Goal: Task Accomplishment & Management: Manage account settings

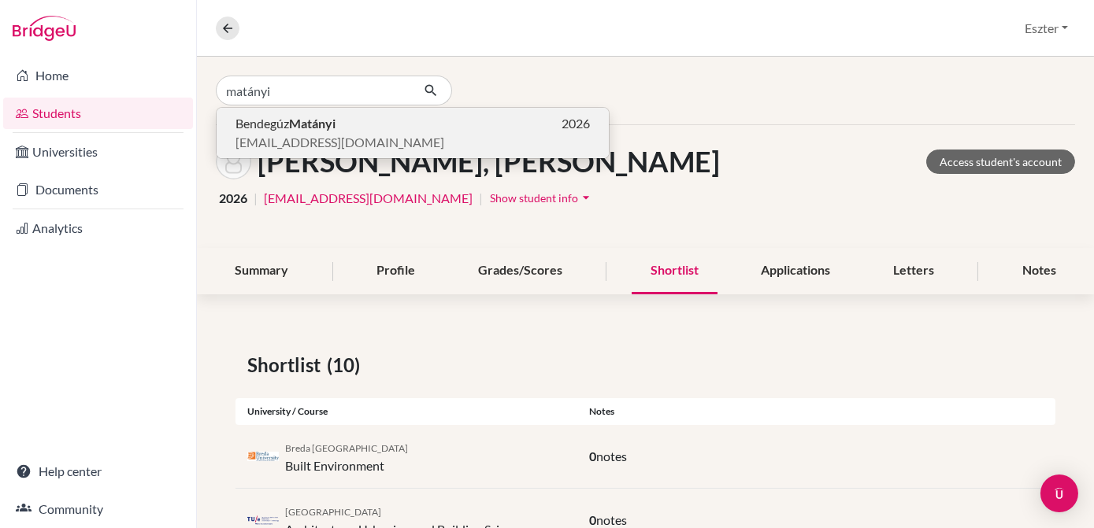
type input "matányi"
click at [347, 131] on p "Bendegúz Matányi 2026" at bounding box center [412, 123] width 354 height 19
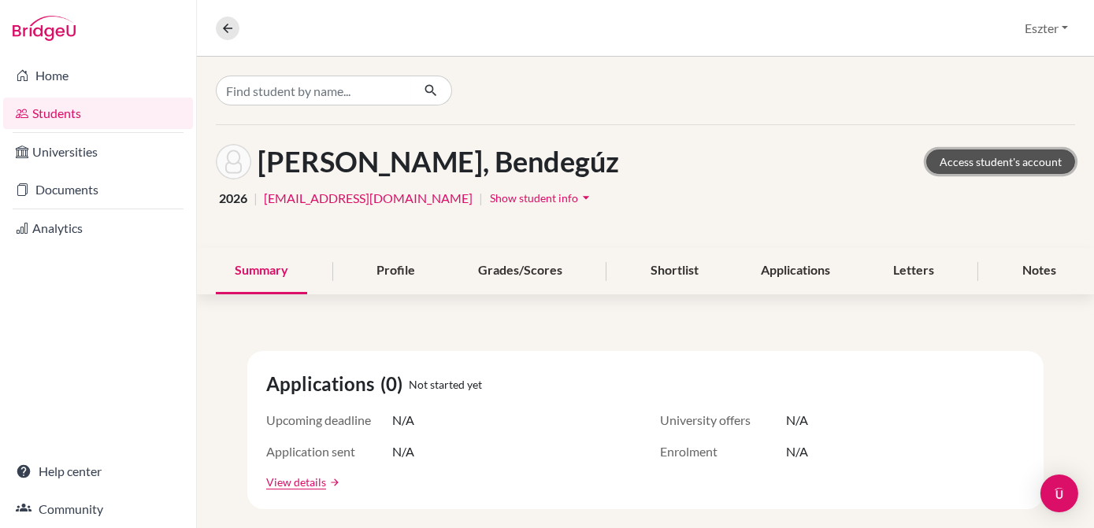
click at [980, 161] on link "Access student's account" at bounding box center [1000, 162] width 149 height 24
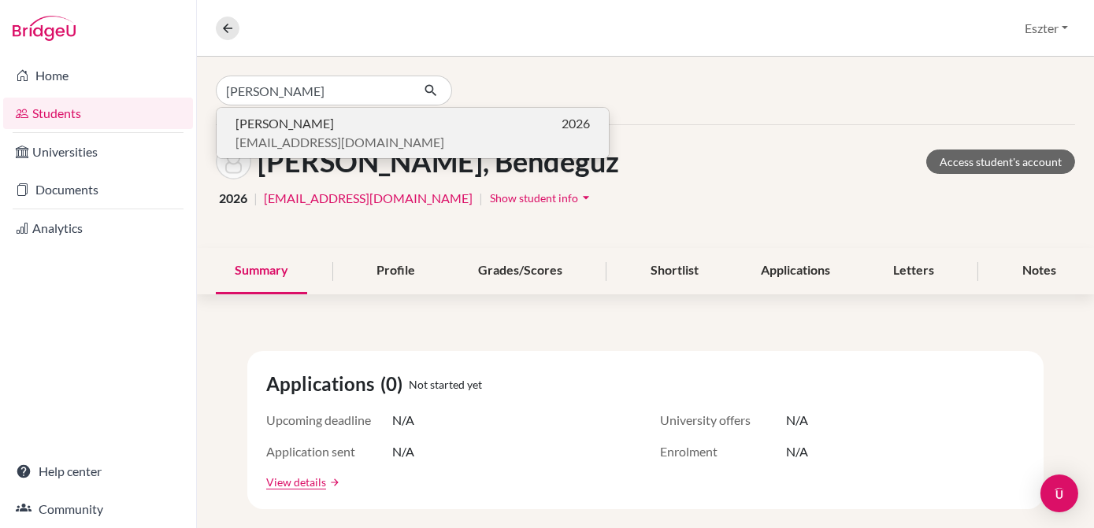
type input "[PERSON_NAME]"
click at [309, 127] on span "[PERSON_NAME]" at bounding box center [284, 123] width 98 height 19
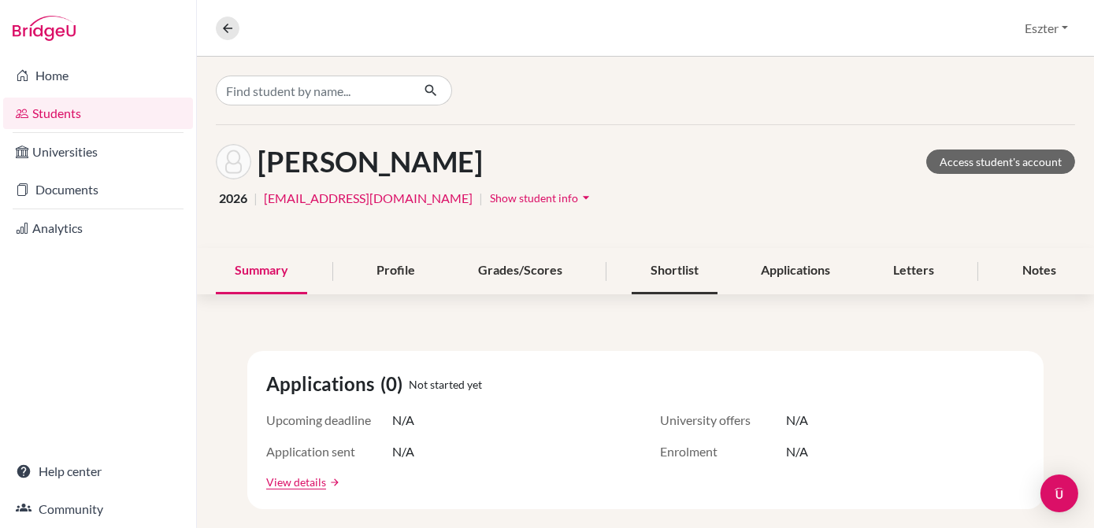
click at [692, 267] on div "Shortlist" at bounding box center [675, 271] width 86 height 46
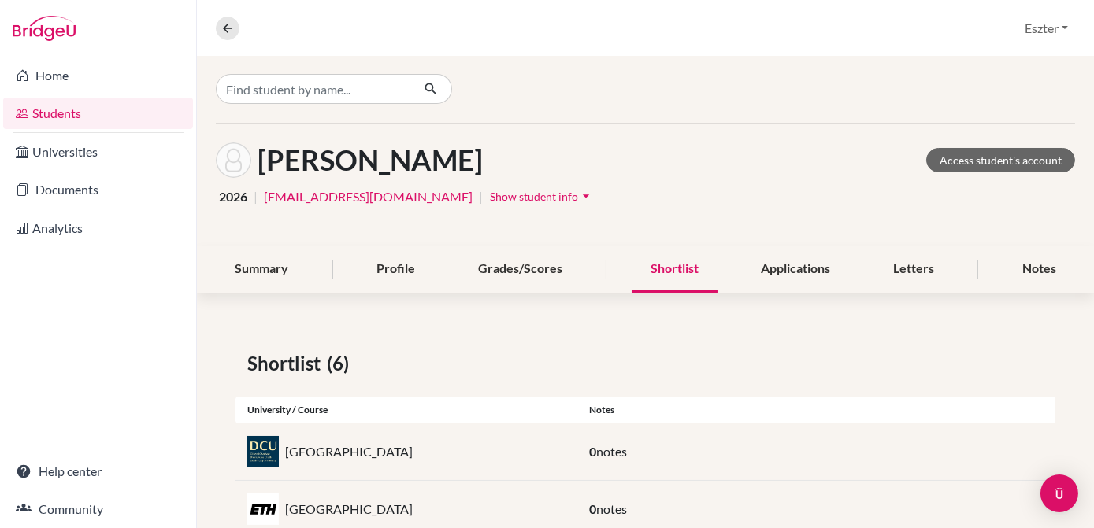
scroll to position [2, 0]
click at [384, 257] on div "Profile" at bounding box center [396, 269] width 76 height 46
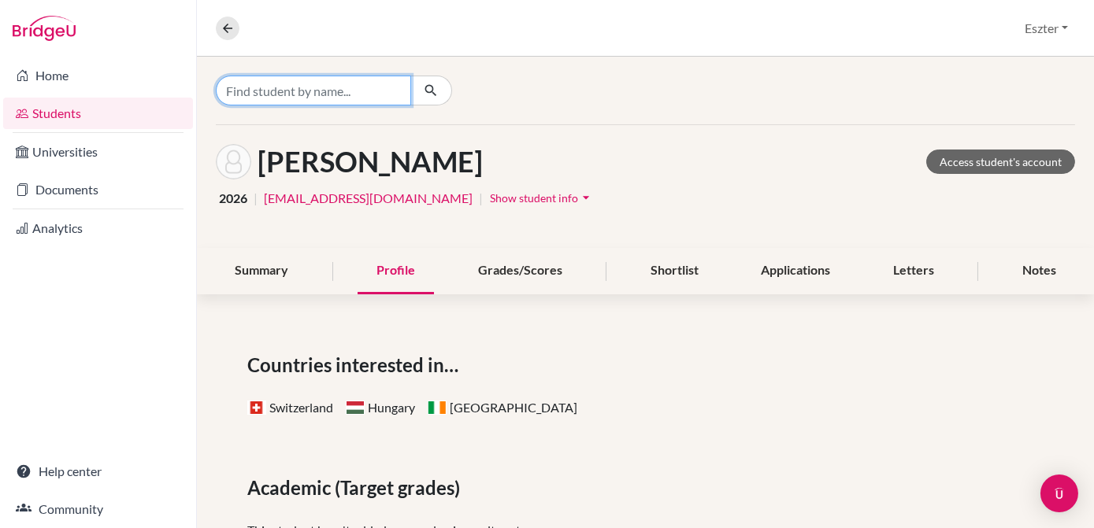
click at [383, 85] on input "Find student by name..." at bounding box center [313, 91] width 195 height 30
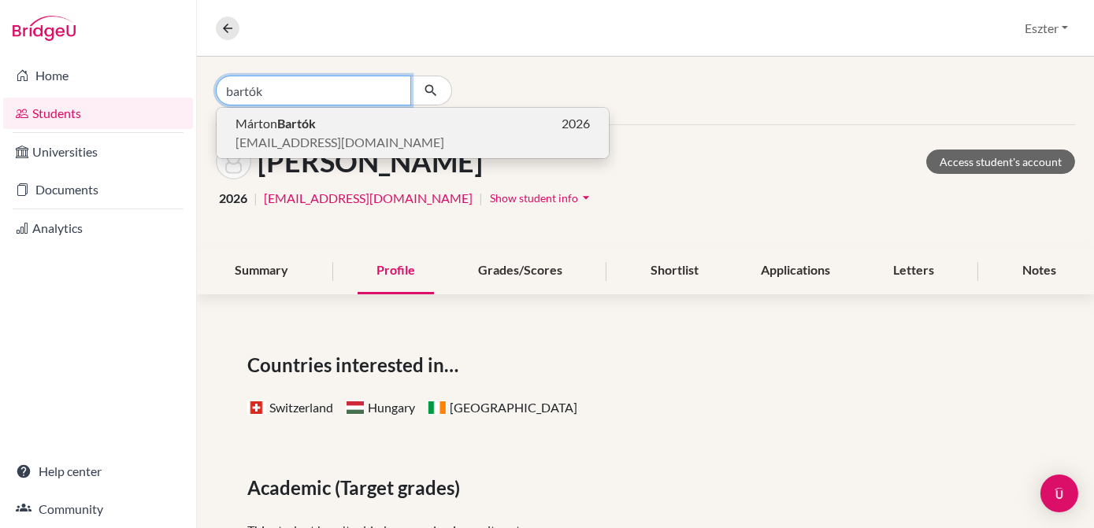
type input "bartók"
click at [342, 125] on p "[PERSON_NAME] 2026" at bounding box center [412, 123] width 354 height 19
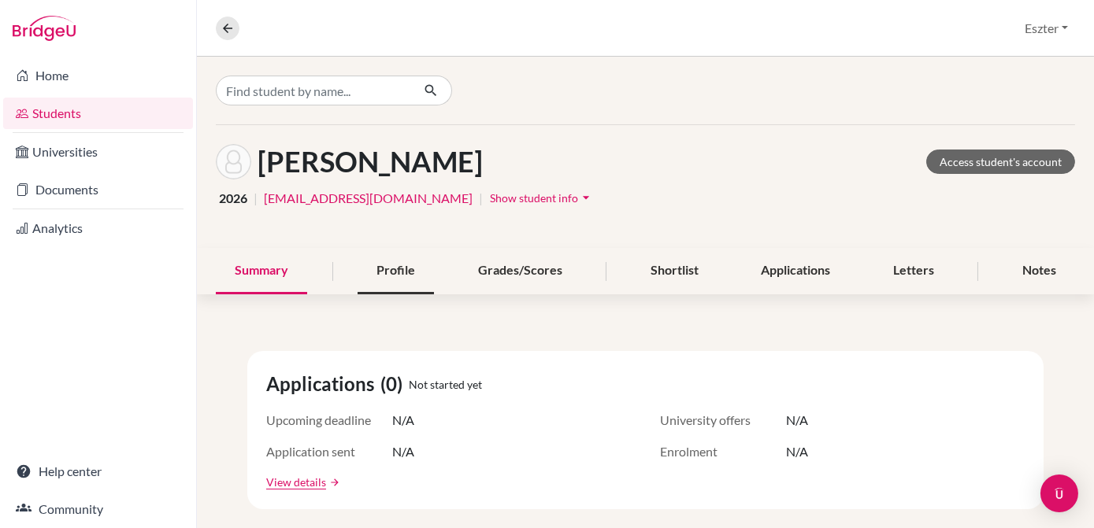
click at [399, 266] on div "Profile" at bounding box center [396, 271] width 76 height 46
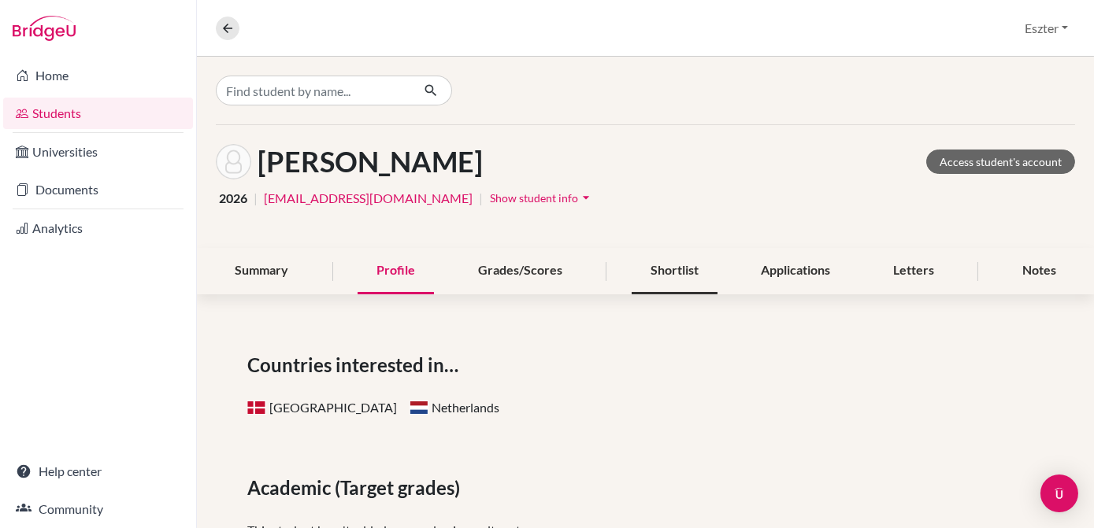
click at [684, 277] on div "Shortlist" at bounding box center [675, 271] width 86 height 46
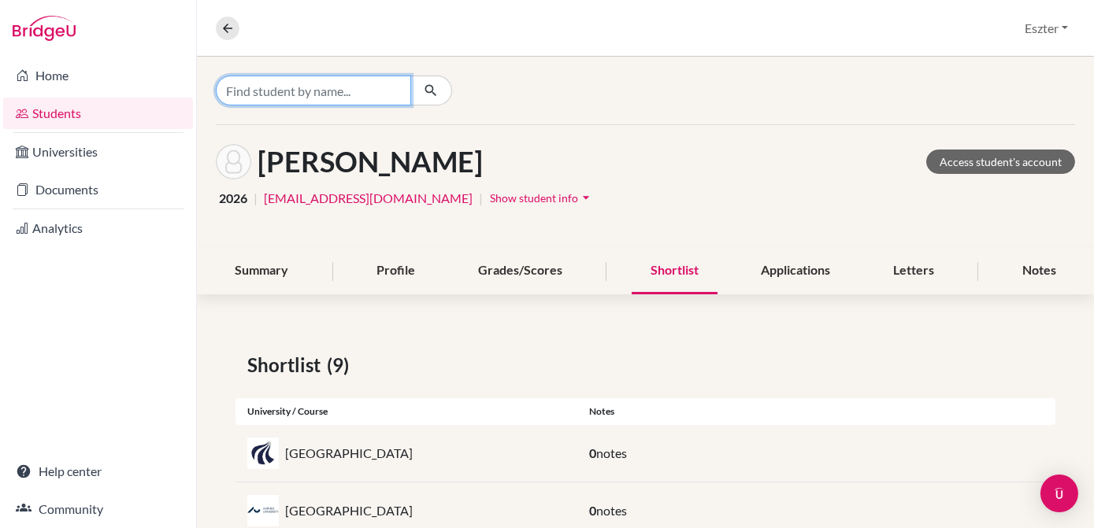
click at [367, 90] on input "Find student by name..." at bounding box center [313, 91] width 195 height 30
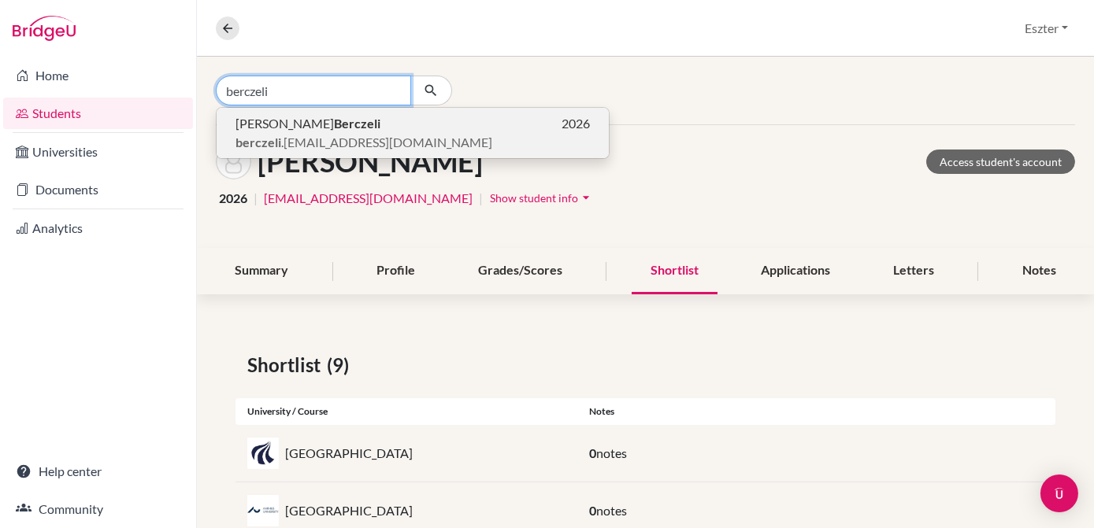
type input "berczeli"
click at [365, 117] on p "[PERSON_NAME] 2026" at bounding box center [412, 123] width 354 height 19
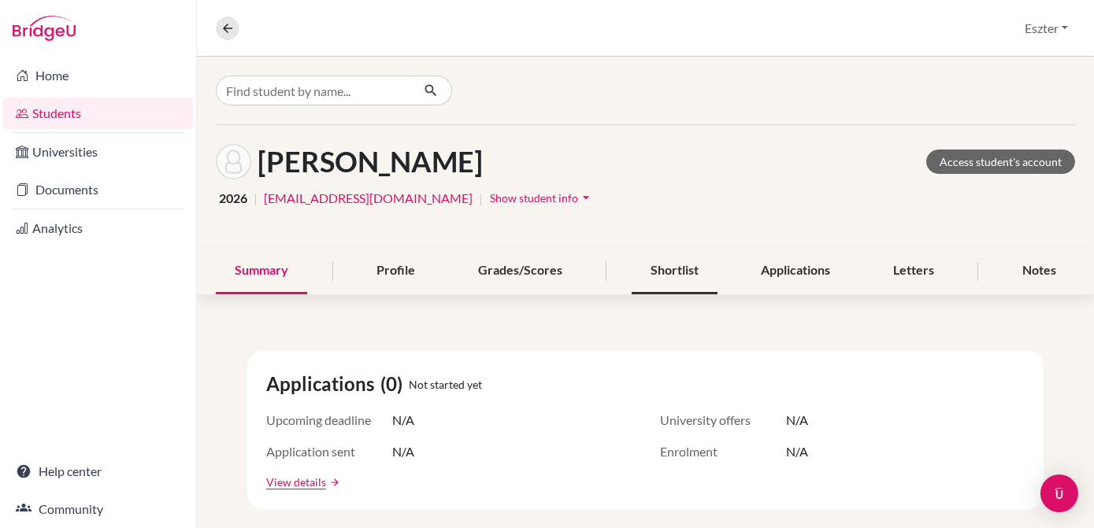
click at [664, 272] on div "Shortlist" at bounding box center [675, 271] width 86 height 46
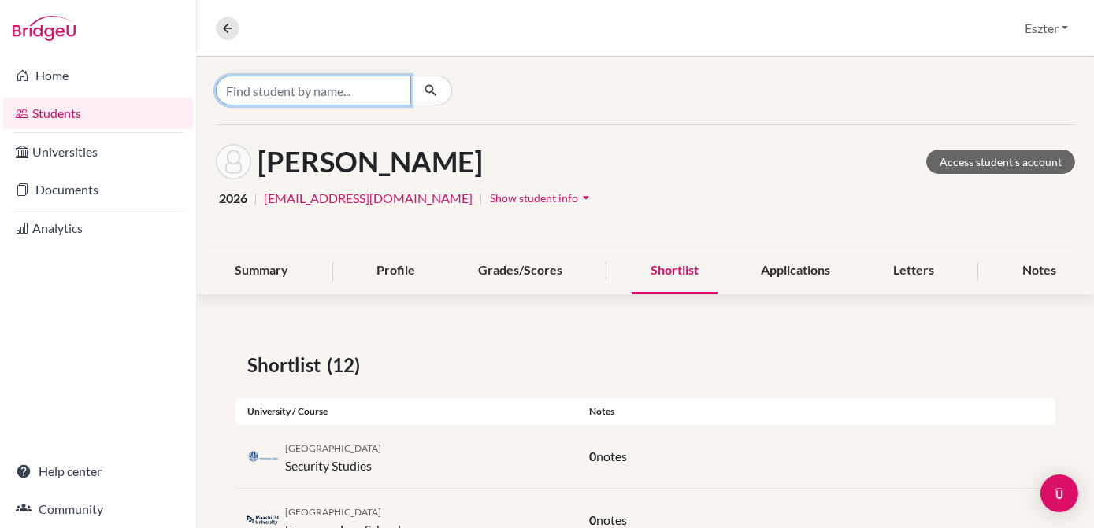
click at [398, 85] on input "Find student by name..." at bounding box center [313, 91] width 195 height 30
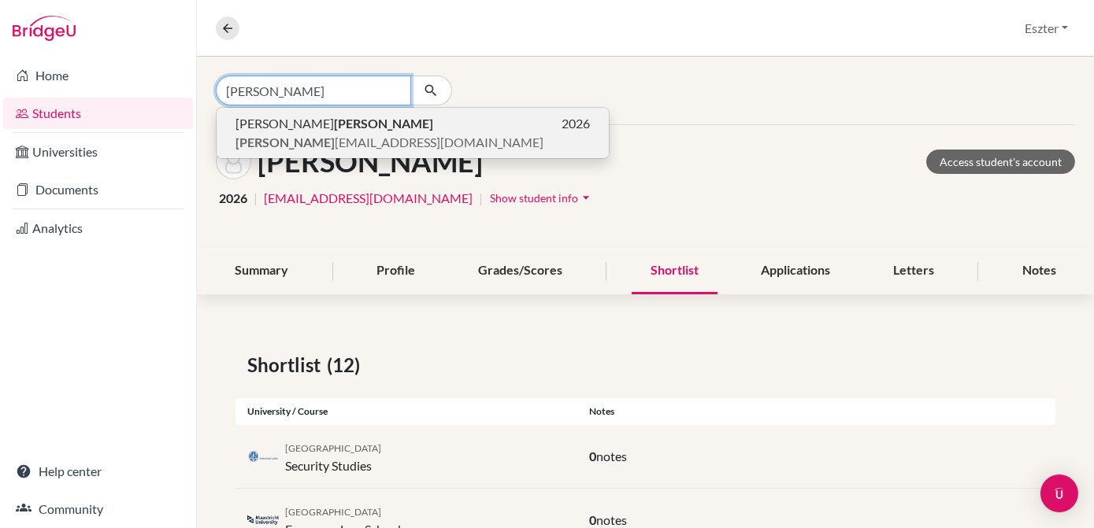
type input "[PERSON_NAME]"
click at [324, 137] on span "[PERSON_NAME] [EMAIL_ADDRESS][DOMAIN_NAME]" at bounding box center [389, 142] width 308 height 19
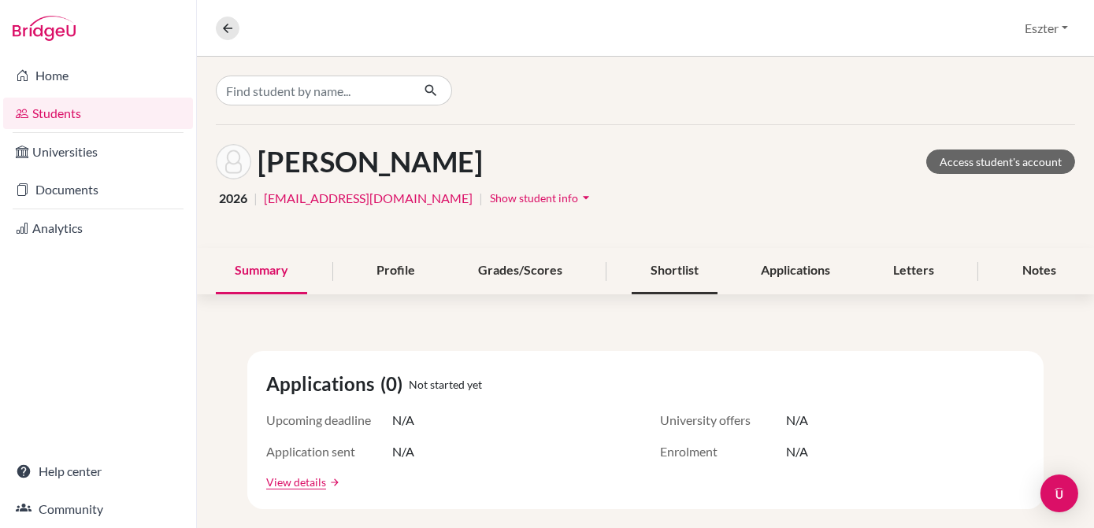
click at [659, 274] on div "Shortlist" at bounding box center [675, 271] width 86 height 46
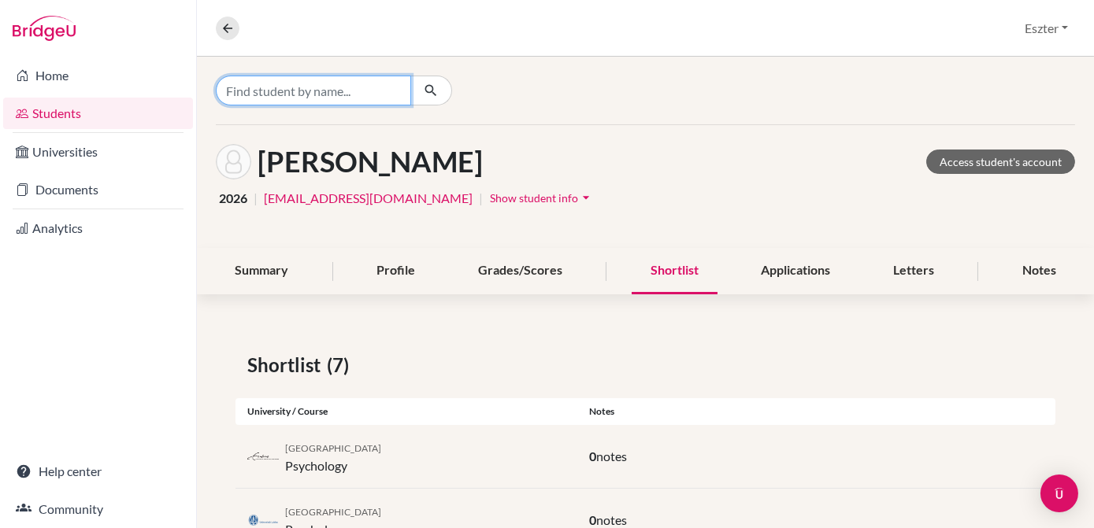
click at [359, 99] on input "Find student by name..." at bounding box center [313, 91] width 195 height 30
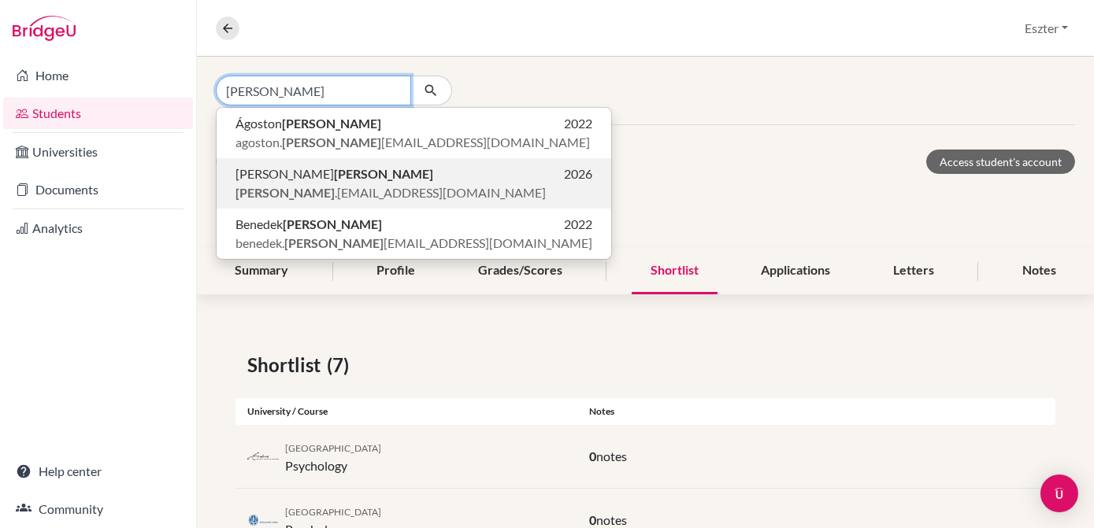
type input "[PERSON_NAME]"
click at [332, 177] on p "[PERSON_NAME] 2026" at bounding box center [413, 174] width 357 height 19
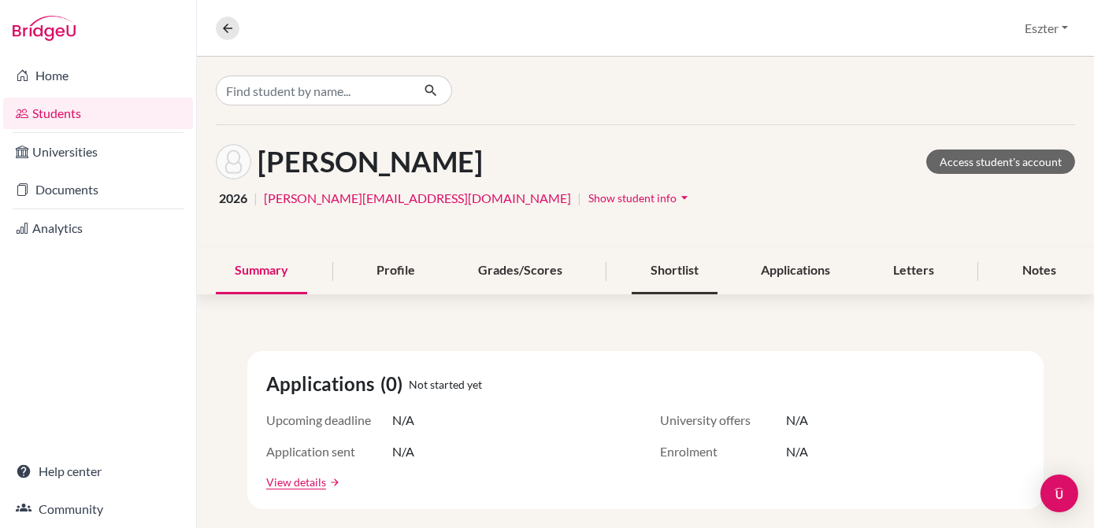
click at [672, 276] on div "Shortlist" at bounding box center [675, 271] width 86 height 46
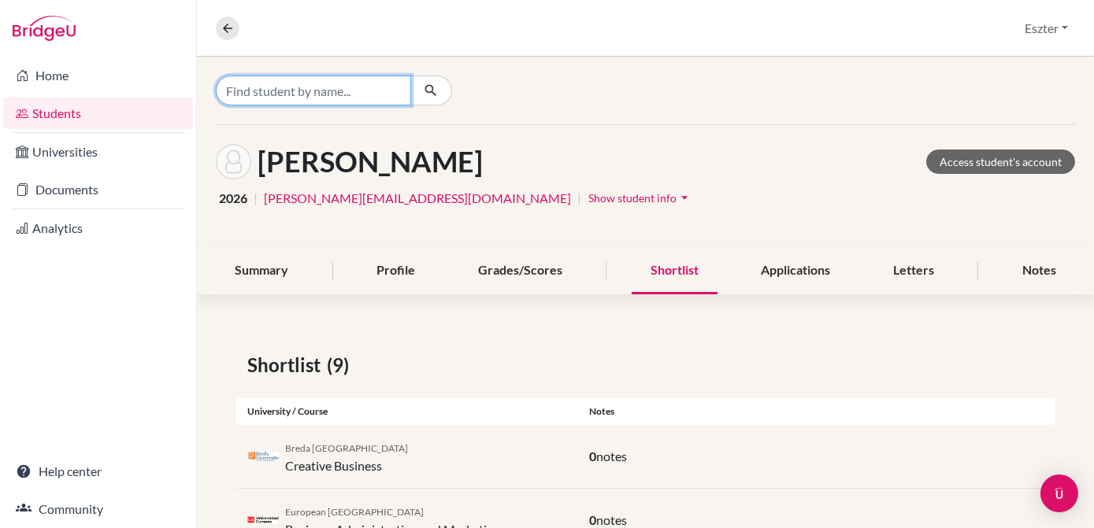
click at [379, 89] on input "Find student by name..." at bounding box center [313, 91] width 195 height 30
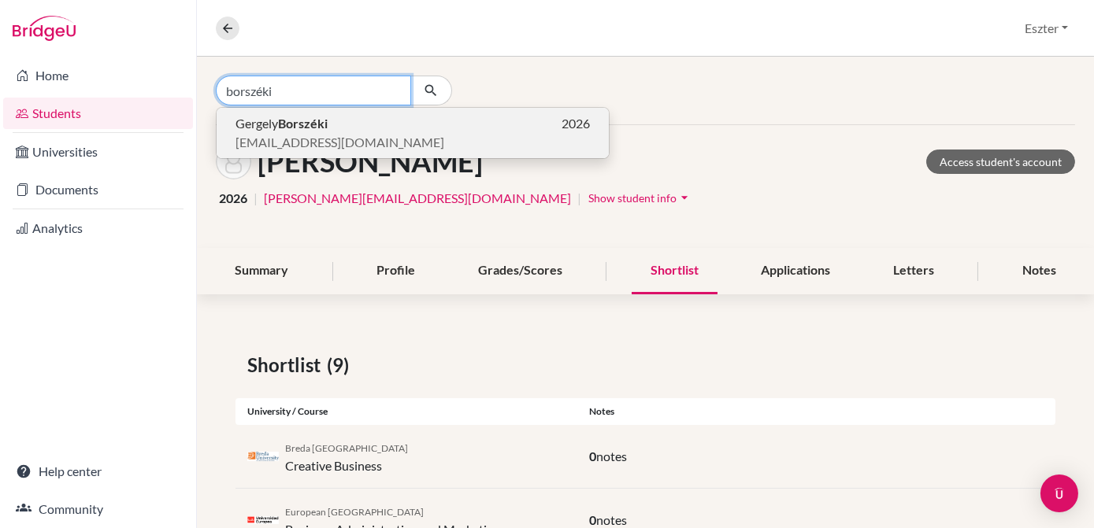
type input "borszéki"
click at [335, 138] on span "[EMAIL_ADDRESS][DOMAIN_NAME]" at bounding box center [339, 142] width 209 height 19
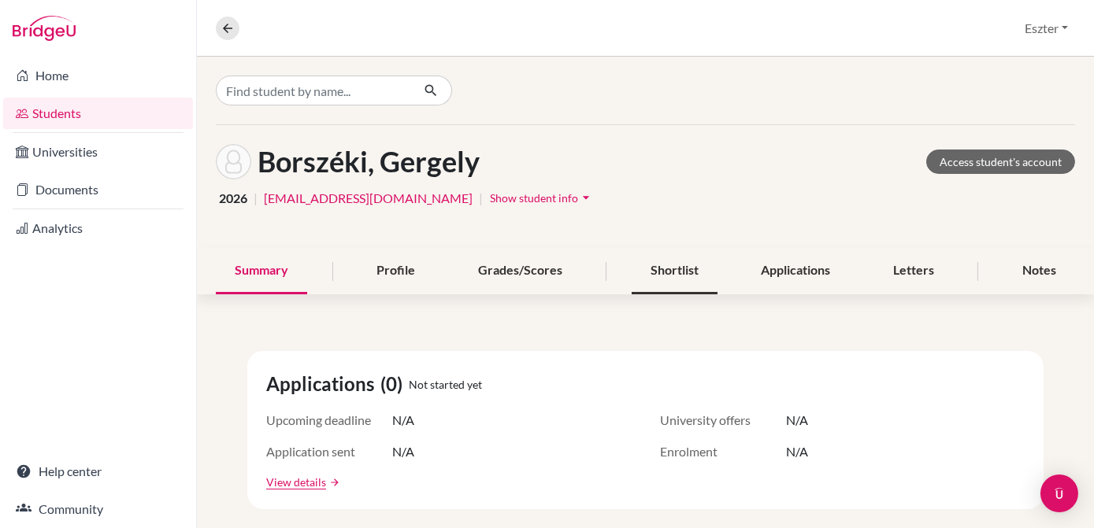
click at [667, 272] on div "Shortlist" at bounding box center [675, 271] width 86 height 46
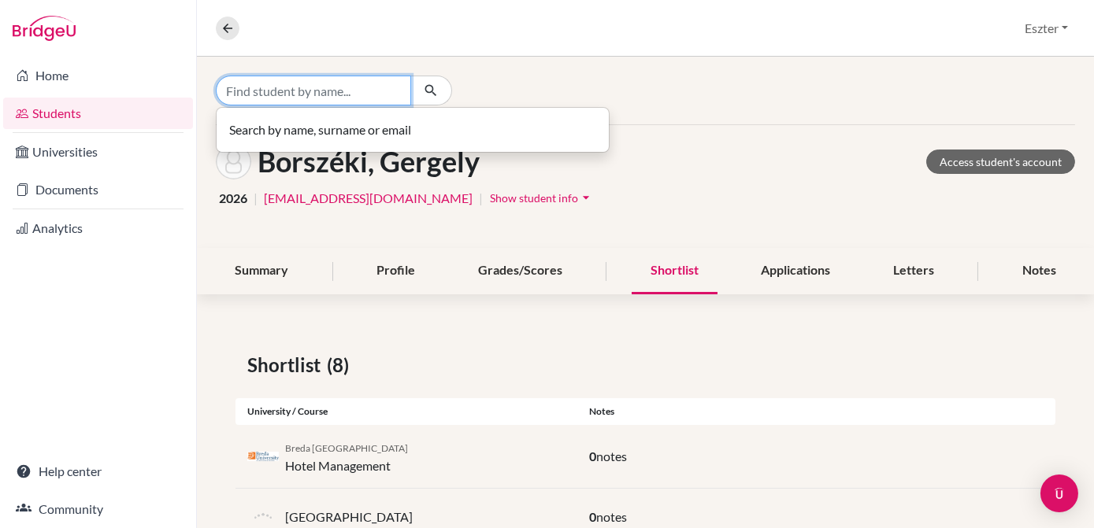
click at [386, 96] on input "Find student by name..." at bounding box center [313, 91] width 195 height 30
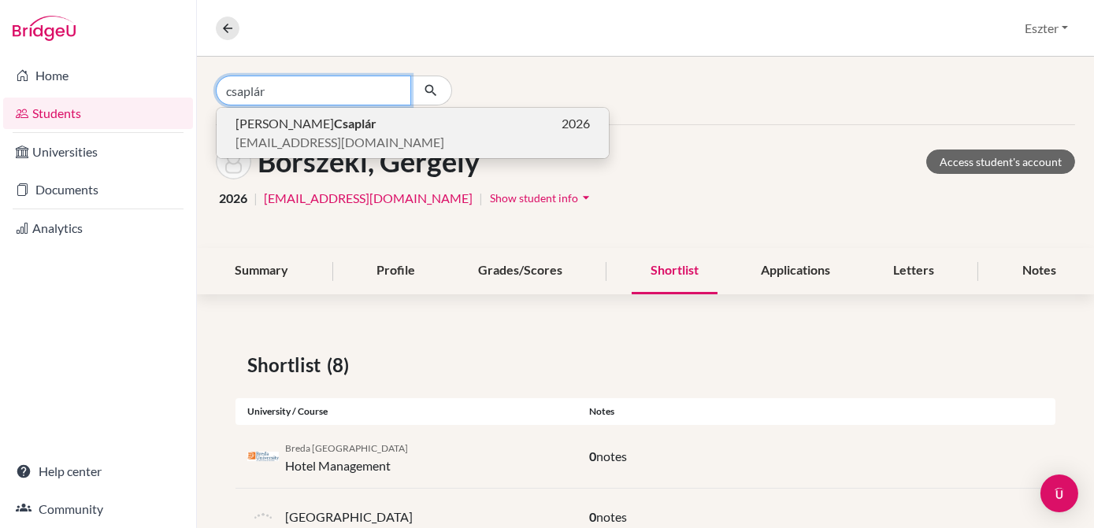
type input "csaplár"
click at [342, 135] on span "[EMAIL_ADDRESS][DOMAIN_NAME]" at bounding box center [339, 142] width 209 height 19
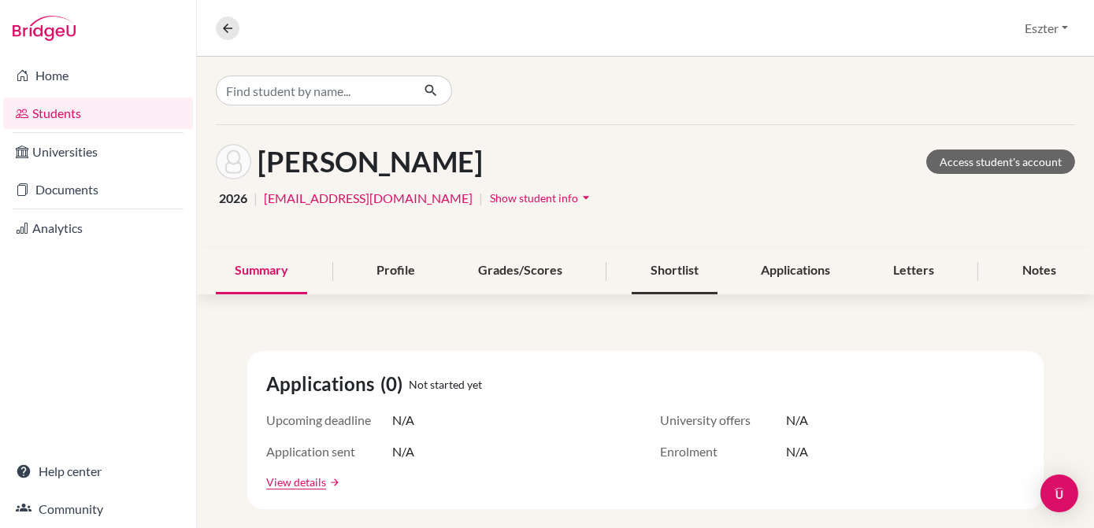
click at [662, 272] on div "Shortlist" at bounding box center [675, 271] width 86 height 46
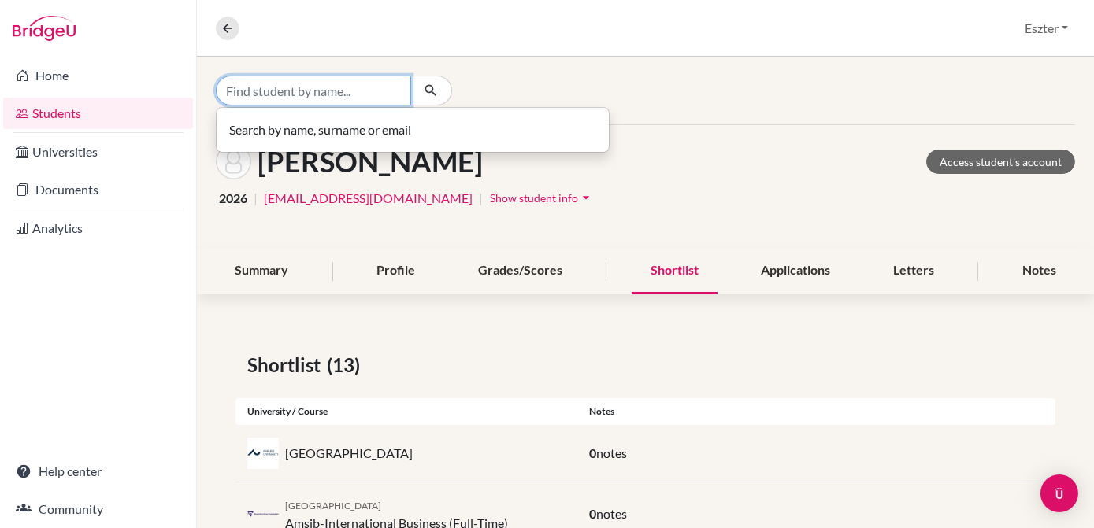
click at [369, 85] on input "Find student by name..." at bounding box center [313, 91] width 195 height 30
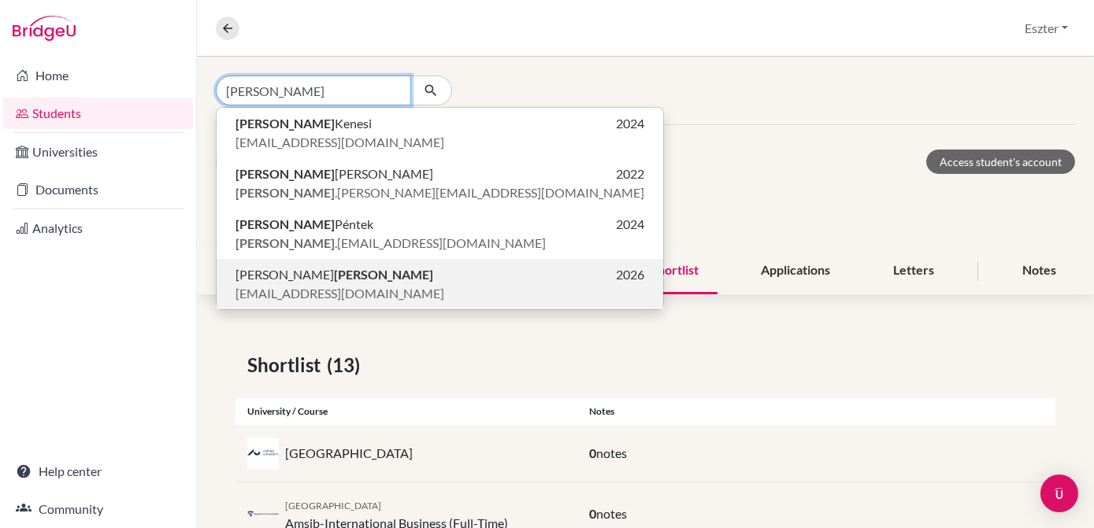
type input "[PERSON_NAME]"
click at [298, 291] on span "[EMAIL_ADDRESS][DOMAIN_NAME]" at bounding box center [339, 293] width 209 height 19
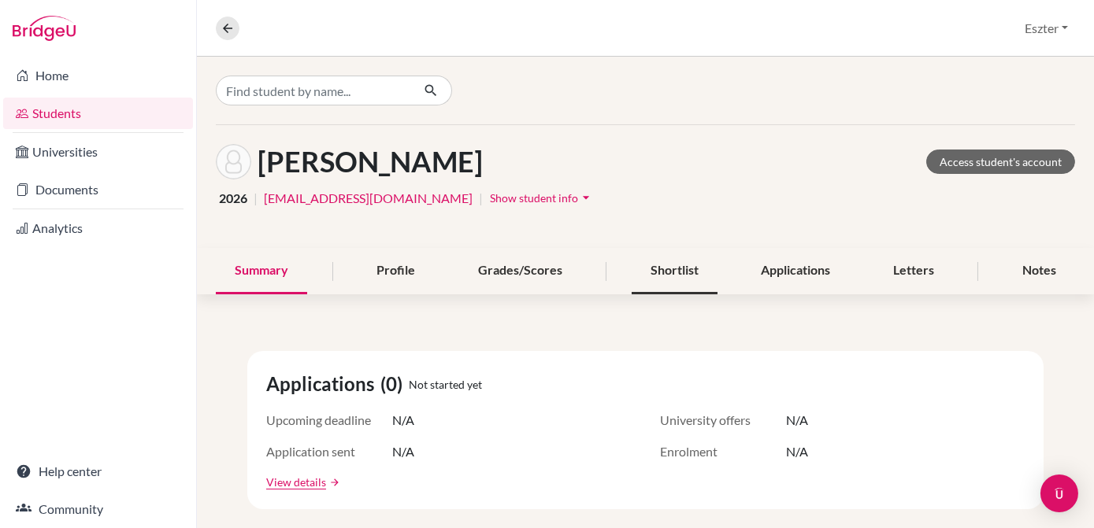
click at [676, 266] on div "Shortlist" at bounding box center [675, 271] width 86 height 46
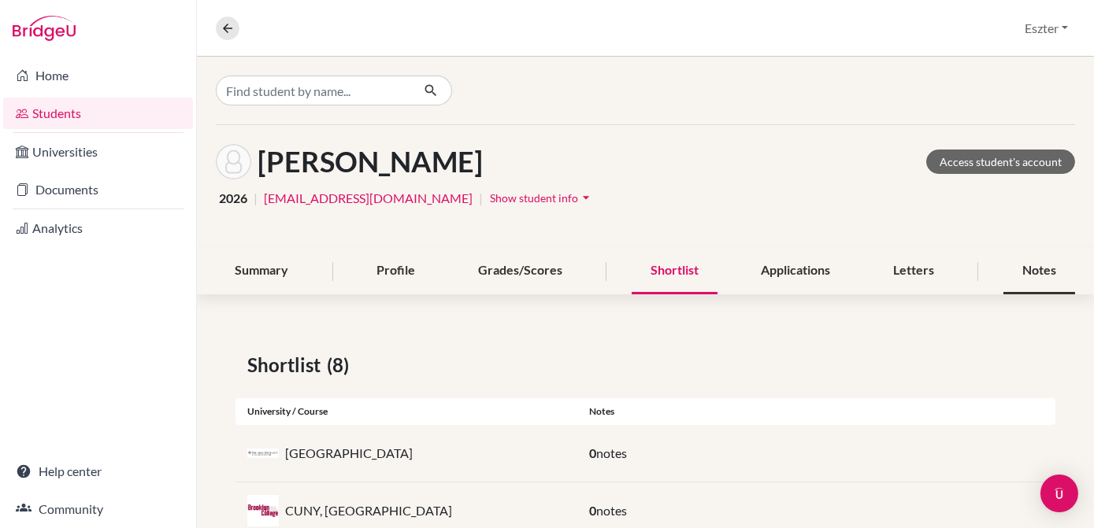
click at [1014, 269] on div "Notes" at bounding box center [1039, 271] width 72 height 46
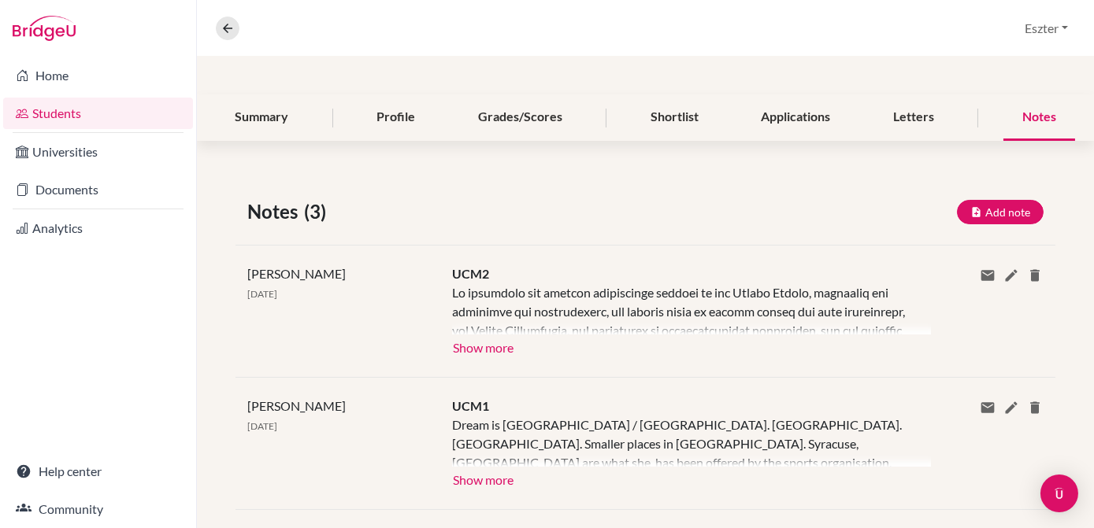
scroll to position [154, 0]
click at [498, 344] on button "Show more" at bounding box center [483, 346] width 62 height 24
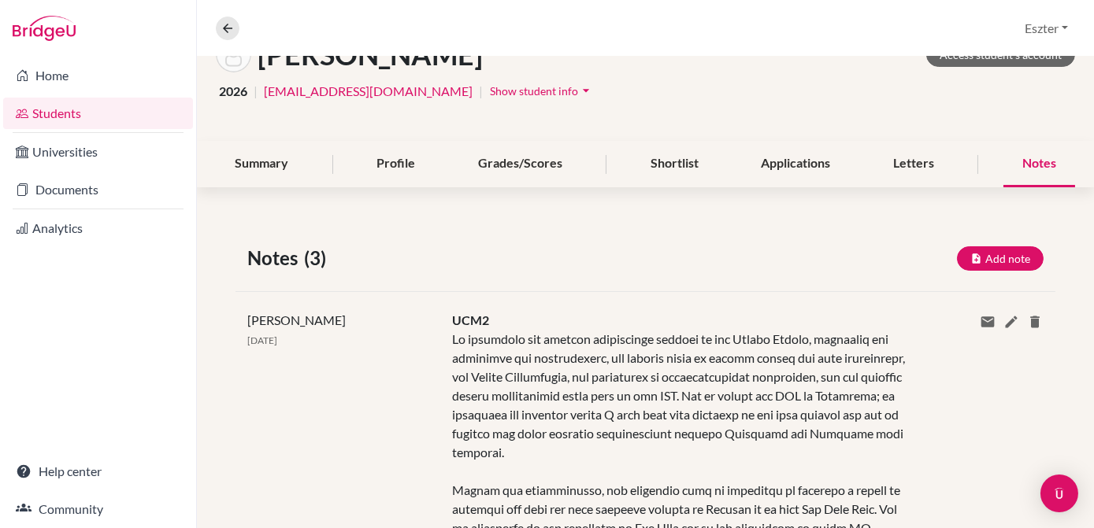
scroll to position [0, 0]
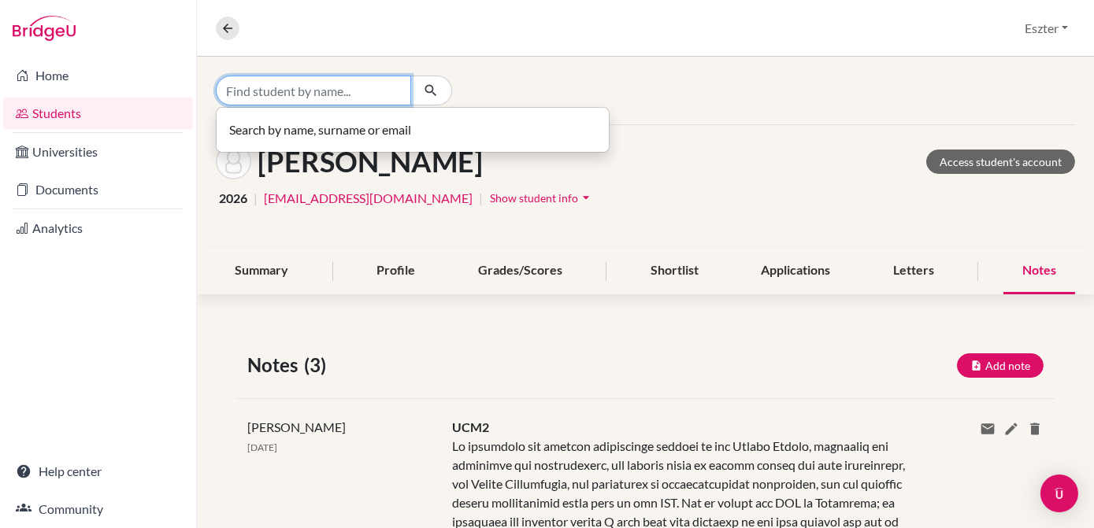
click at [365, 85] on input "Find student by name..." at bounding box center [313, 91] width 195 height 30
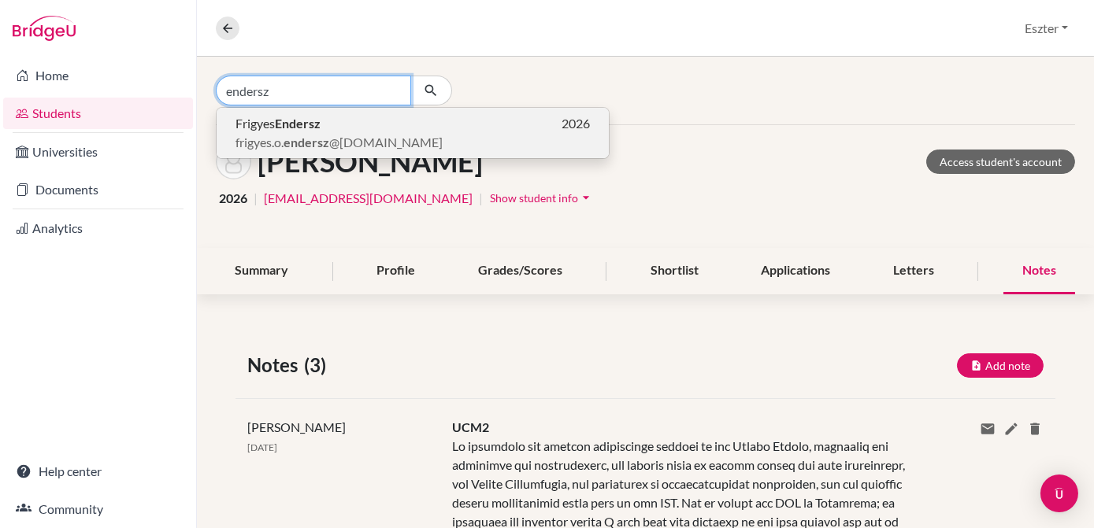
type input "endersz"
click at [337, 129] on p "Frigyes Endersz 2026" at bounding box center [412, 123] width 354 height 19
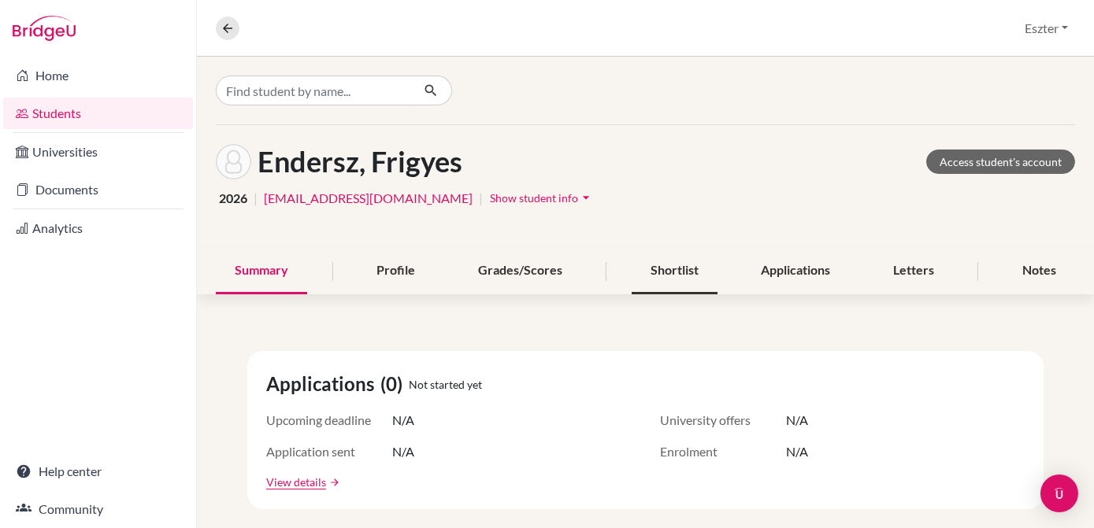
click at [669, 270] on div "Shortlist" at bounding box center [675, 271] width 86 height 46
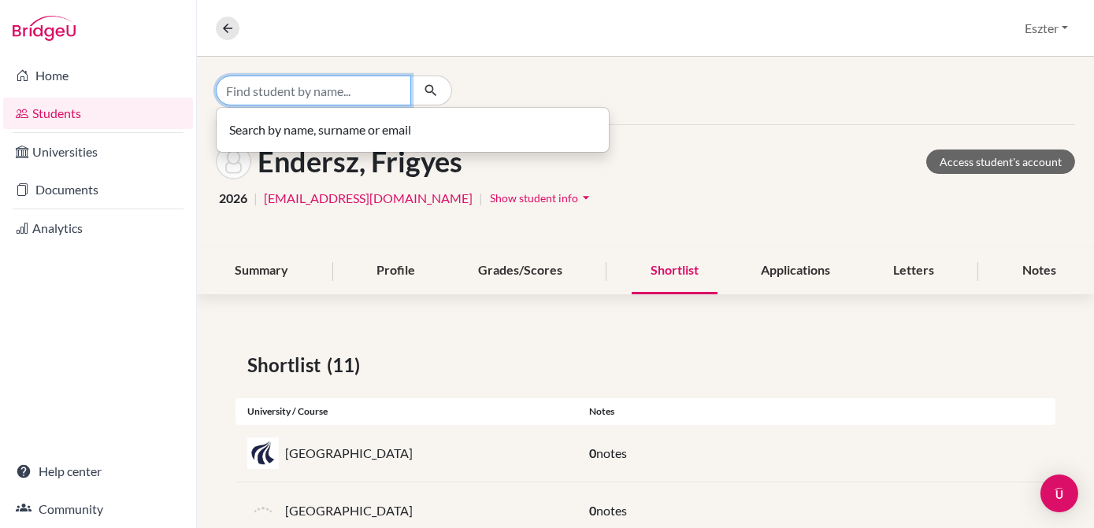
click at [384, 95] on input "Find student by name..." at bounding box center [313, 91] width 195 height 30
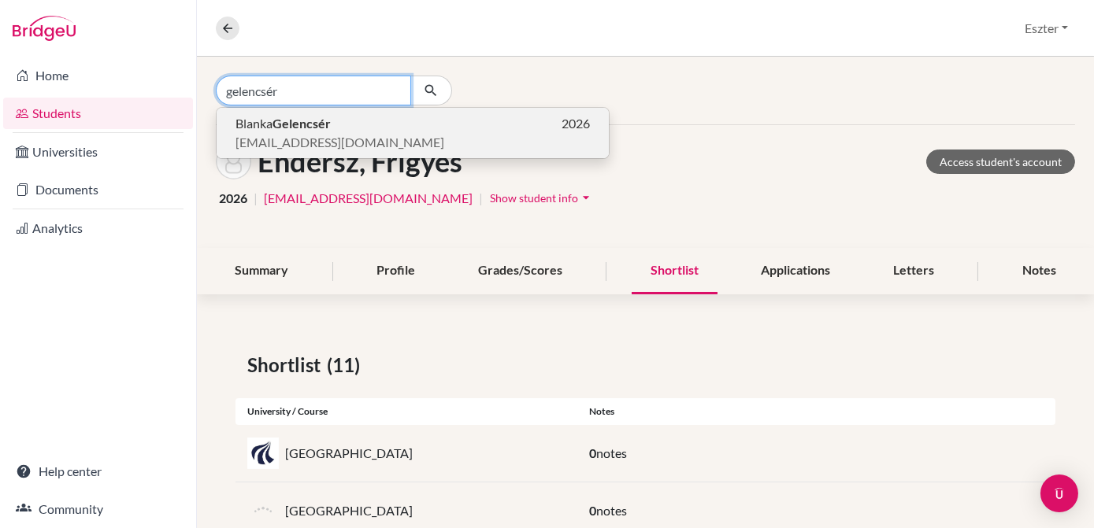
type input "gelencsér"
click at [351, 130] on p "[PERSON_NAME] 2026" at bounding box center [412, 123] width 354 height 19
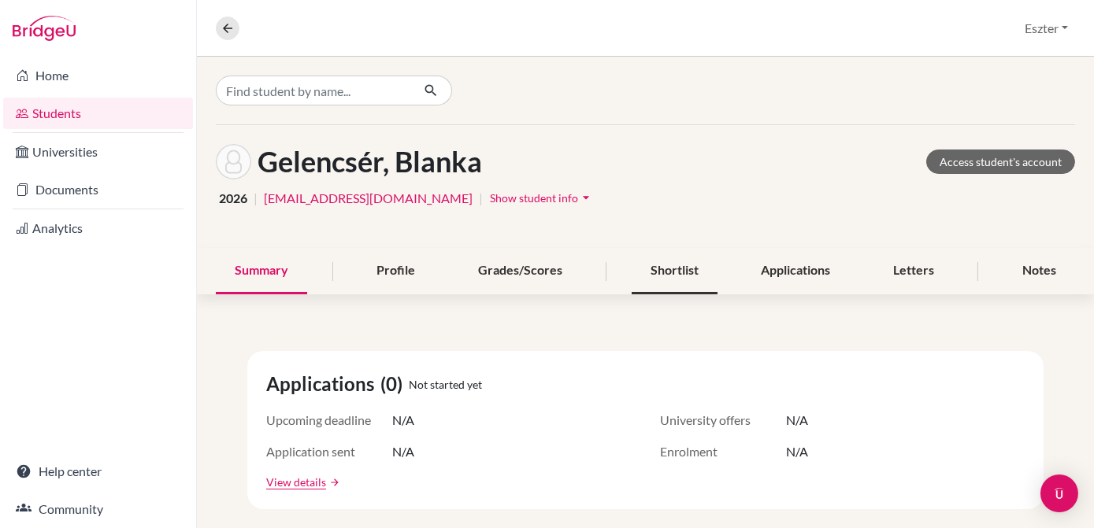
click at [679, 269] on div "Shortlist" at bounding box center [675, 271] width 86 height 46
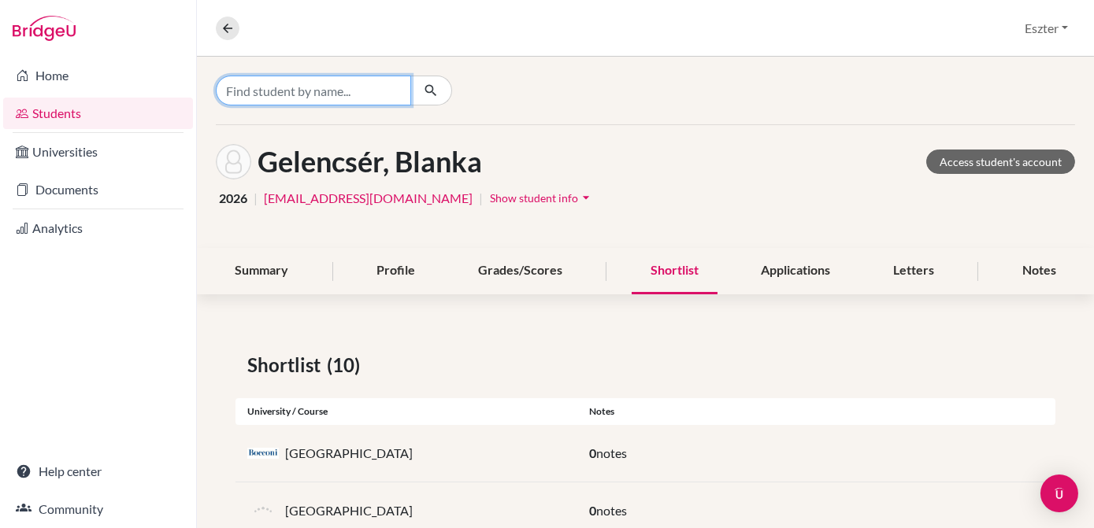
click at [403, 85] on input "Find student by name..." at bounding box center [313, 91] width 195 height 30
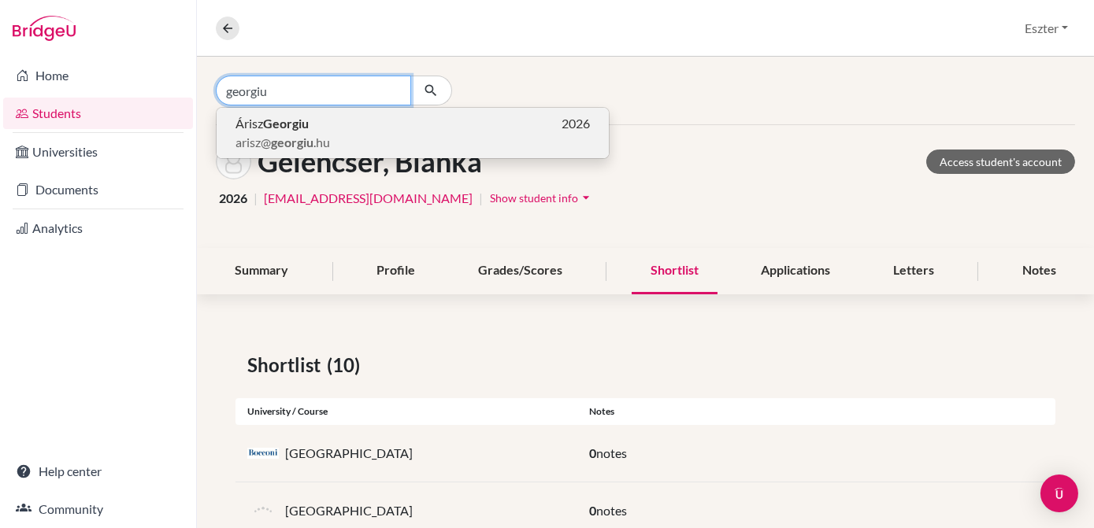
type input "georgiu"
click at [348, 133] on p "arisz@ georgiu .hu" at bounding box center [412, 142] width 354 height 19
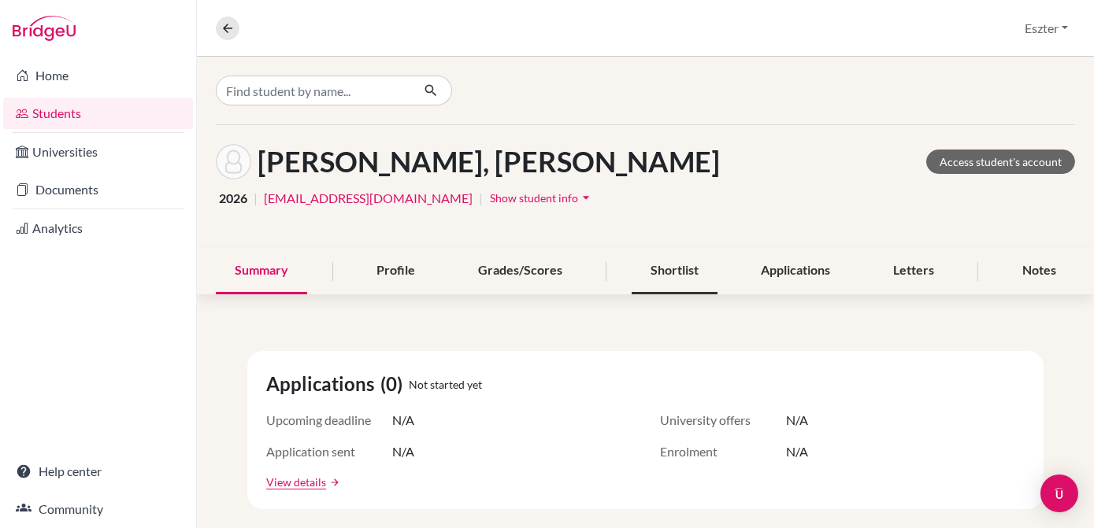
click at [654, 265] on div "Shortlist" at bounding box center [675, 271] width 86 height 46
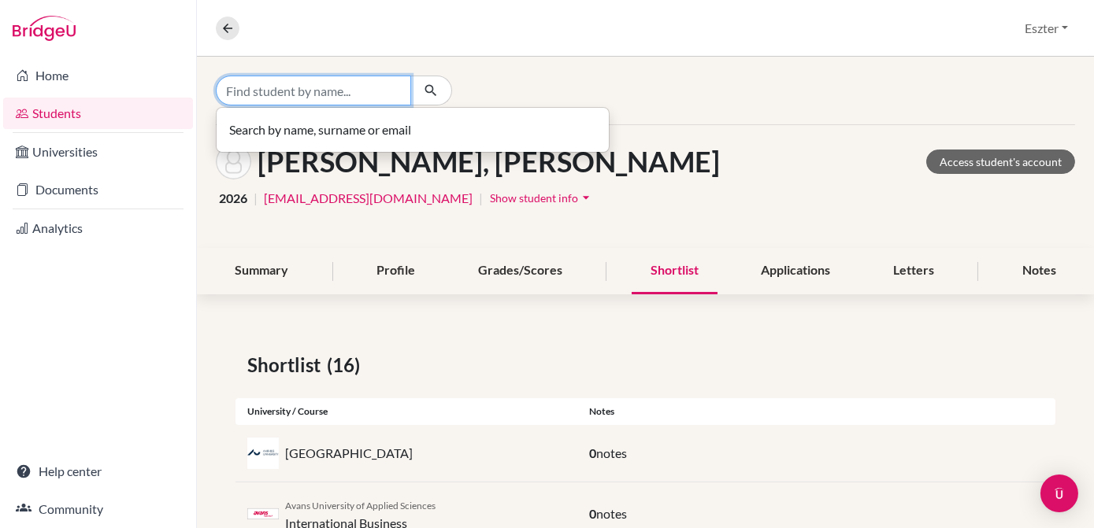
click at [398, 87] on input "Find student by name..." at bounding box center [313, 91] width 195 height 30
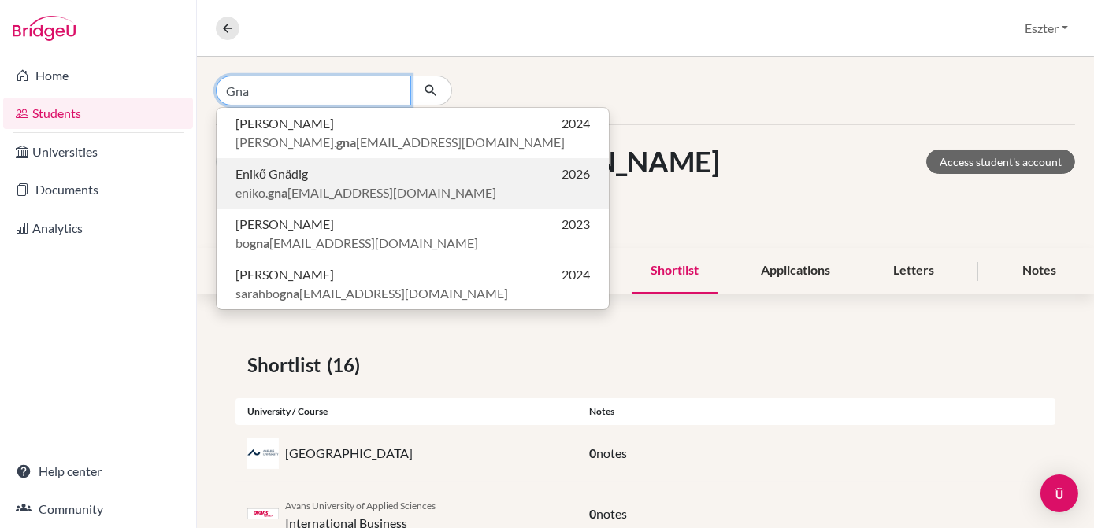
type input "Gna"
click at [339, 183] on span "eniko. gna [EMAIL_ADDRESS][DOMAIN_NAME]" at bounding box center [365, 192] width 261 height 19
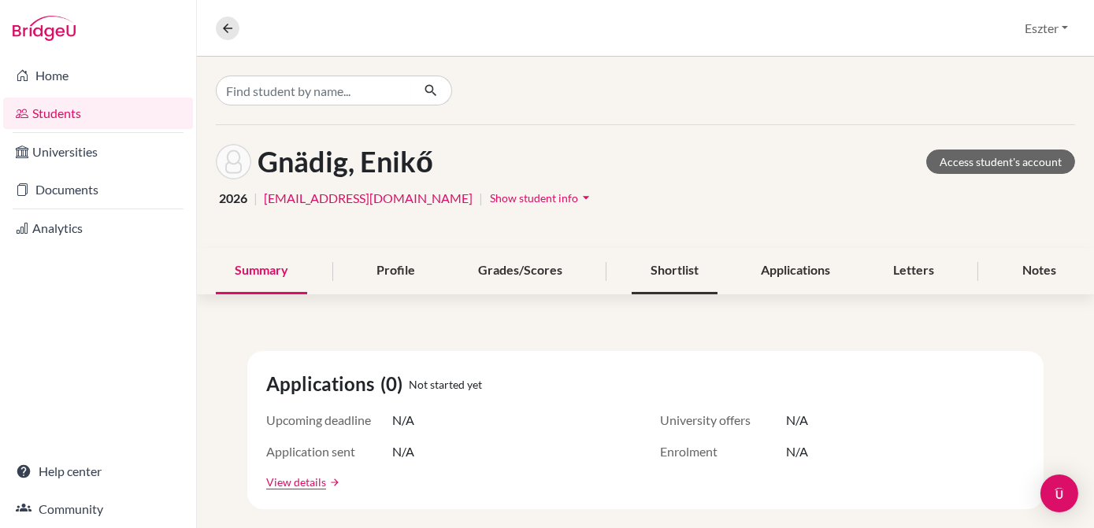
click at [676, 269] on div "Shortlist" at bounding box center [675, 271] width 86 height 46
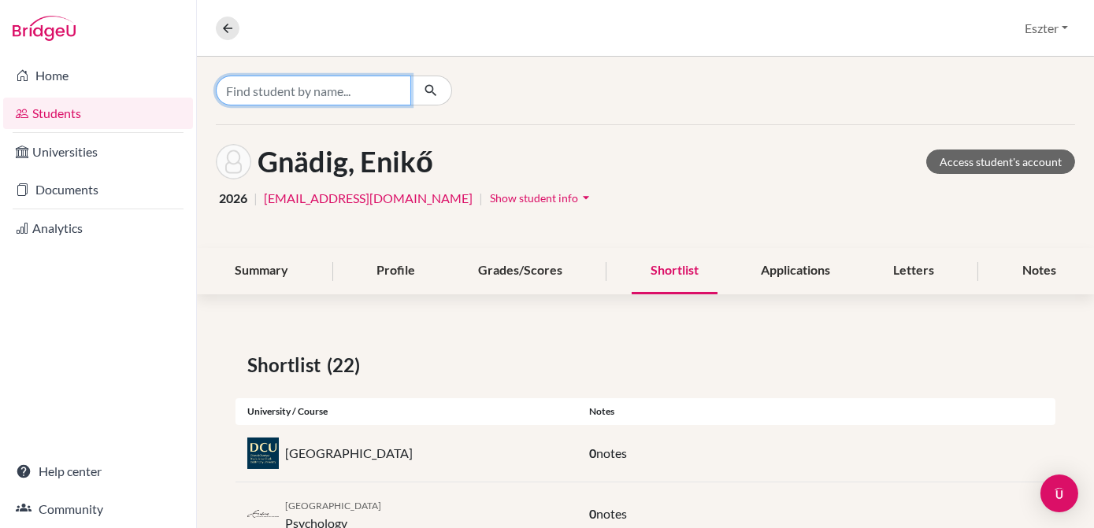
click at [372, 94] on input "Find student by name..." at bounding box center [313, 91] width 195 height 30
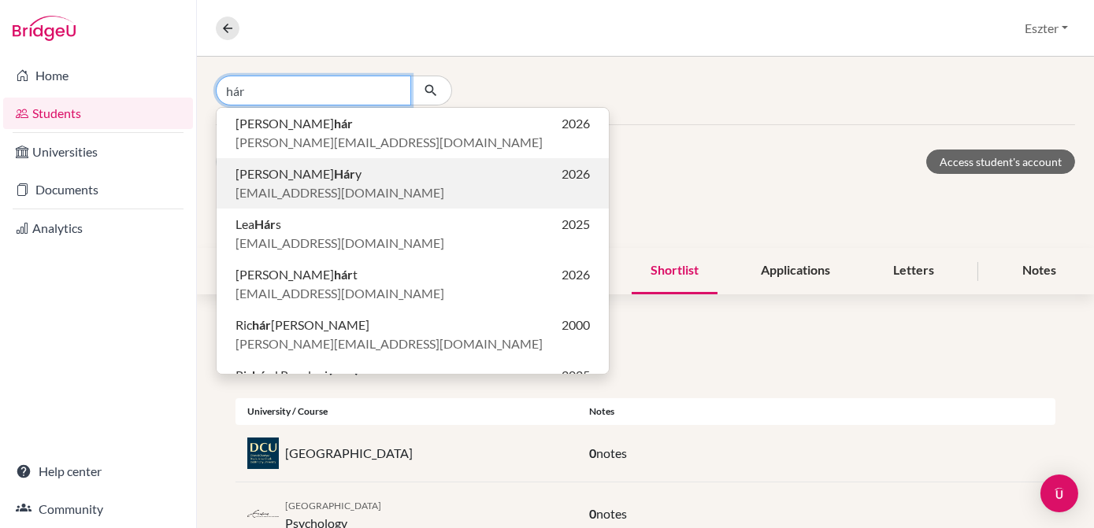
type input "hár"
click at [296, 183] on span "[EMAIL_ADDRESS][DOMAIN_NAME]" at bounding box center [339, 192] width 209 height 19
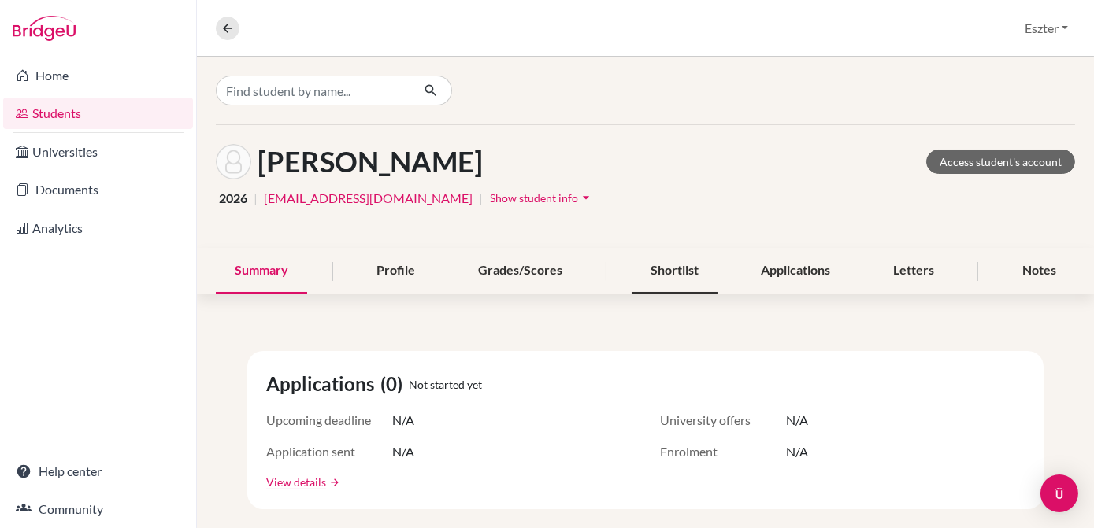
click at [663, 270] on div "Shortlist" at bounding box center [675, 271] width 86 height 46
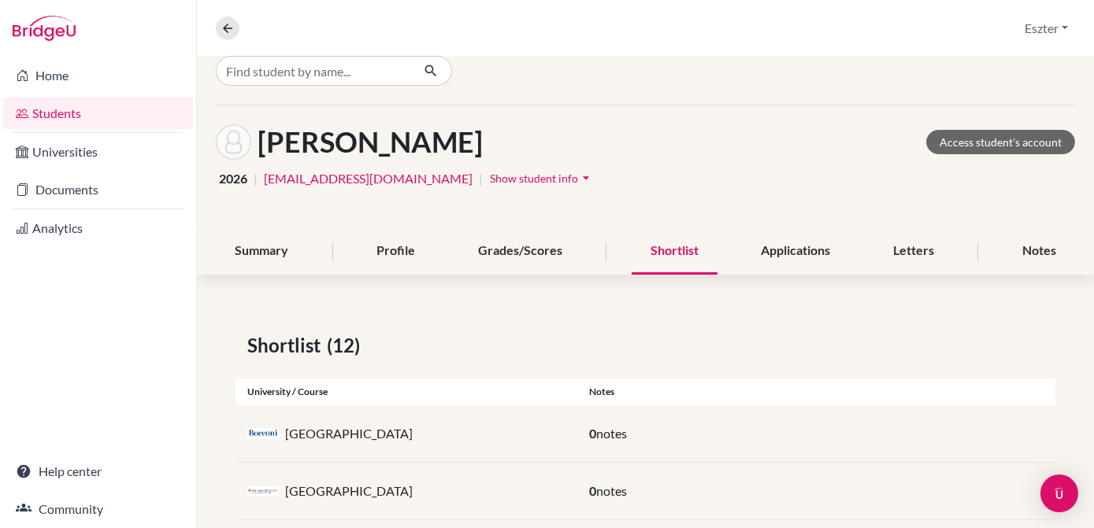
scroll to position [19, 0]
click at [1043, 248] on div "Notes" at bounding box center [1039, 252] width 72 height 46
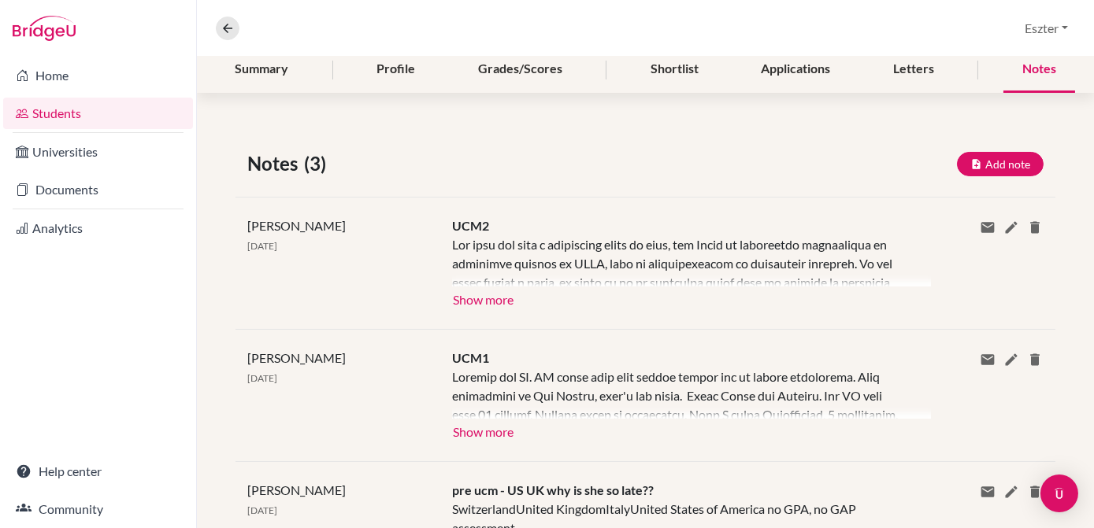
scroll to position [203, 0]
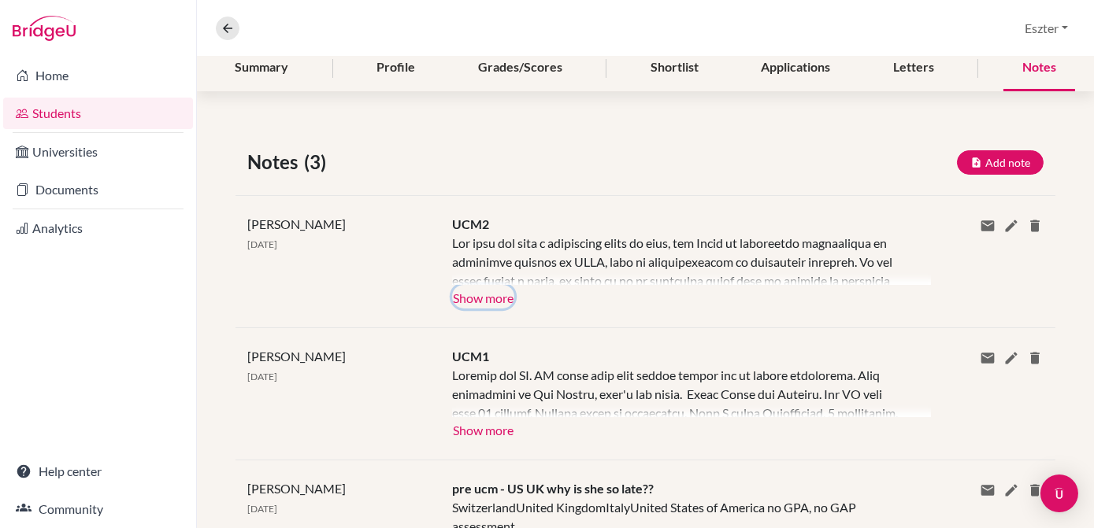
click at [466, 304] on button "Show more" at bounding box center [483, 297] width 62 height 24
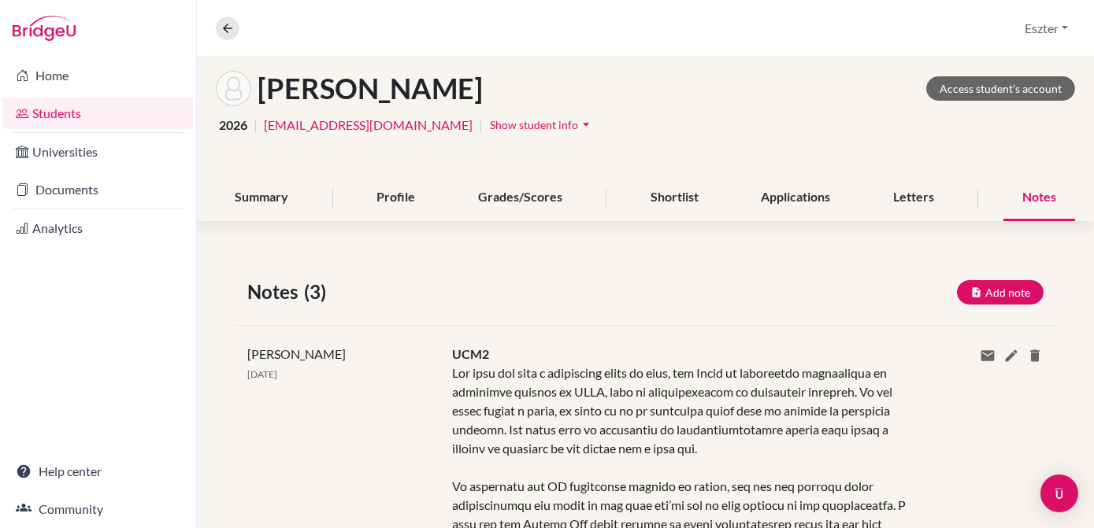
scroll to position [0, 0]
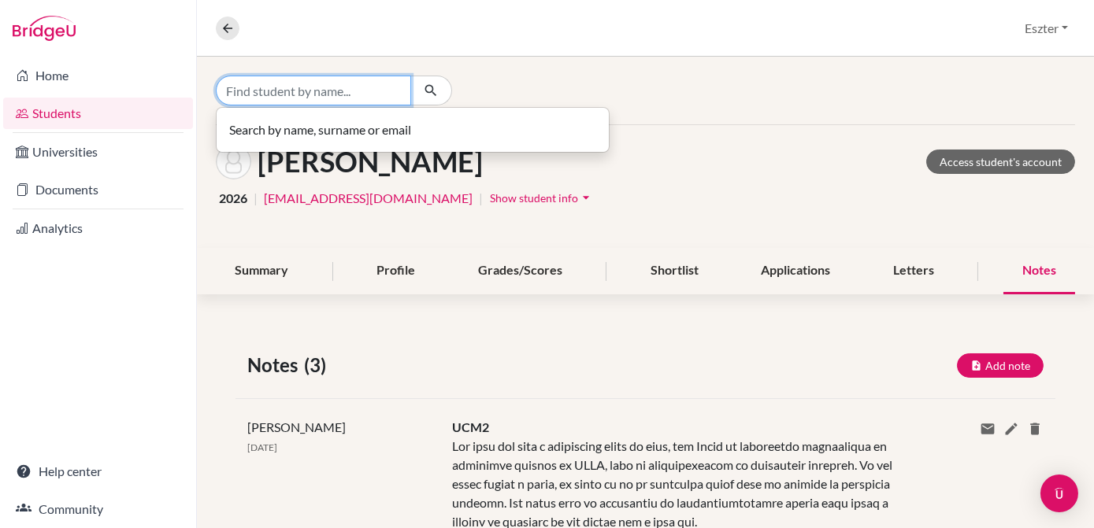
click at [367, 91] on input "Find student by name..." at bounding box center [313, 91] width 195 height 30
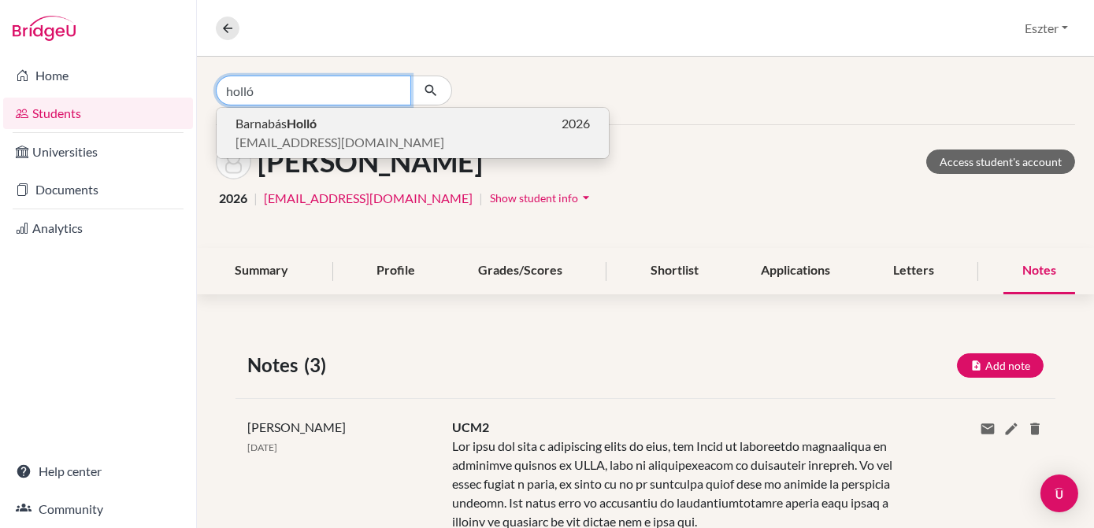
type input "holló"
click at [347, 123] on p "[PERSON_NAME] 2026" at bounding box center [412, 123] width 354 height 19
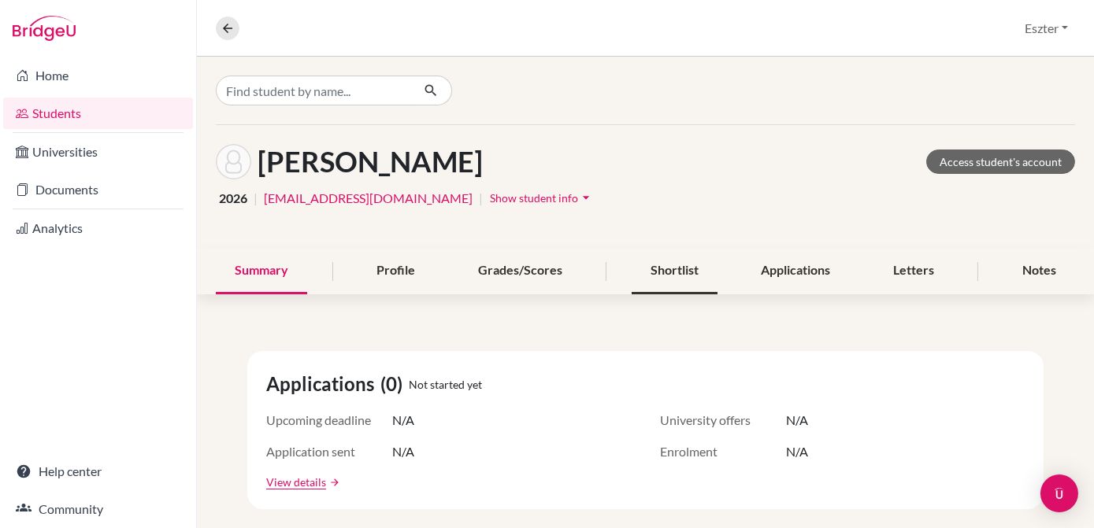
click at [663, 273] on div "Shortlist" at bounding box center [675, 271] width 86 height 46
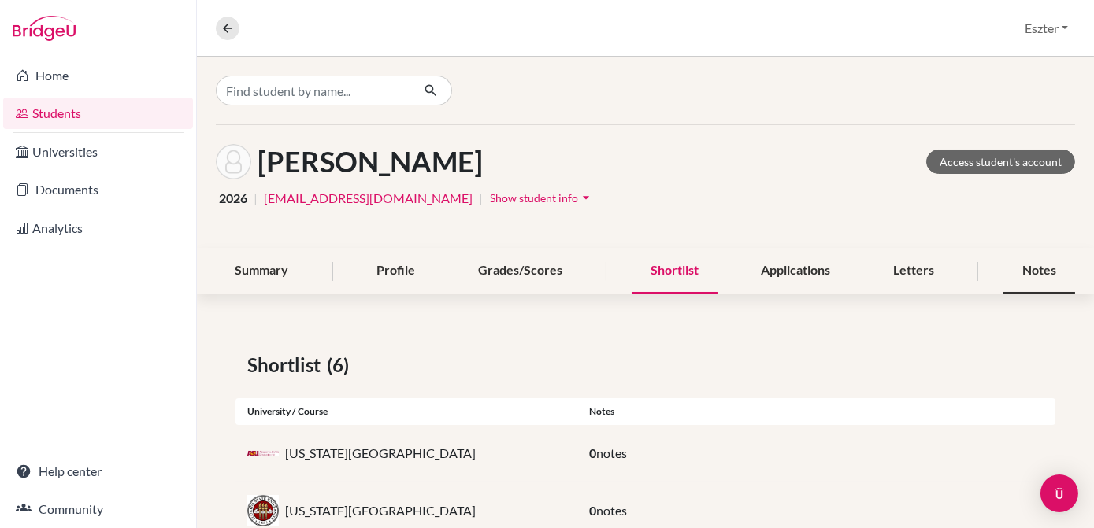
click at [1028, 265] on div "Notes" at bounding box center [1039, 271] width 72 height 46
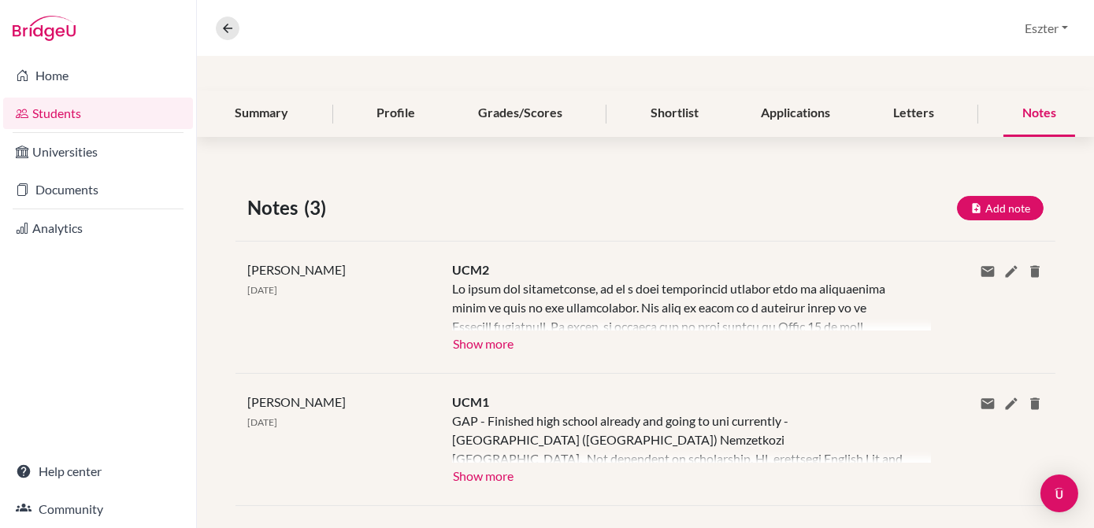
scroll to position [159, 0]
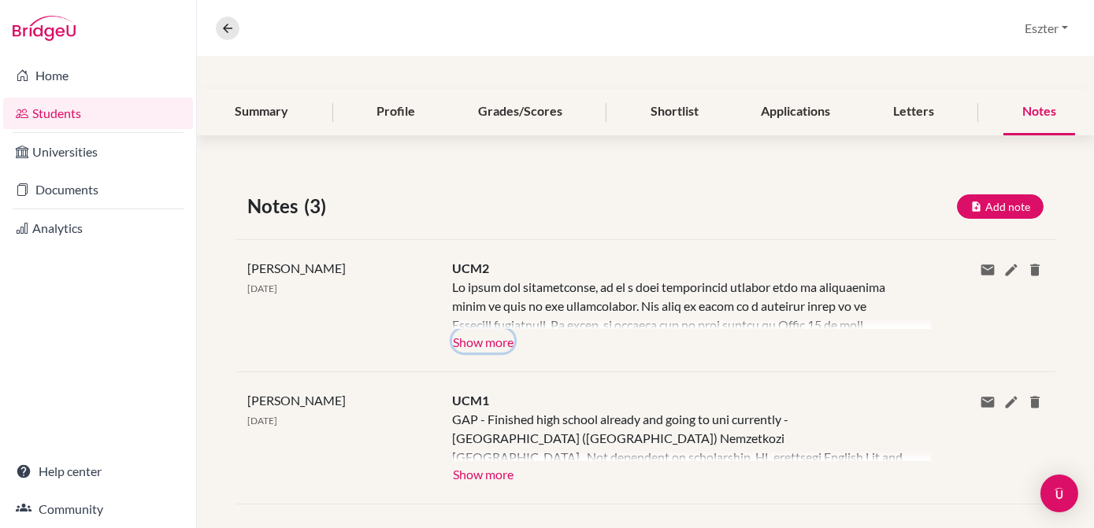
click at [474, 341] on button "Show more" at bounding box center [483, 341] width 62 height 24
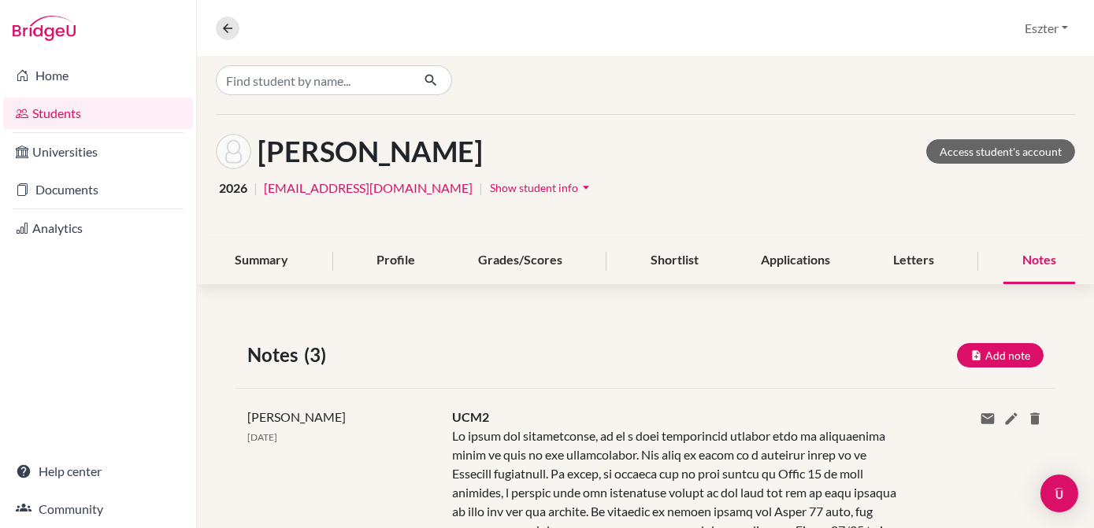
scroll to position [0, 0]
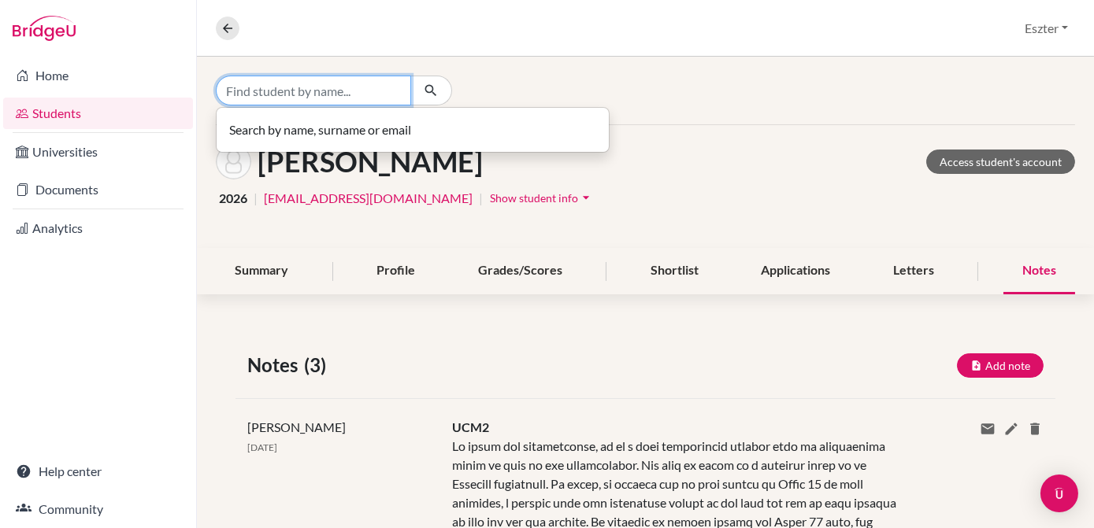
click at [384, 79] on input "Find student by name..." at bounding box center [313, 91] width 195 height 30
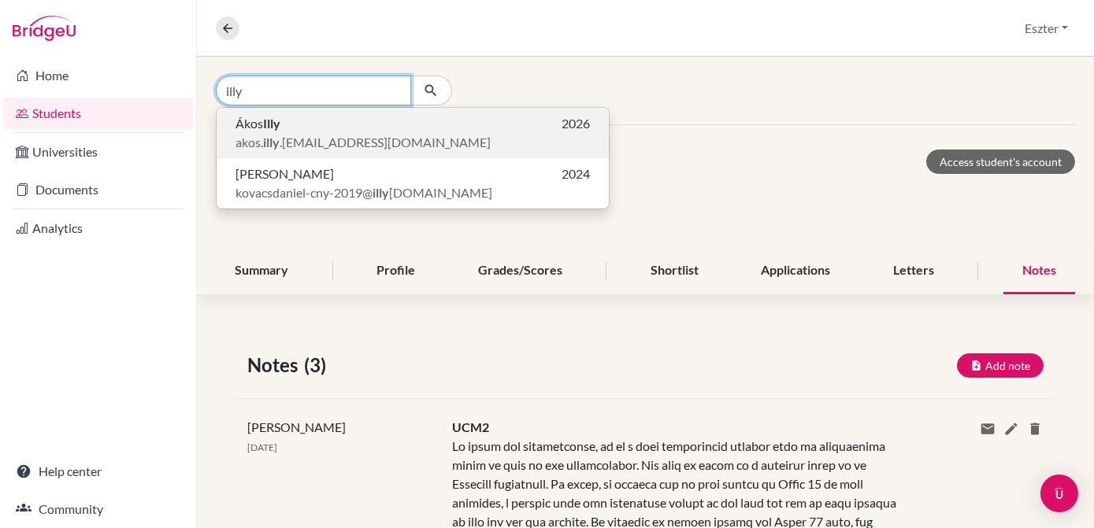
type input "illy"
click at [355, 134] on span "akos. illy .[EMAIL_ADDRESS][DOMAIN_NAME]" at bounding box center [362, 142] width 255 height 19
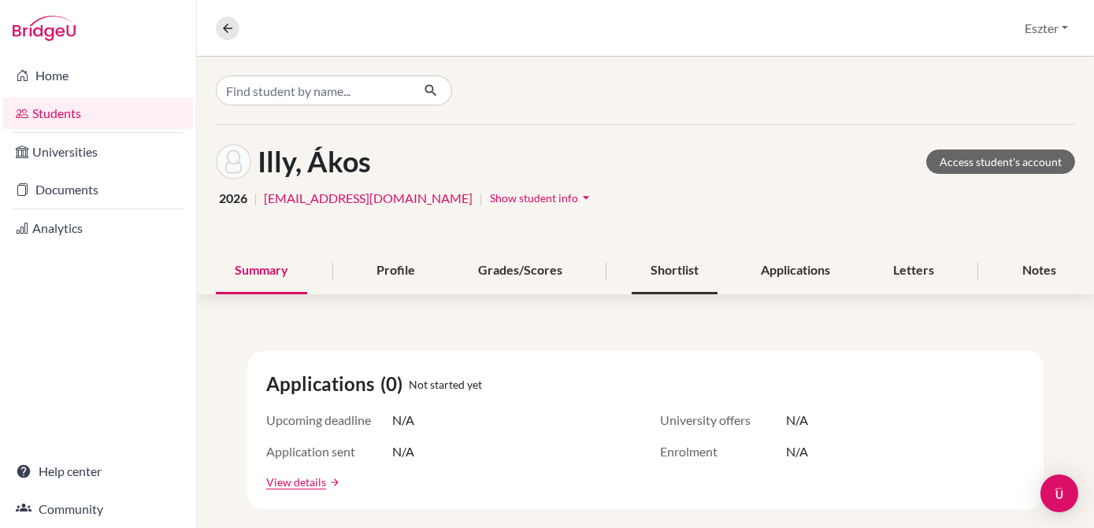
click at [681, 258] on div "Shortlist" at bounding box center [675, 271] width 86 height 46
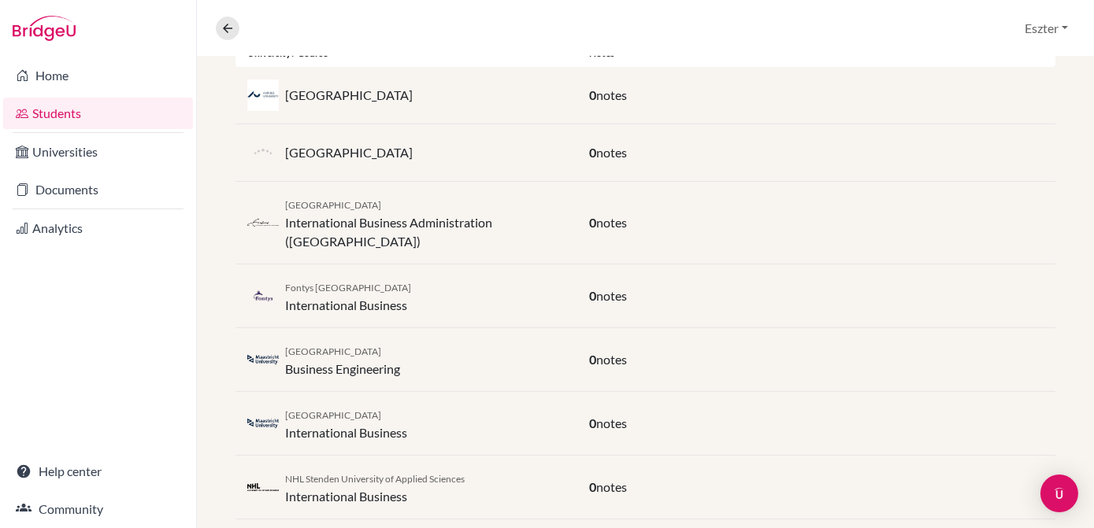
scroll to position [360, 0]
click at [570, 416] on div "Maastricht University International Business" at bounding box center [406, 422] width 342 height 38
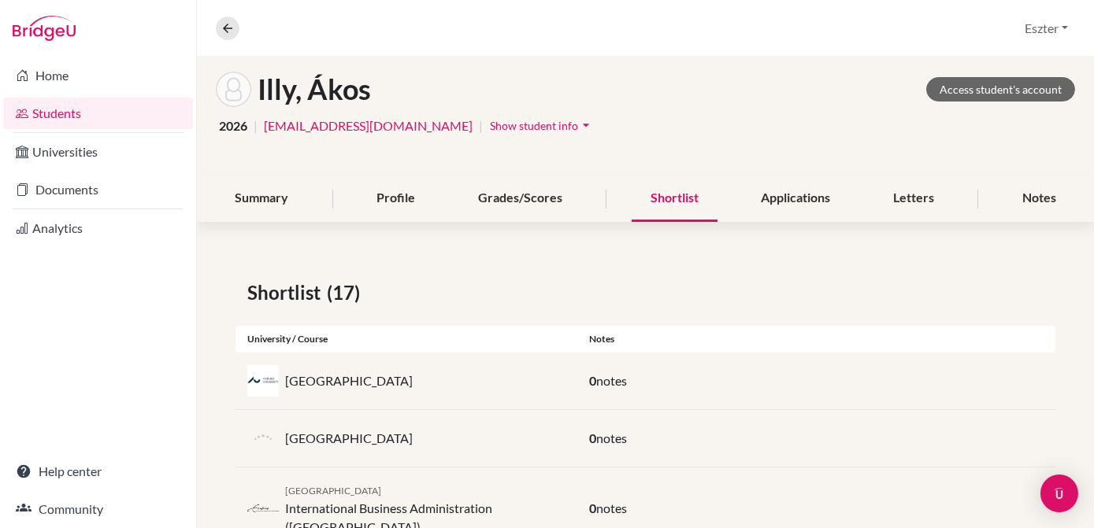
scroll to position [0, 0]
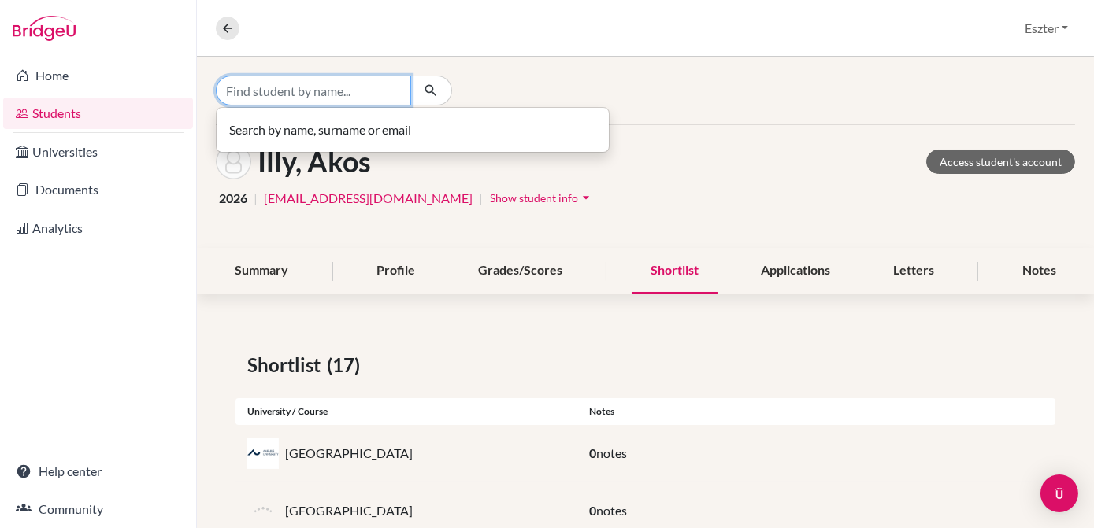
click at [383, 86] on input "Find student by name..." at bounding box center [313, 91] width 195 height 30
type input "j"
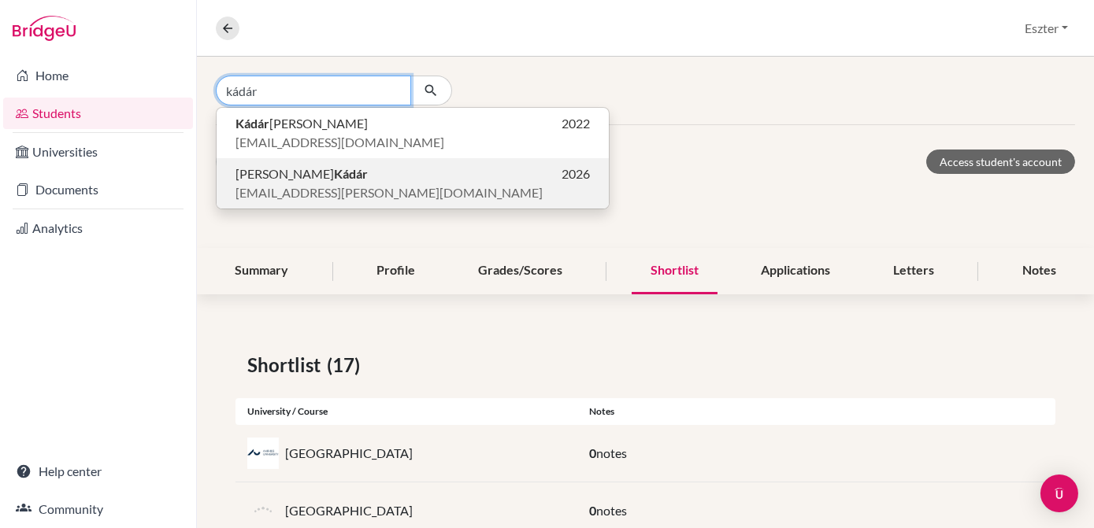
type input "kádár"
click at [287, 183] on span "[EMAIL_ADDRESS][PERSON_NAME][DOMAIN_NAME]" at bounding box center [388, 192] width 307 height 19
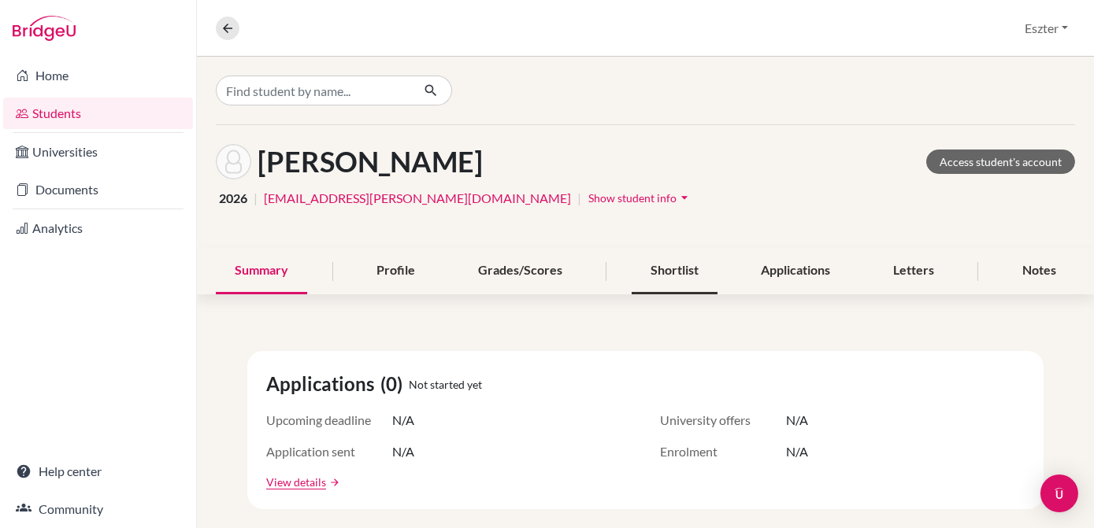
click at [662, 280] on div "Shortlist" at bounding box center [675, 271] width 86 height 46
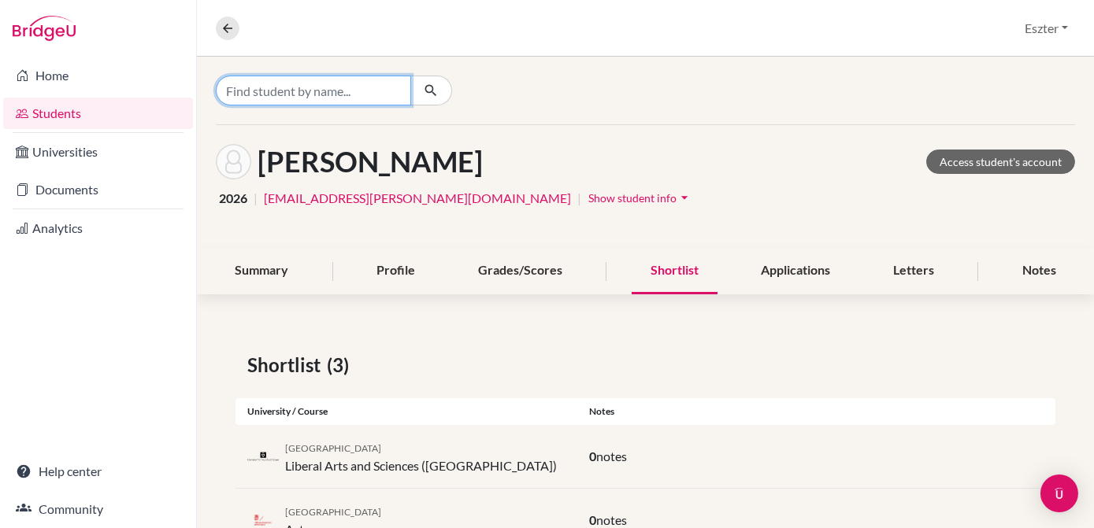
click at [386, 93] on input "Find student by name..." at bounding box center [313, 91] width 195 height 30
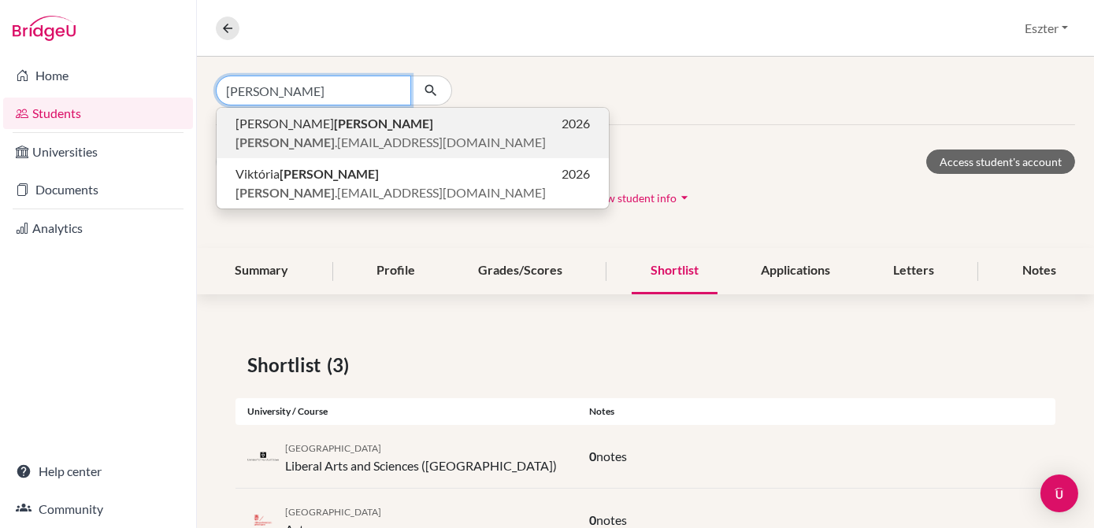
type input "[PERSON_NAME]"
click at [378, 125] on p "[PERSON_NAME] 2026" at bounding box center [412, 123] width 354 height 19
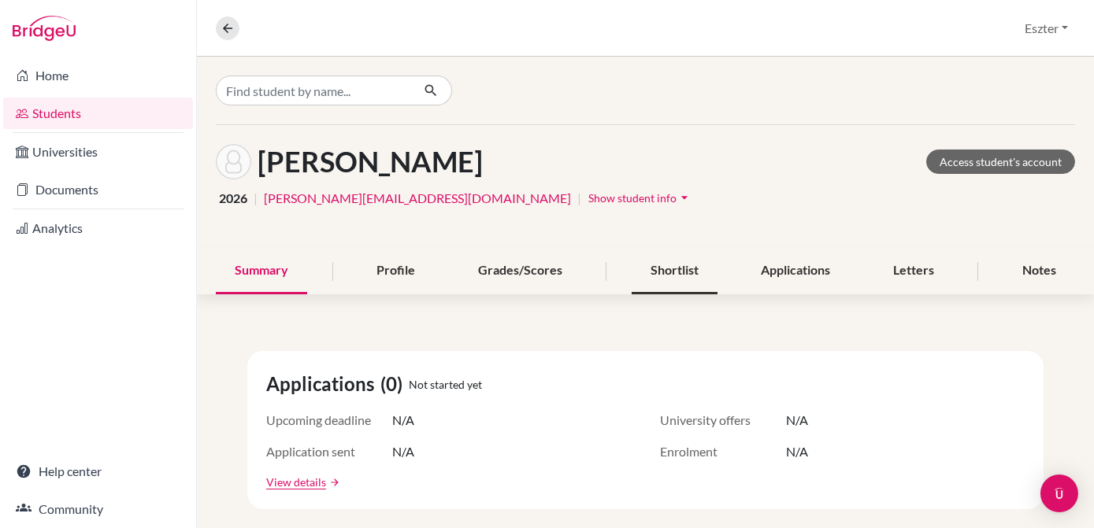
click at [660, 268] on div "Shortlist" at bounding box center [675, 271] width 86 height 46
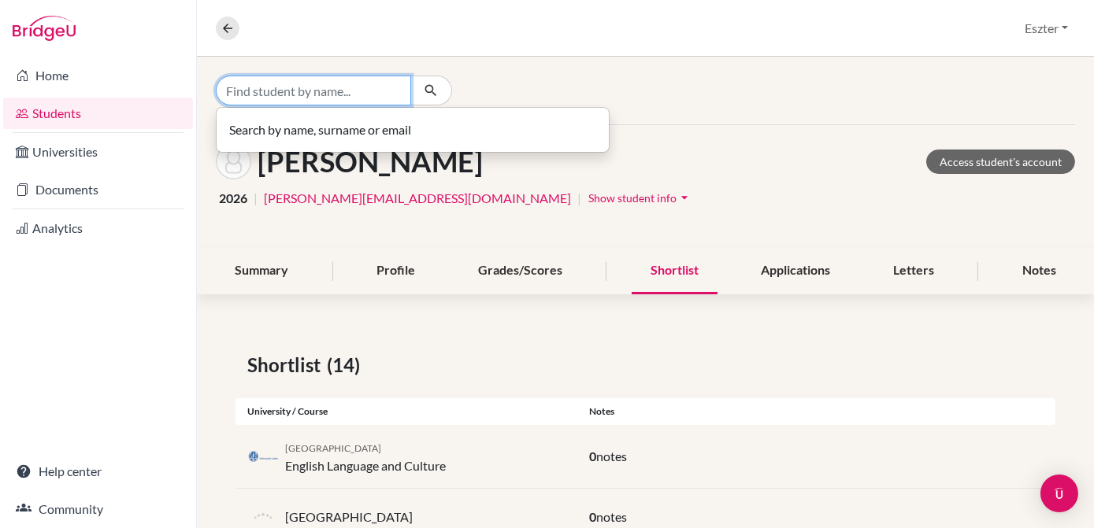
click at [361, 95] on input "Find student by name..." at bounding box center [313, 91] width 195 height 30
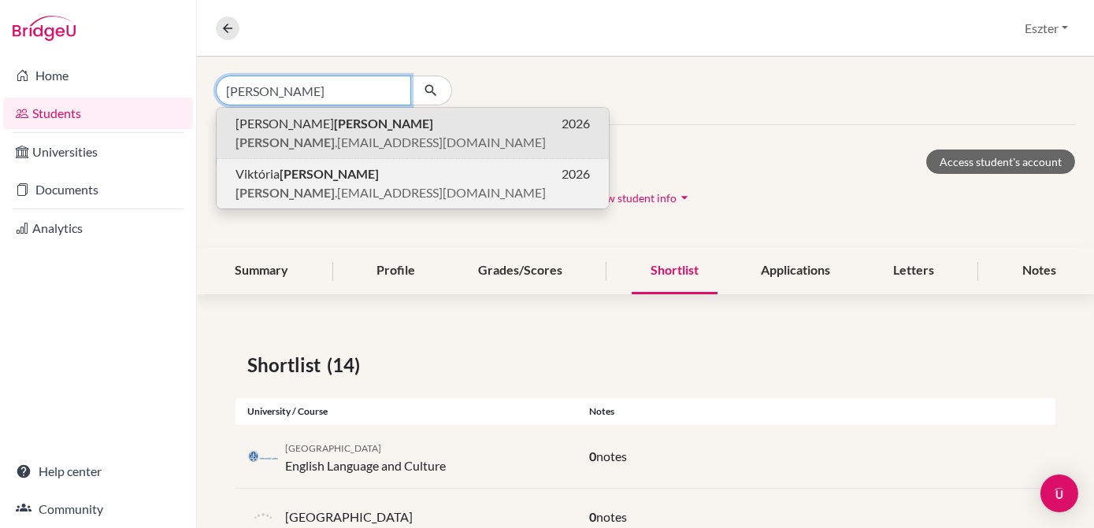
type input "[PERSON_NAME]"
click at [339, 188] on span "[PERSON_NAME] .[PERSON_NAME][EMAIL_ADDRESS][DOMAIN_NAME]" at bounding box center [390, 192] width 310 height 19
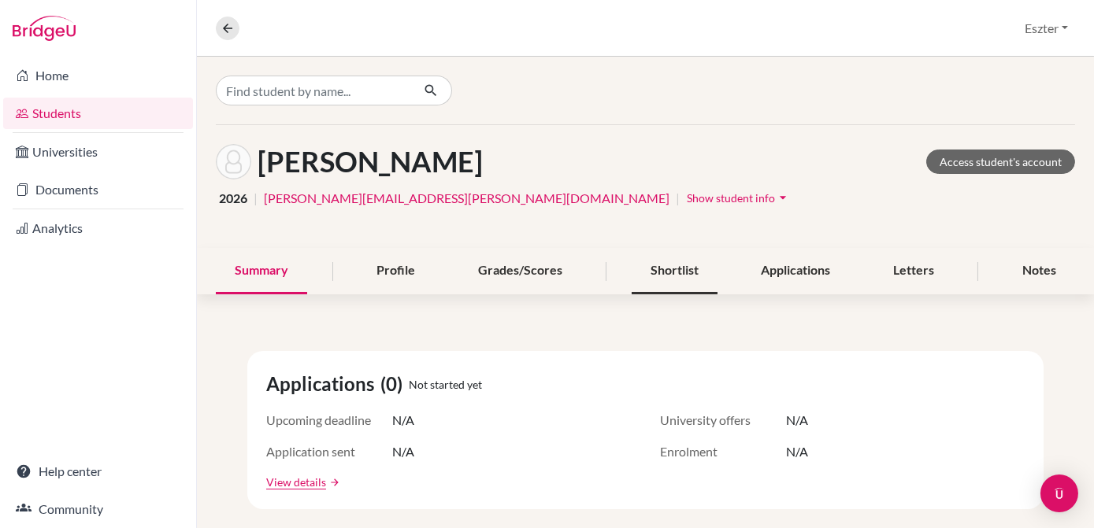
click at [674, 276] on div "Shortlist" at bounding box center [675, 271] width 86 height 46
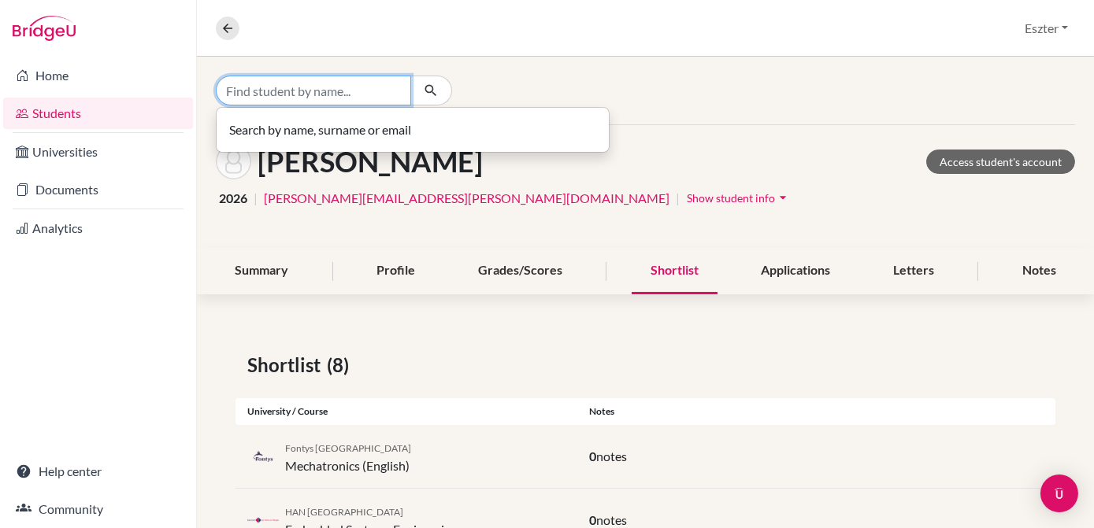
click at [403, 84] on input "Find student by name..." at bounding box center [313, 91] width 195 height 30
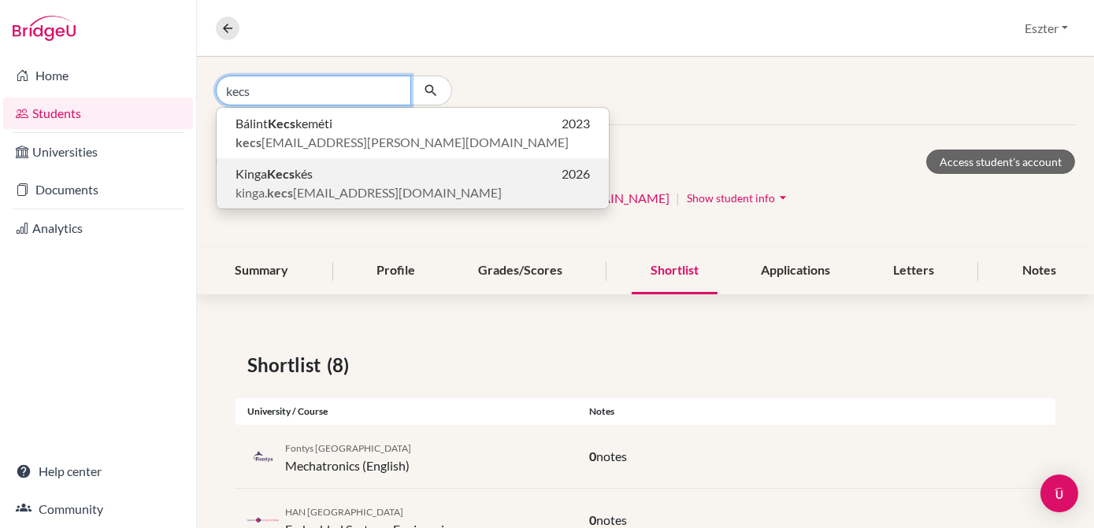
type input "kecs"
click at [376, 171] on p "Kinga Kecs kés 2026" at bounding box center [412, 174] width 354 height 19
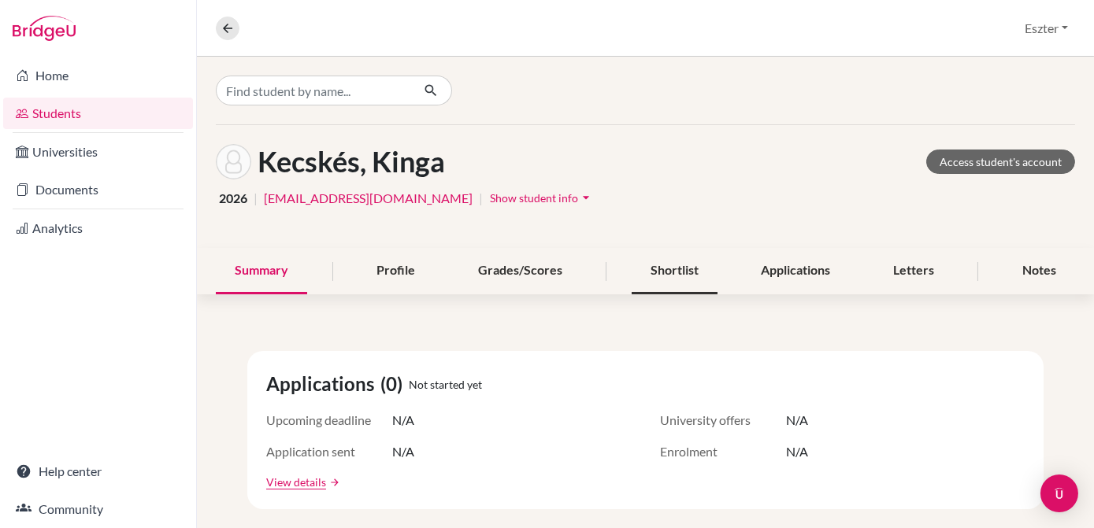
click at [679, 269] on div "Shortlist" at bounding box center [675, 271] width 86 height 46
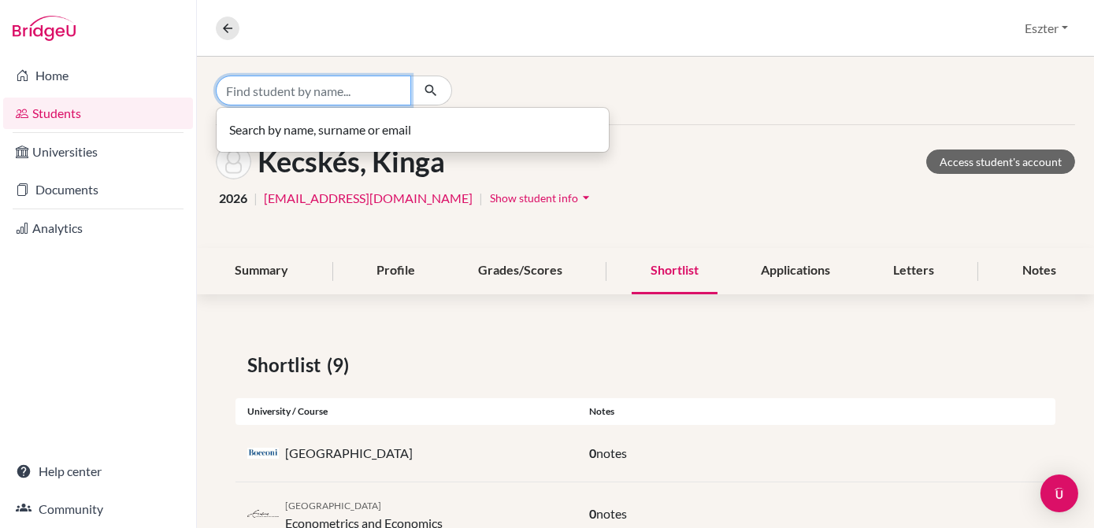
click at [376, 79] on input "Find student by name..." at bounding box center [313, 91] width 195 height 30
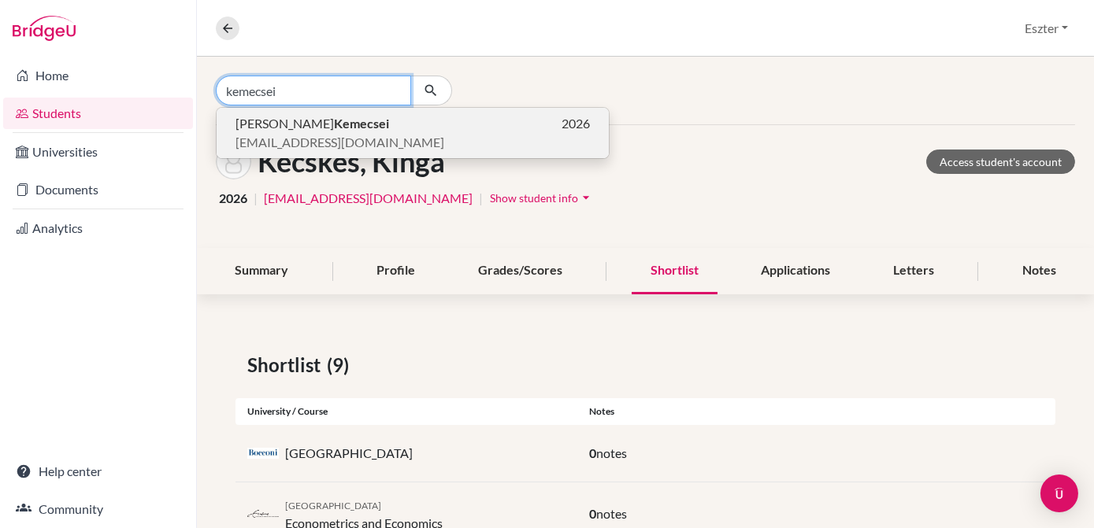
type input "kemecsei"
click at [346, 120] on p "[PERSON_NAME] 2026" at bounding box center [412, 123] width 354 height 19
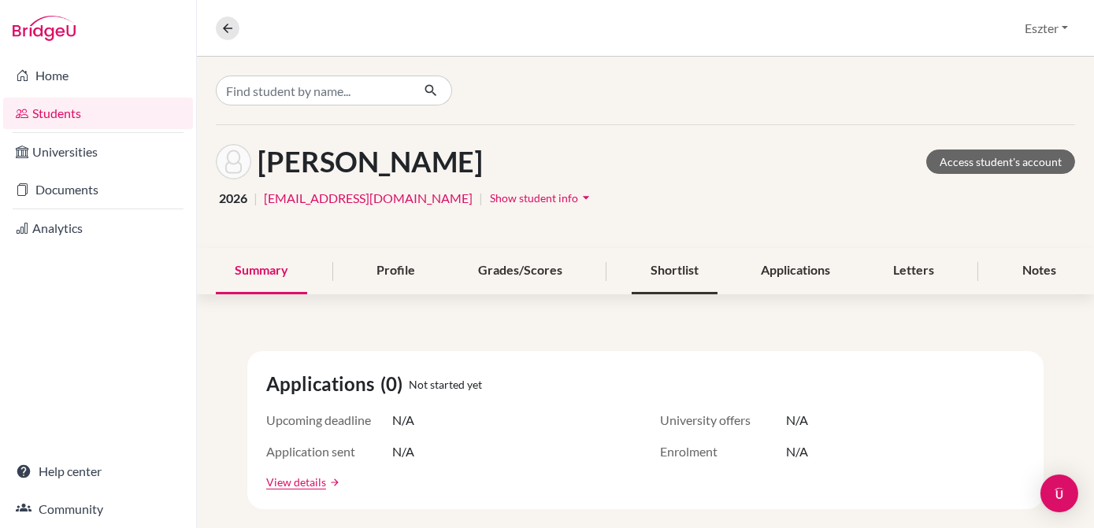
click at [684, 262] on div "Shortlist" at bounding box center [675, 271] width 86 height 46
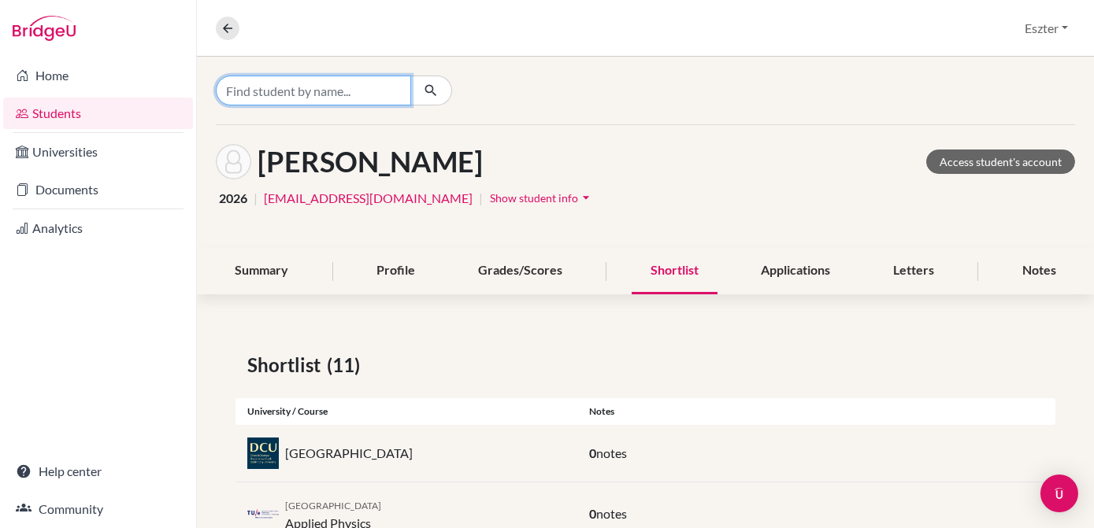
click at [377, 83] on input "Find student by name..." at bounding box center [313, 91] width 195 height 30
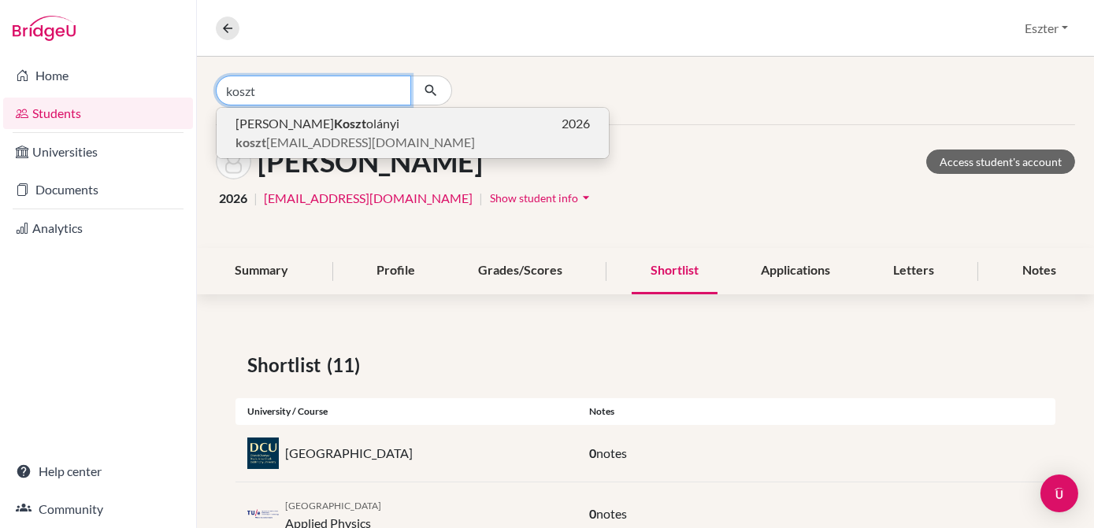
type input "koszt"
click at [302, 130] on span "[PERSON_NAME]" at bounding box center [317, 123] width 164 height 19
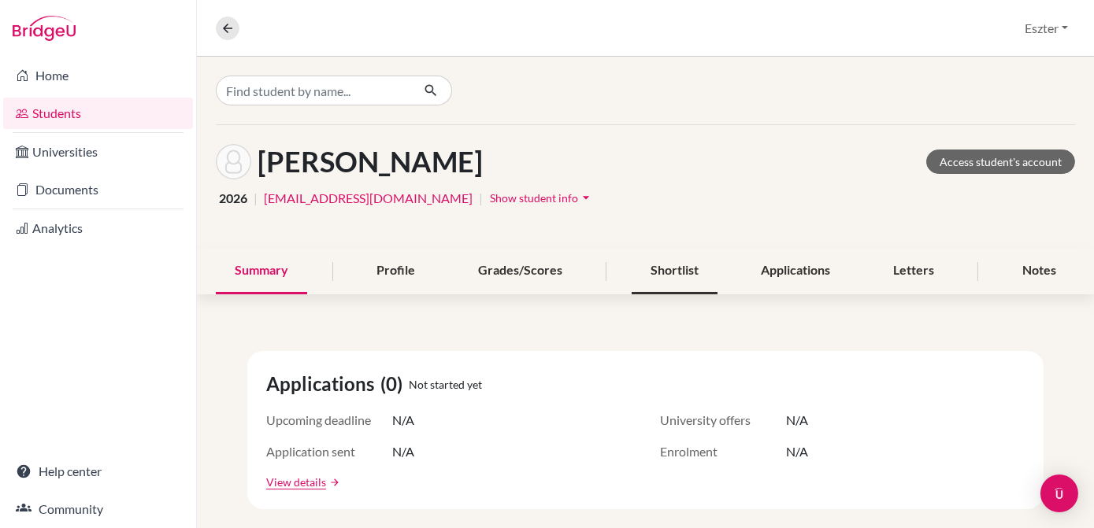
click at [660, 258] on div "Shortlist" at bounding box center [675, 271] width 86 height 46
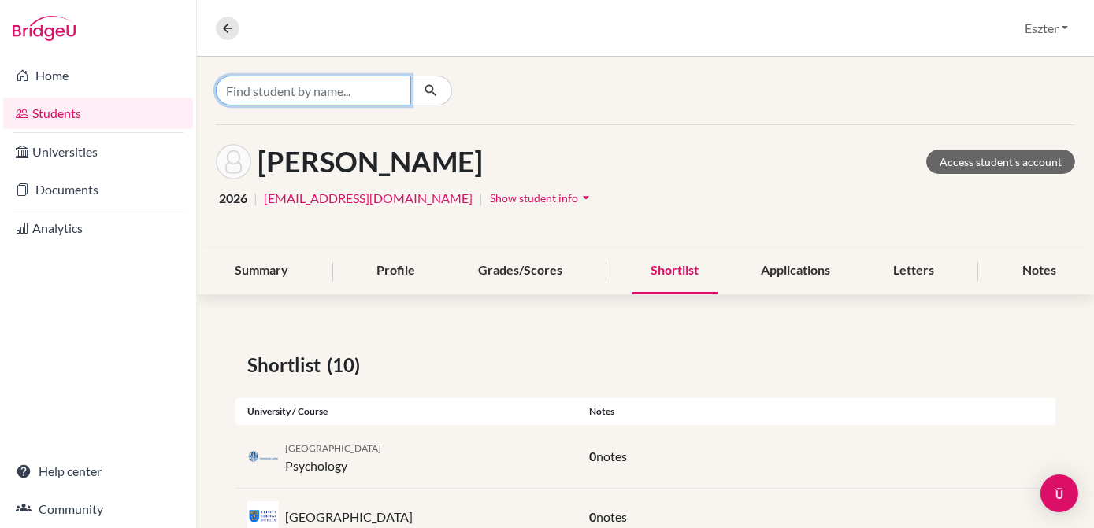
click at [354, 94] on input "Find student by name..." at bounding box center [313, 91] width 195 height 30
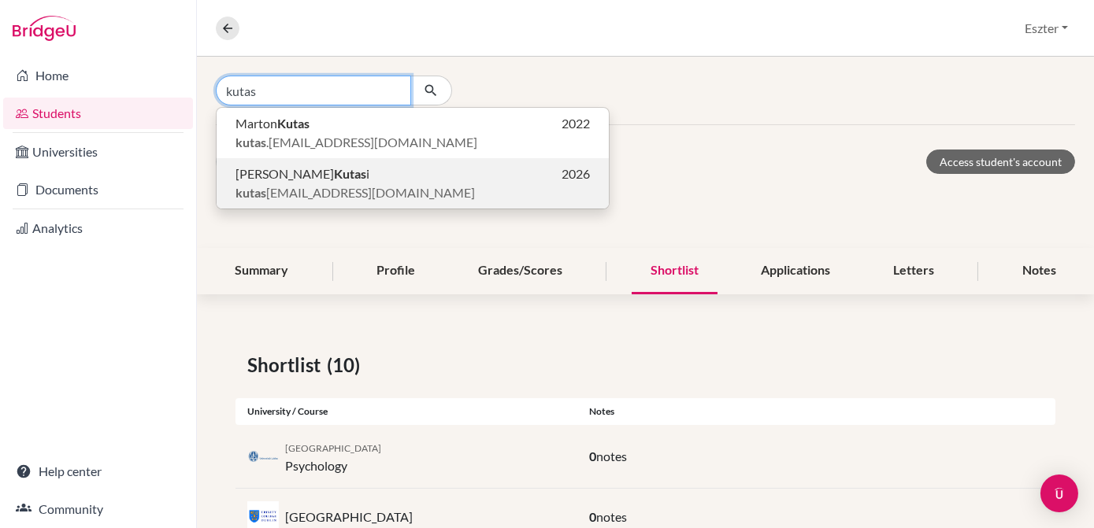
type input "kutas"
click at [305, 194] on span "kutas [EMAIL_ADDRESS][DOMAIN_NAME]" at bounding box center [354, 192] width 239 height 19
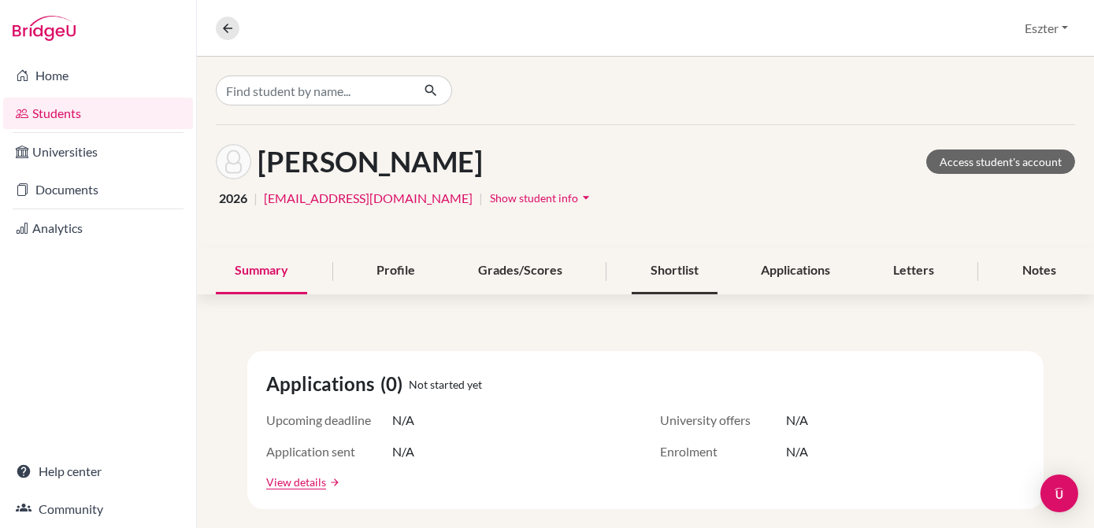
click at [661, 266] on div "Shortlist" at bounding box center [675, 271] width 86 height 46
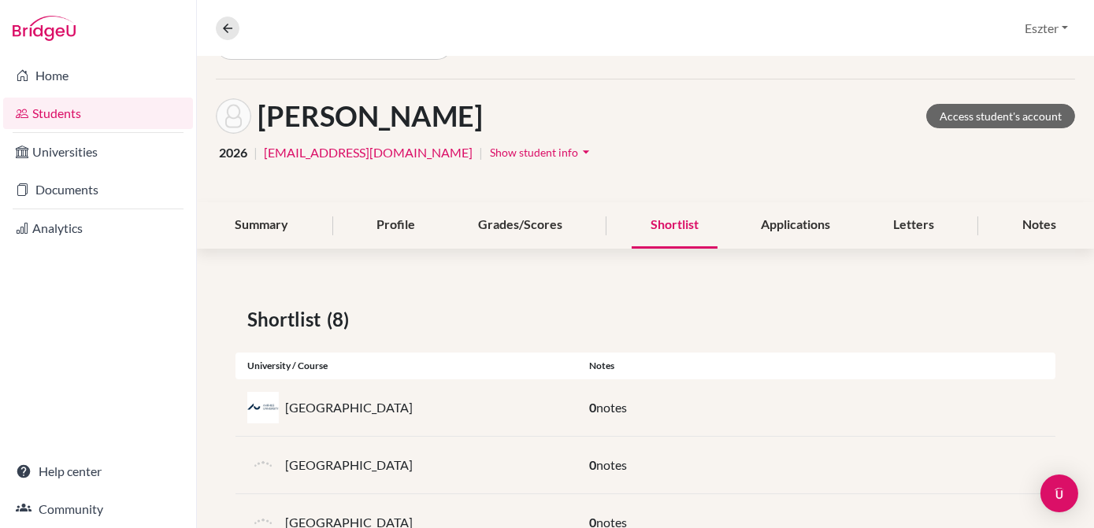
scroll to position [29, 0]
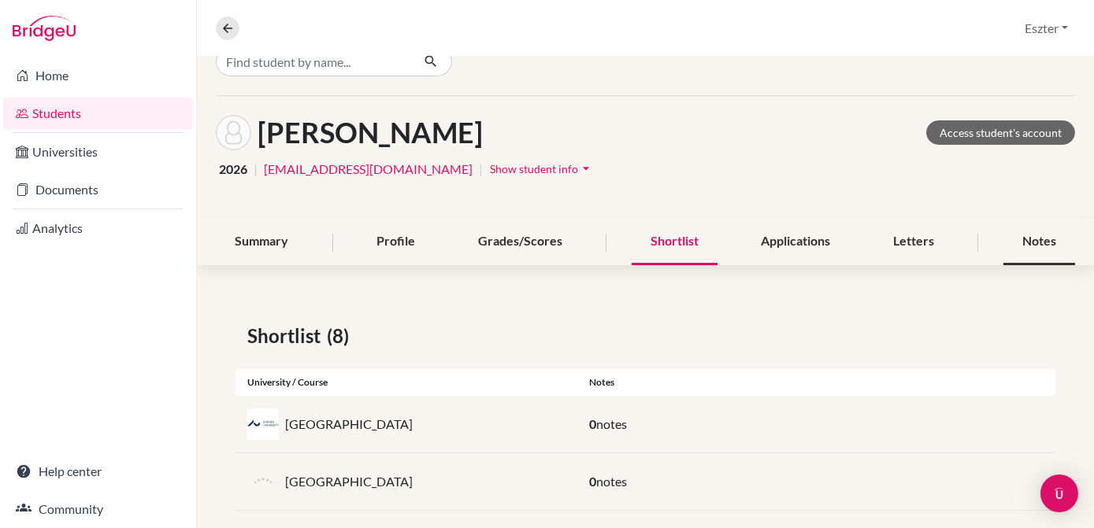
click at [1022, 244] on div "Notes" at bounding box center [1039, 242] width 72 height 46
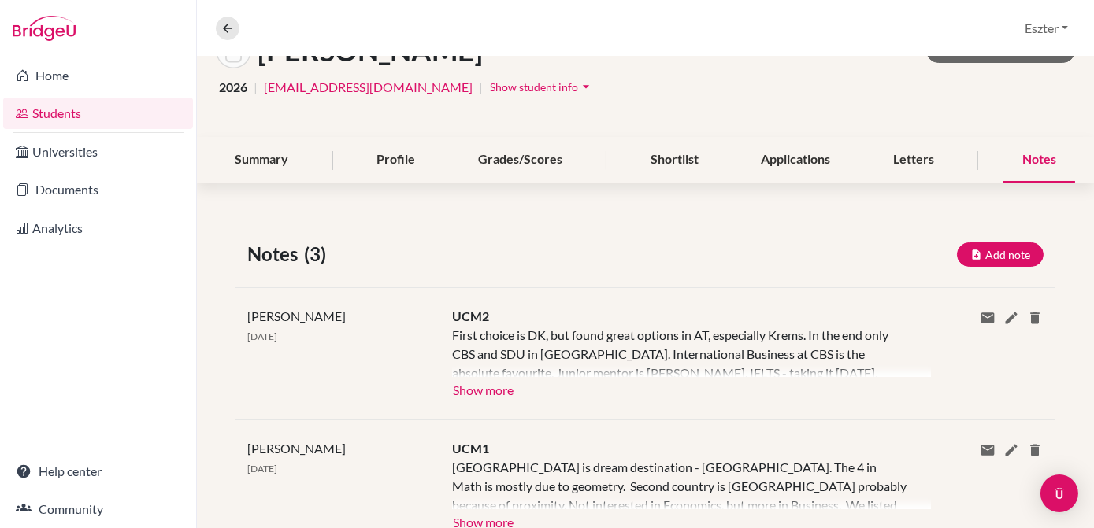
scroll to position [111, 0]
click at [498, 395] on button "Show more" at bounding box center [483, 389] width 62 height 24
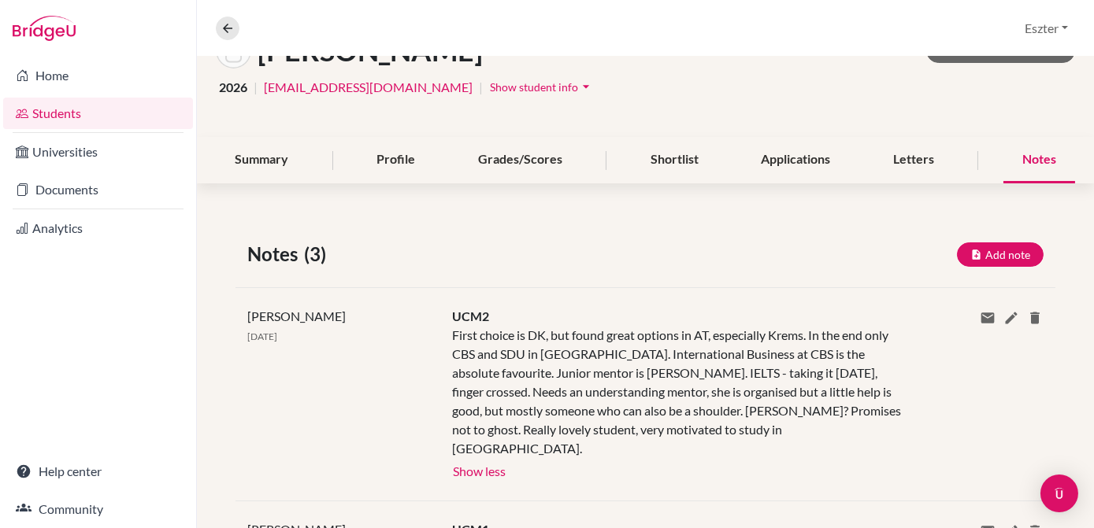
scroll to position [0, 0]
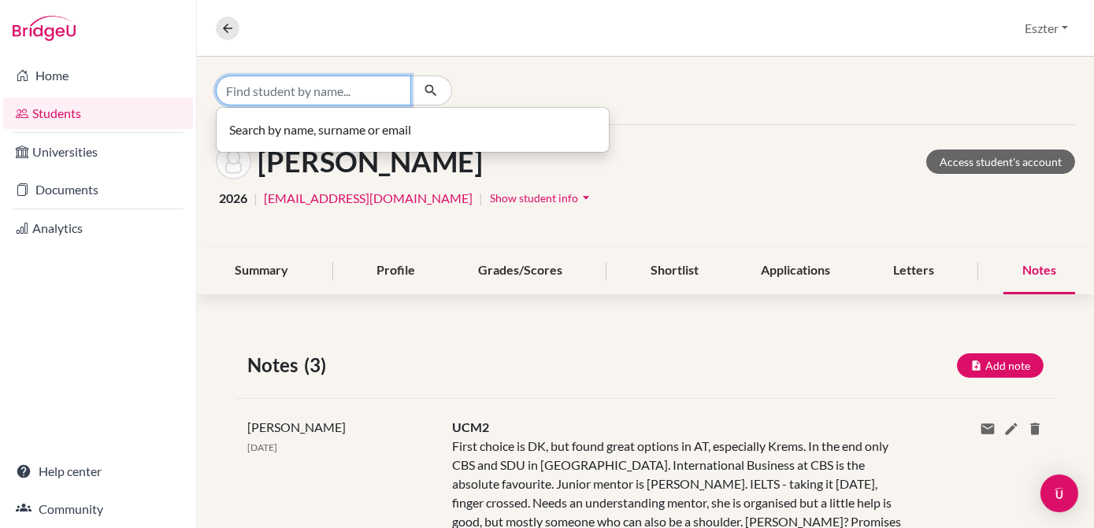
click at [335, 94] on input "Find student by name..." at bounding box center [313, 91] width 195 height 30
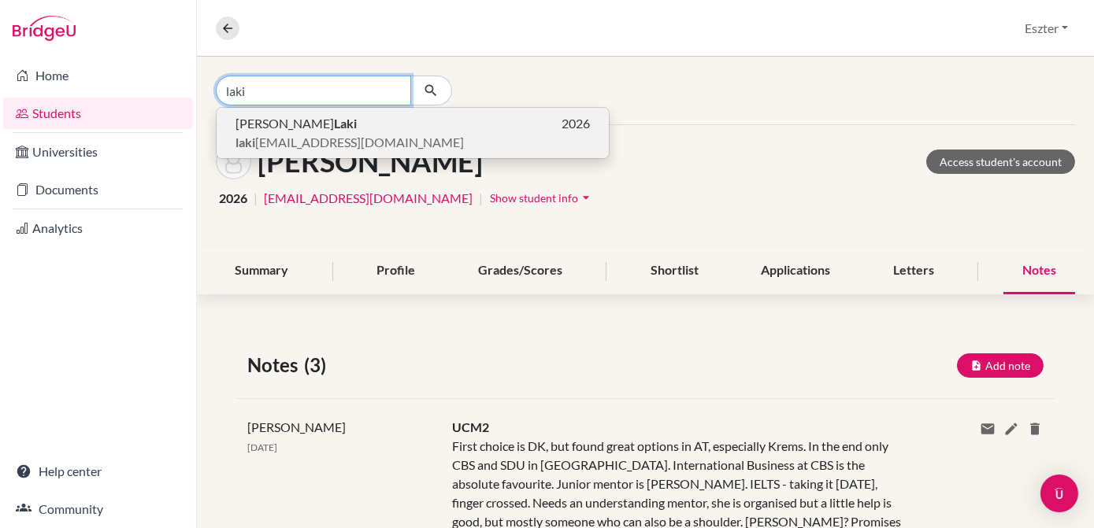
type input "laki"
click at [303, 139] on span "laki [EMAIL_ADDRESS][DOMAIN_NAME]" at bounding box center [349, 142] width 228 height 19
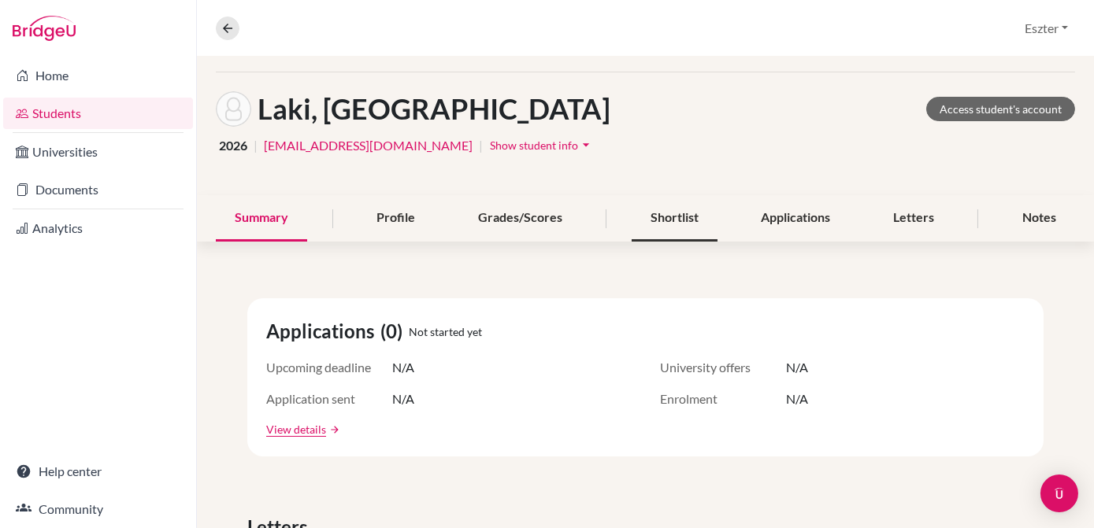
scroll to position [51, 0]
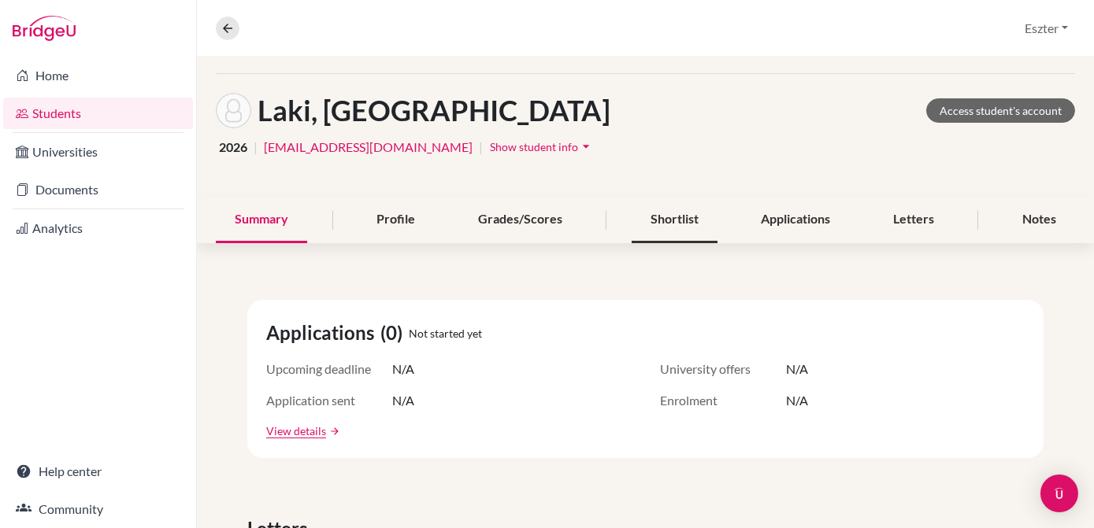
click at [655, 224] on div "Shortlist" at bounding box center [675, 220] width 86 height 46
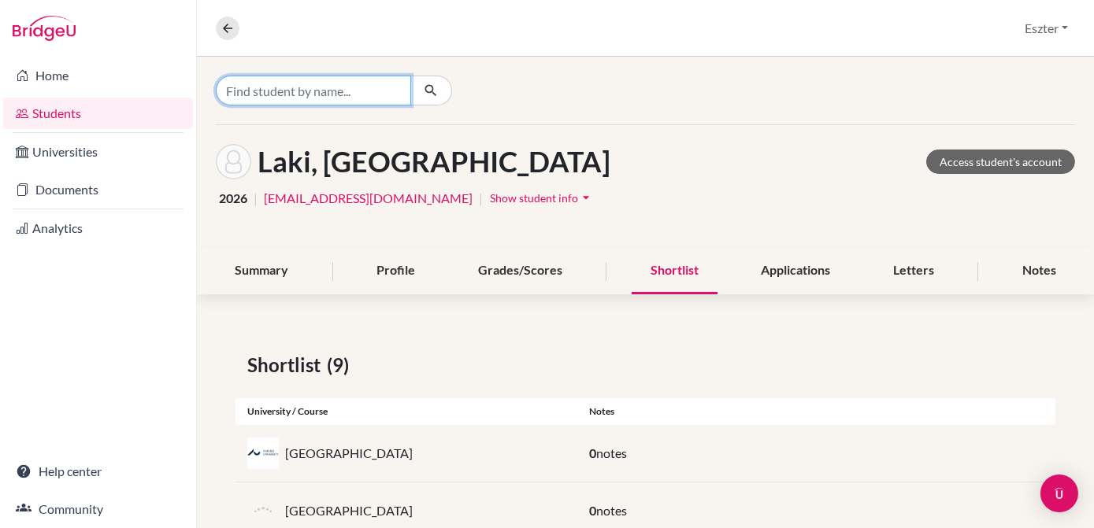
click at [360, 84] on input "Find student by name..." at bounding box center [313, 91] width 195 height 30
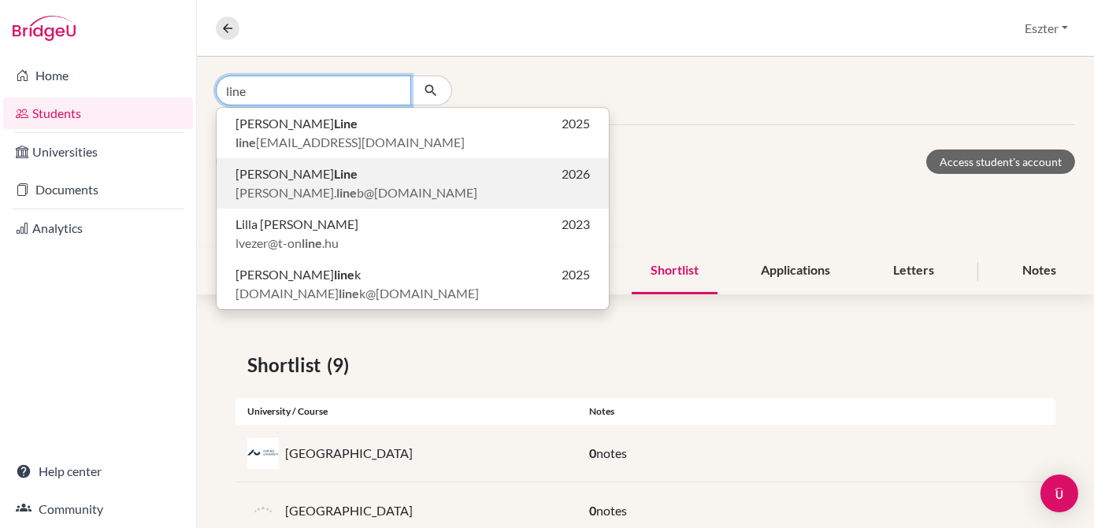
type input "line"
click at [300, 183] on span "[PERSON_NAME]. line b@[DOMAIN_NAME]" at bounding box center [356, 192] width 242 height 19
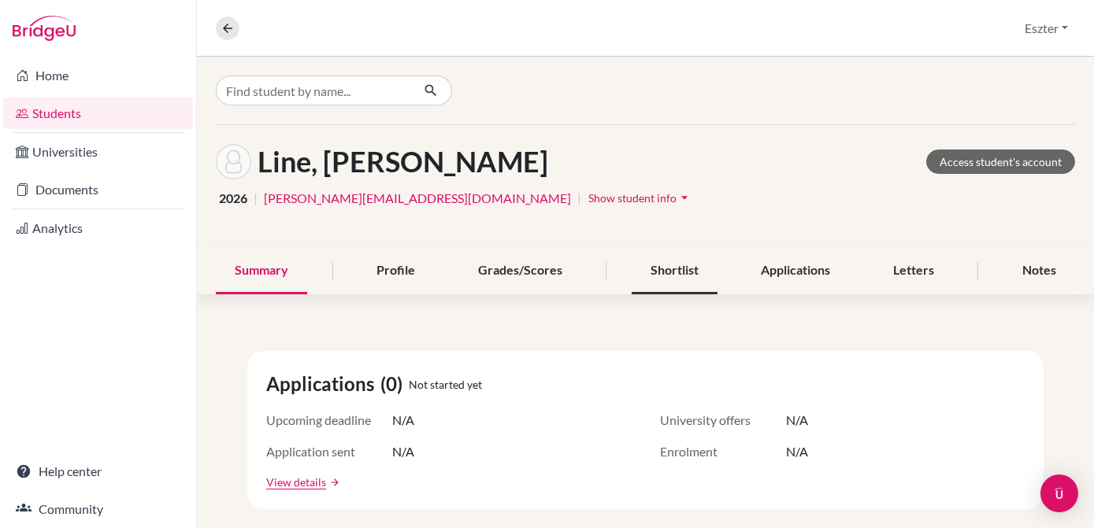
click at [674, 271] on div "Shortlist" at bounding box center [675, 271] width 86 height 46
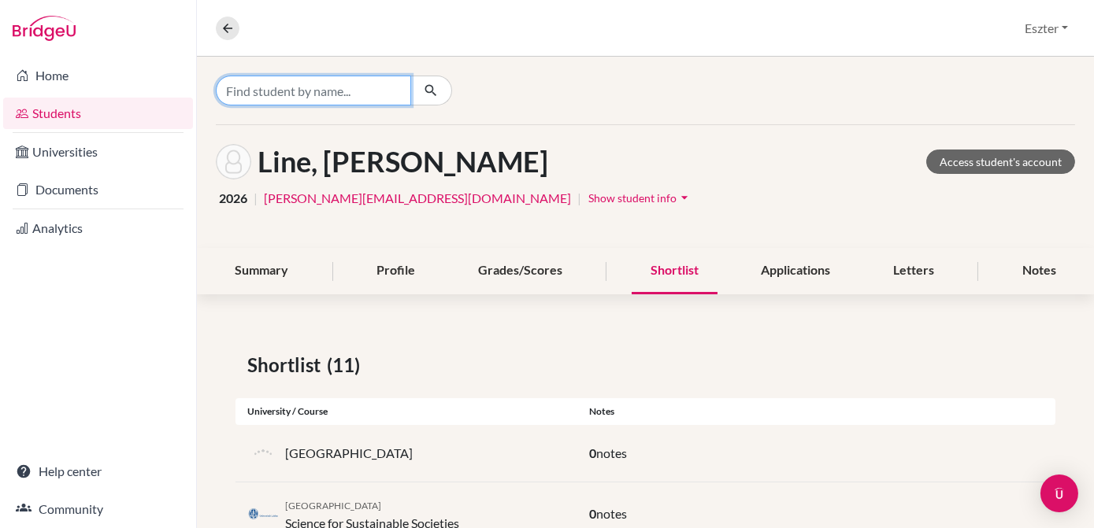
click at [367, 82] on input "Find student by name..." at bounding box center [313, 91] width 195 height 30
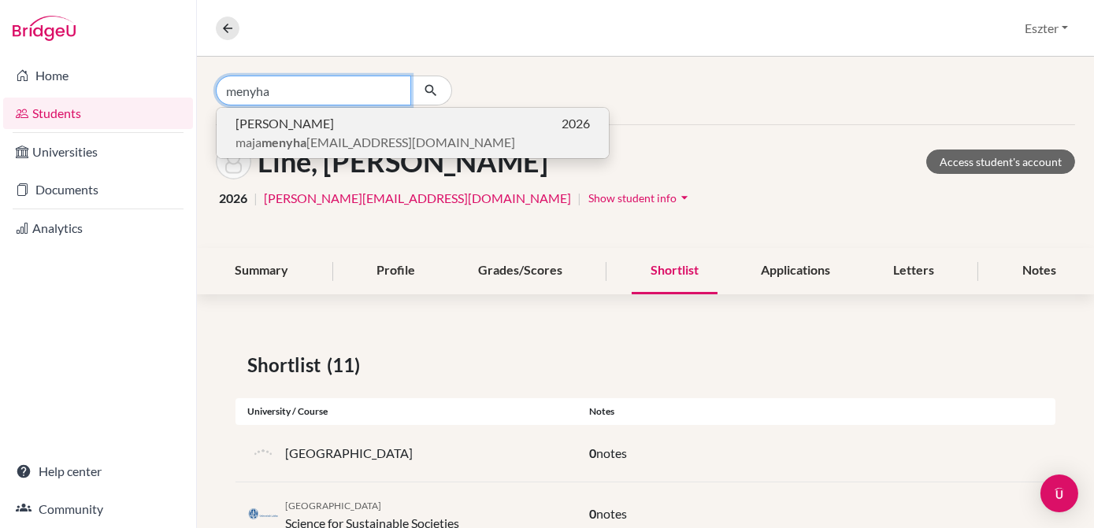
type input "menyha"
click at [354, 124] on p "[PERSON_NAME] 2026" at bounding box center [412, 123] width 354 height 19
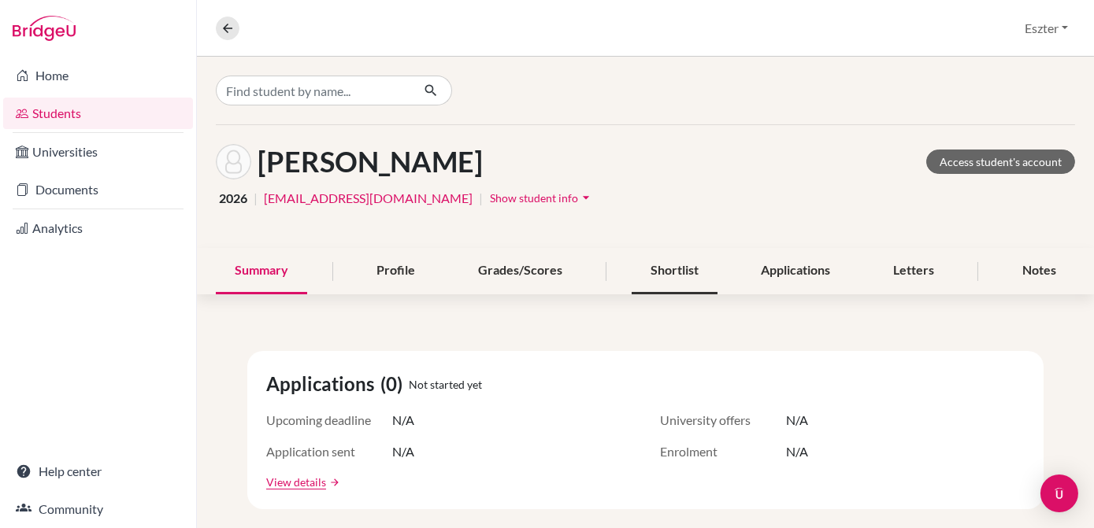
click at [665, 269] on div "Shortlist" at bounding box center [675, 271] width 86 height 46
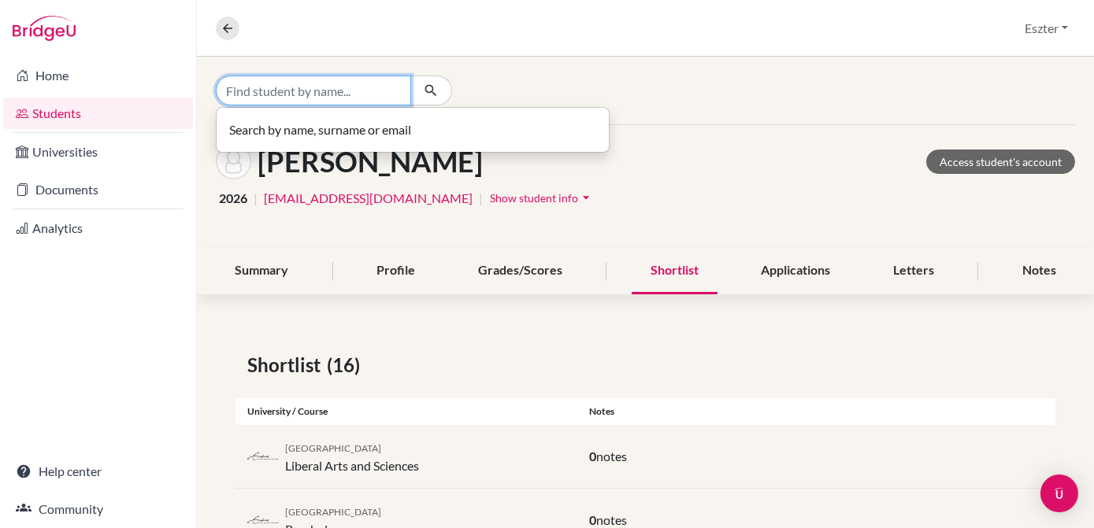
click at [375, 89] on input "Find student by name..." at bounding box center [313, 91] width 195 height 30
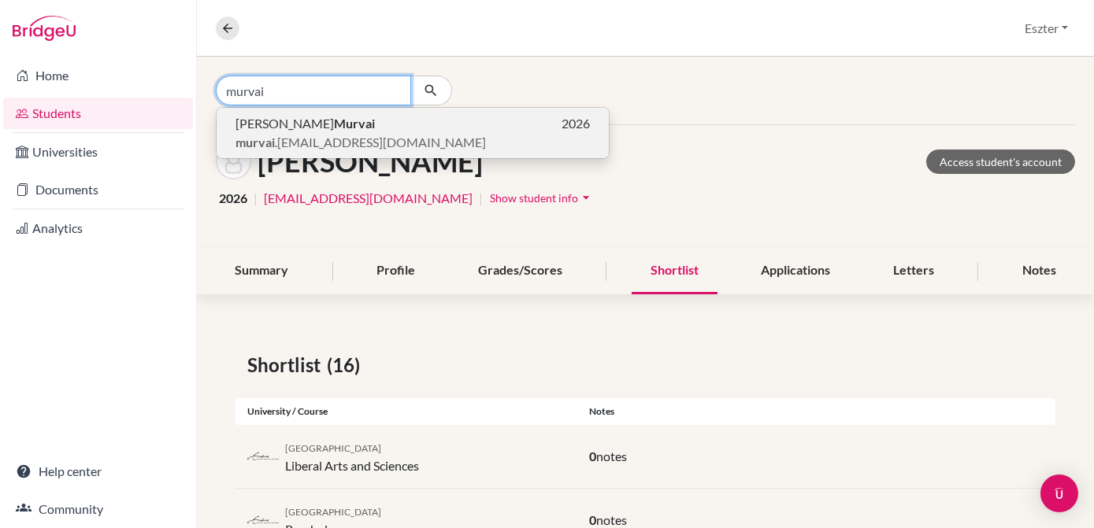
type input "murvai"
click at [354, 129] on p "[PERSON_NAME] 2026" at bounding box center [412, 123] width 354 height 19
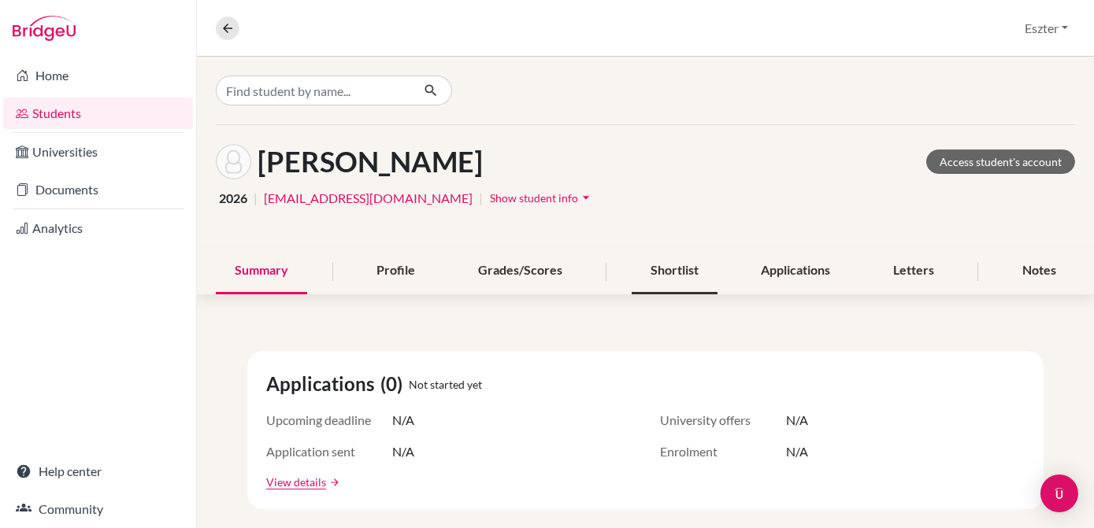
click at [682, 283] on div "Shortlist" at bounding box center [675, 271] width 86 height 46
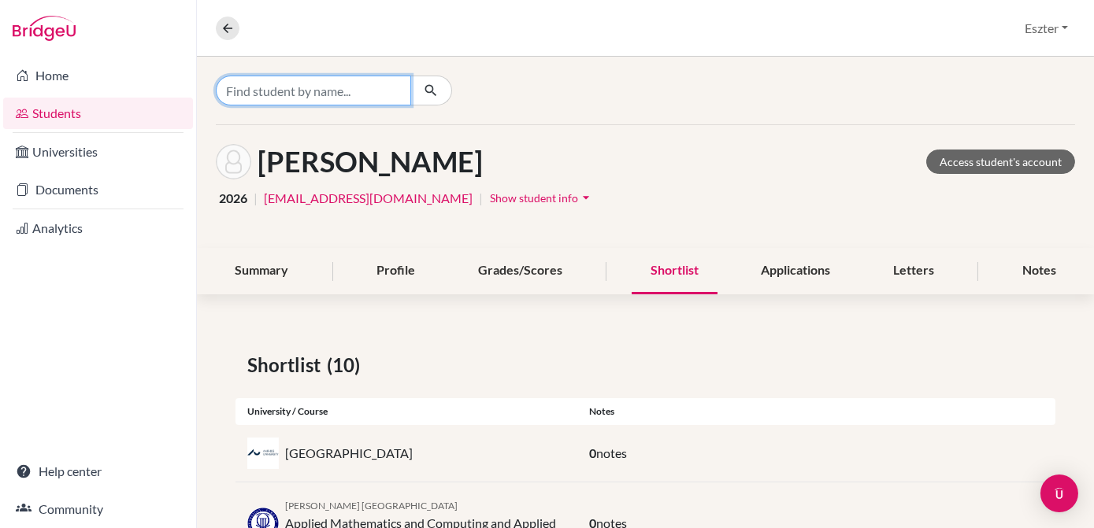
click at [380, 91] on input "Find student by name..." at bounding box center [313, 91] width 195 height 30
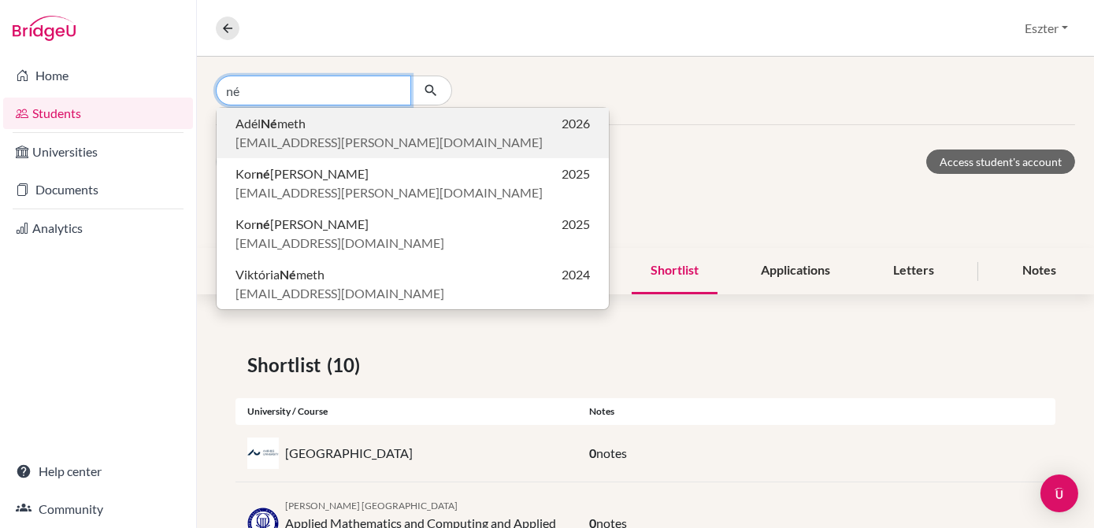
type input "né"
click at [323, 129] on p "Adél Né meth 2026" at bounding box center [412, 123] width 354 height 19
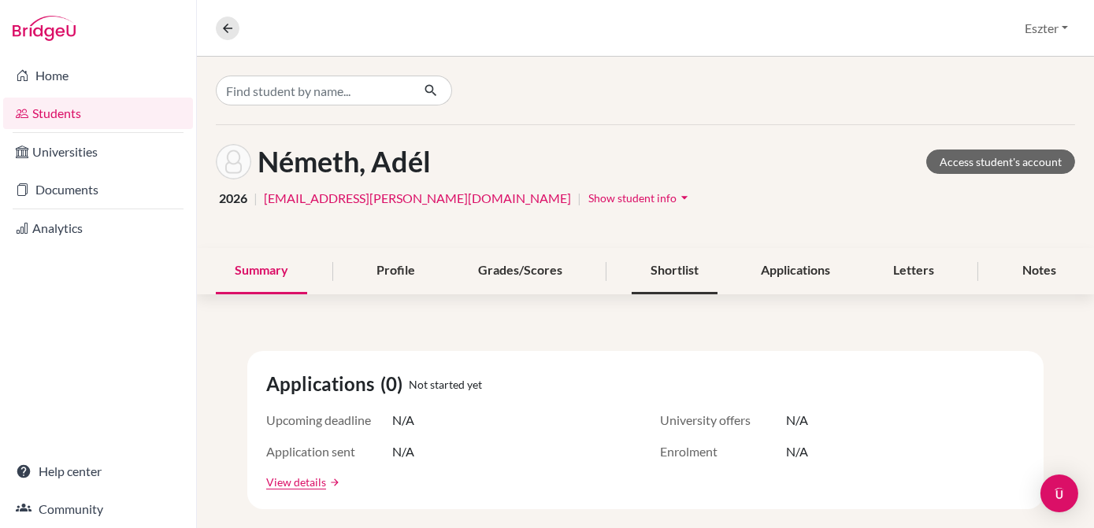
click at [665, 274] on div "Shortlist" at bounding box center [675, 271] width 86 height 46
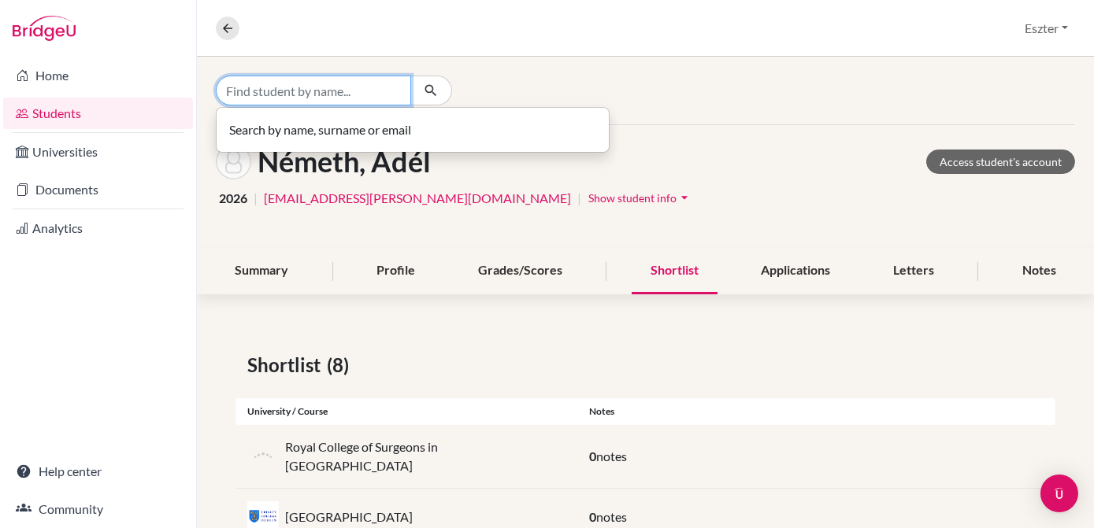
click at [358, 91] on input "Find student by name..." at bounding box center [313, 91] width 195 height 30
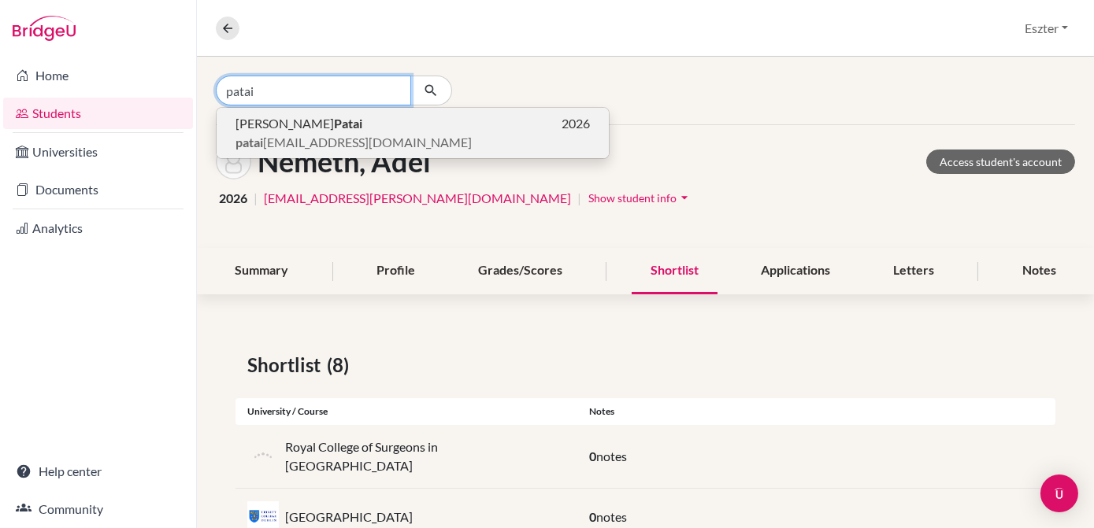
type input "patai"
click at [346, 139] on span "patai [EMAIL_ADDRESS][DOMAIN_NAME]" at bounding box center [353, 142] width 236 height 19
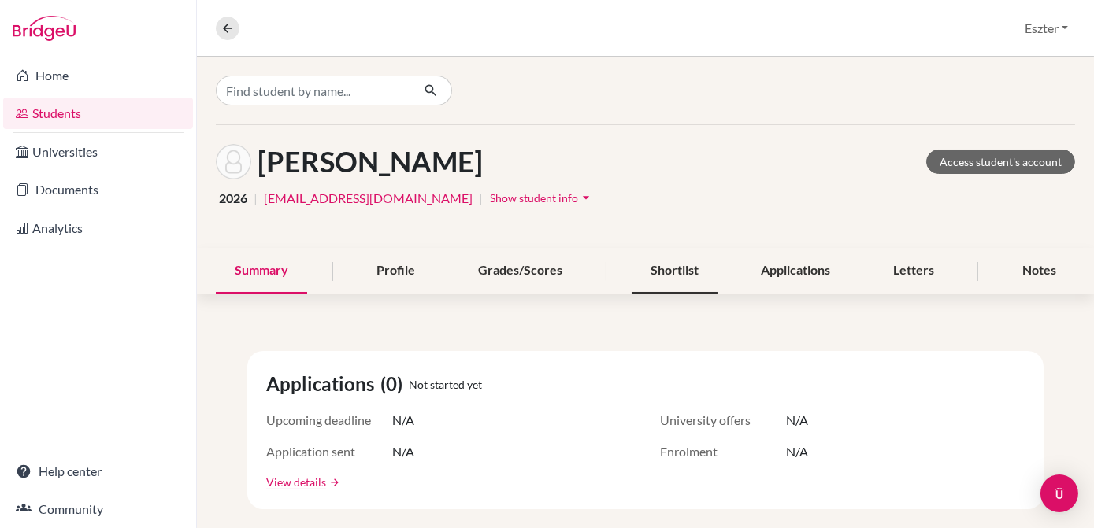
click at [684, 269] on div "Shortlist" at bounding box center [675, 271] width 86 height 46
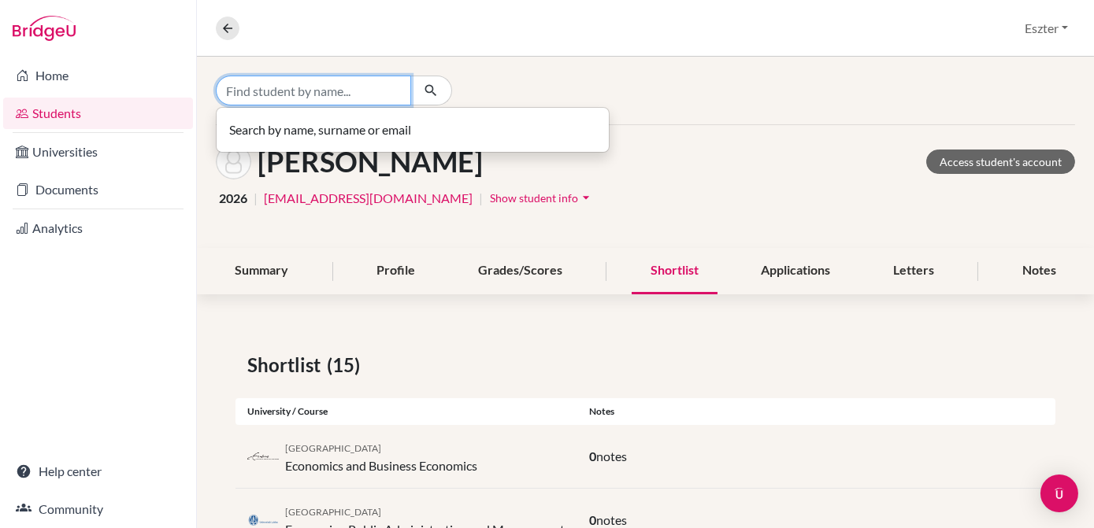
click at [395, 99] on input "Find student by name..." at bounding box center [313, 91] width 195 height 30
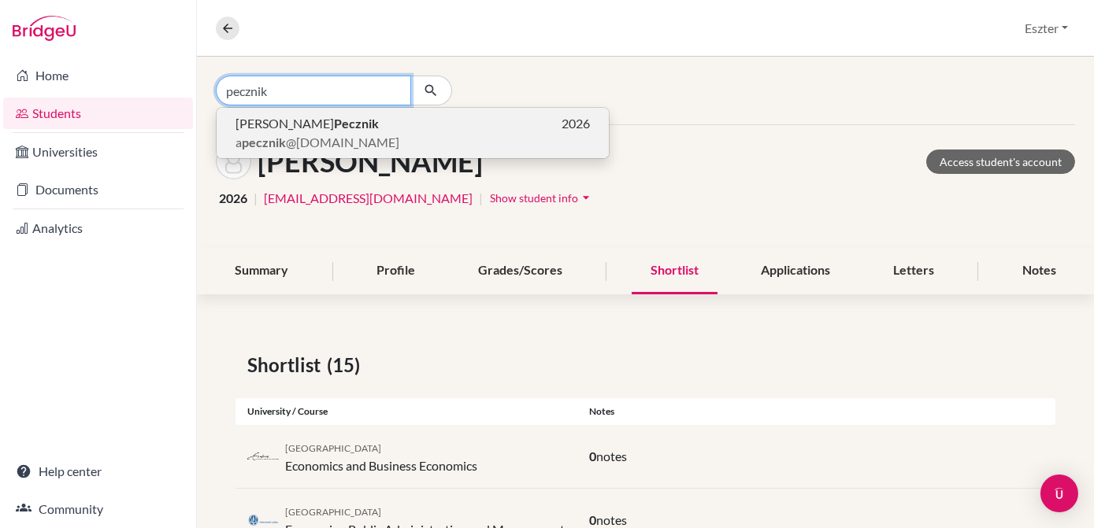
type input "pecznik"
click at [329, 135] on span "a pecznik @[DOMAIN_NAME]" at bounding box center [317, 142] width 164 height 19
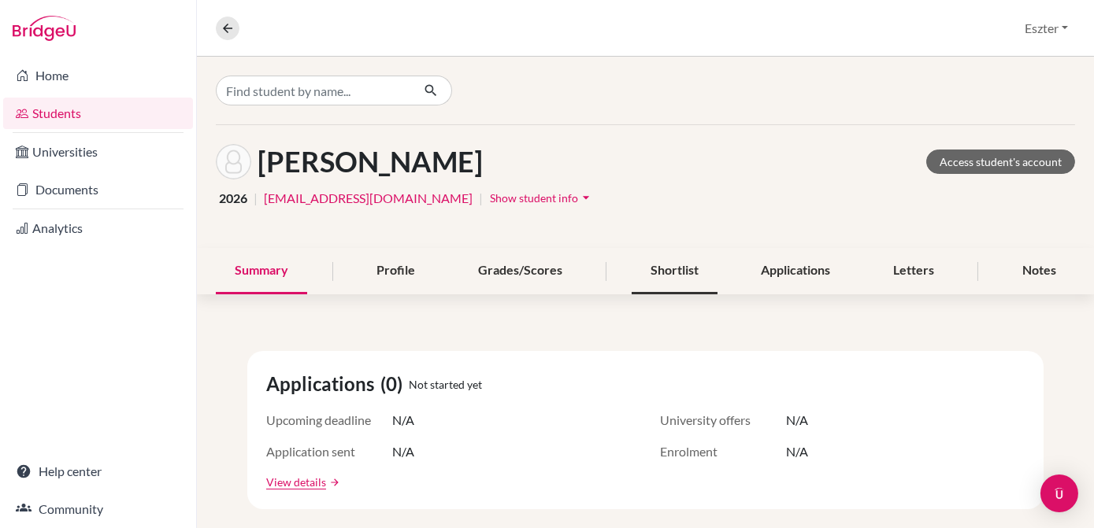
click at [674, 265] on div "Shortlist" at bounding box center [675, 271] width 86 height 46
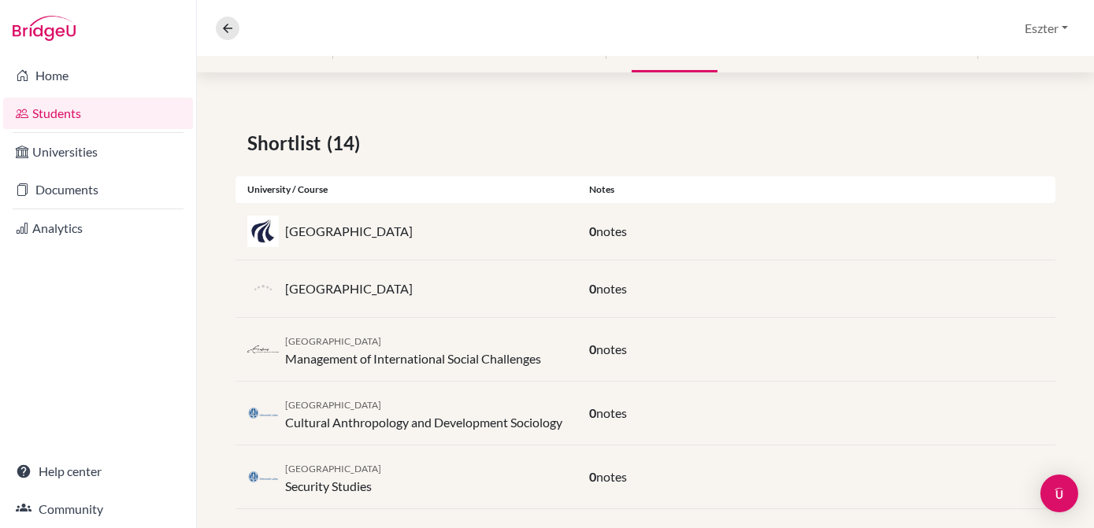
scroll to position [223, 0]
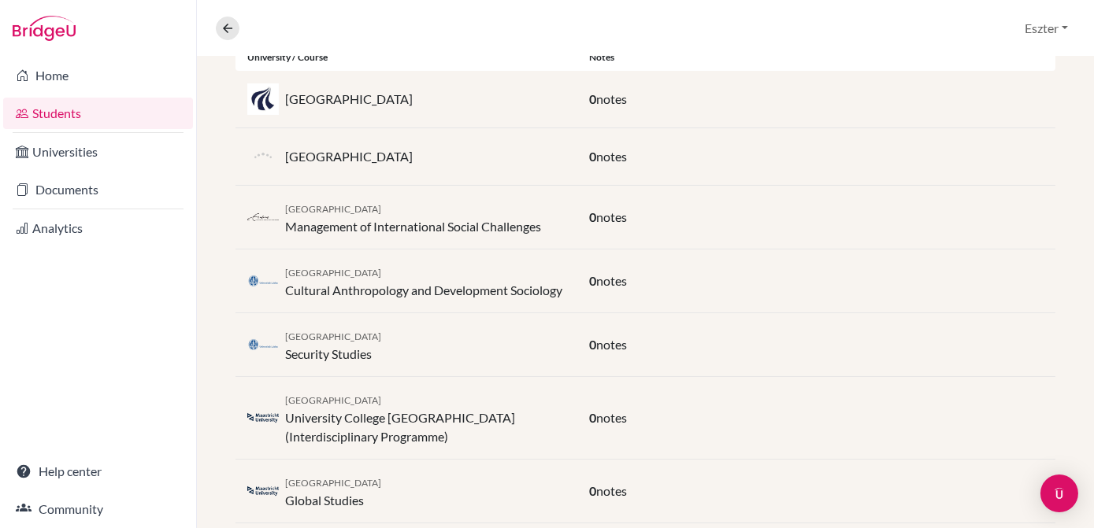
click at [674, 265] on div "Leiden University Cultural Anthropology and Development Sociology 0 notes" at bounding box center [645, 282] width 820 height 64
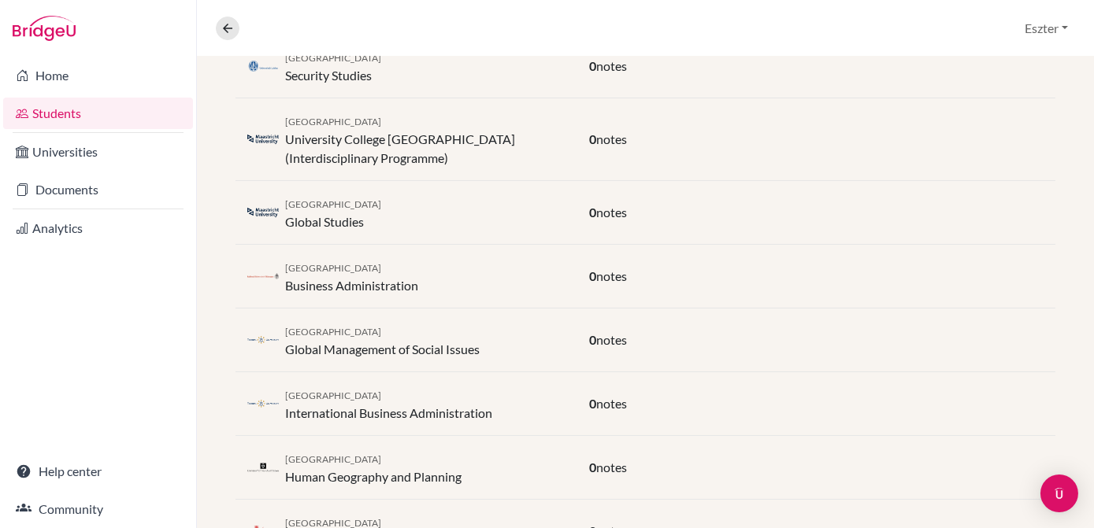
scroll to position [634, 0]
click at [493, 282] on div "Radboud University Business Administration" at bounding box center [406, 276] width 342 height 38
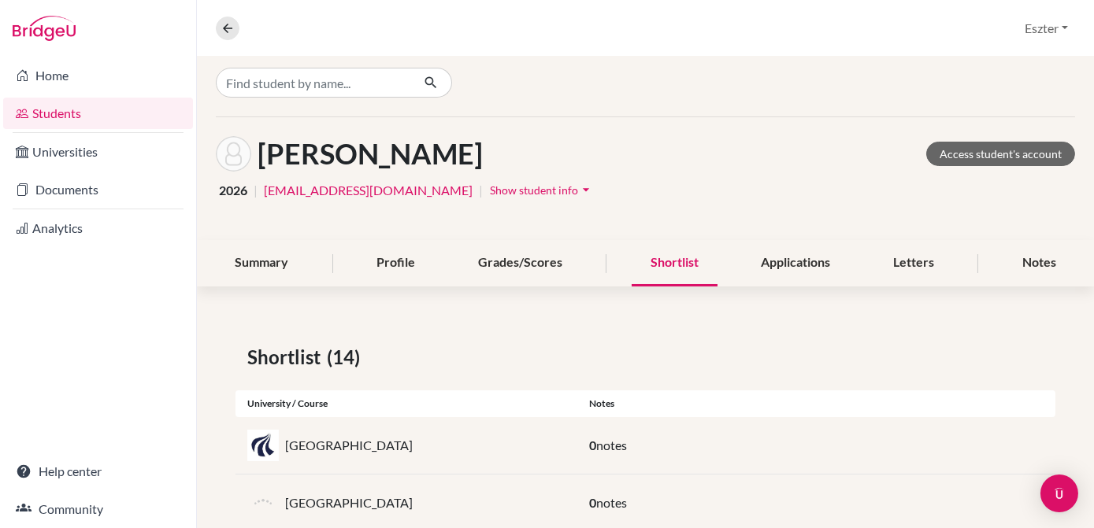
scroll to position [0, 0]
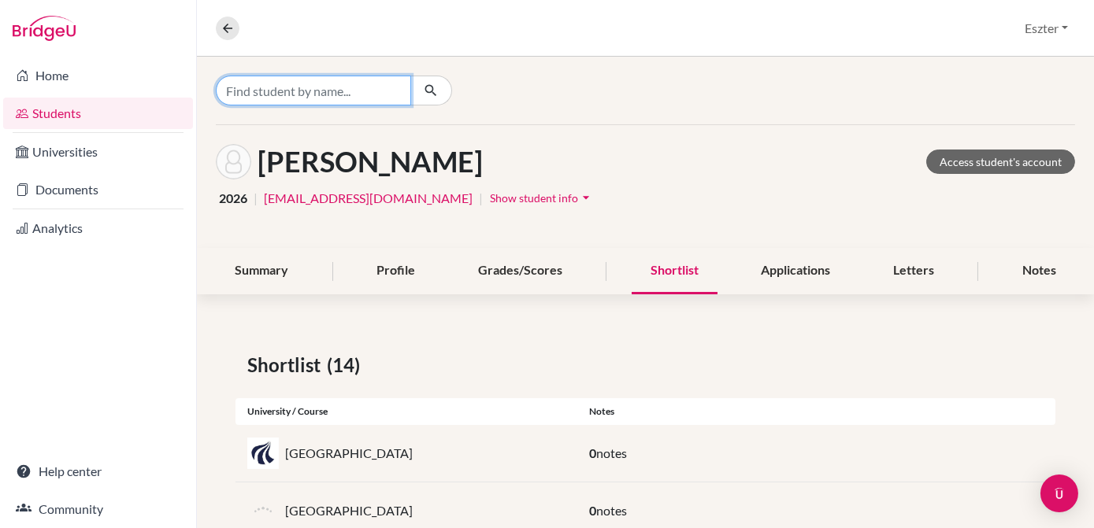
click at [387, 97] on input "Find student by name..." at bounding box center [313, 91] width 195 height 30
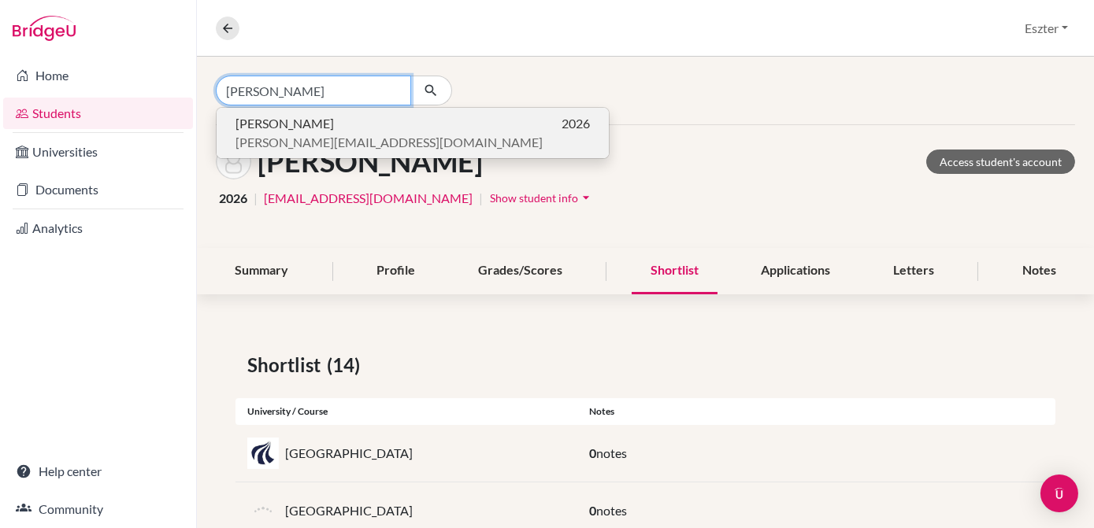
type input "[PERSON_NAME]"
click at [342, 127] on p "[PERSON_NAME] 2026" at bounding box center [412, 123] width 354 height 19
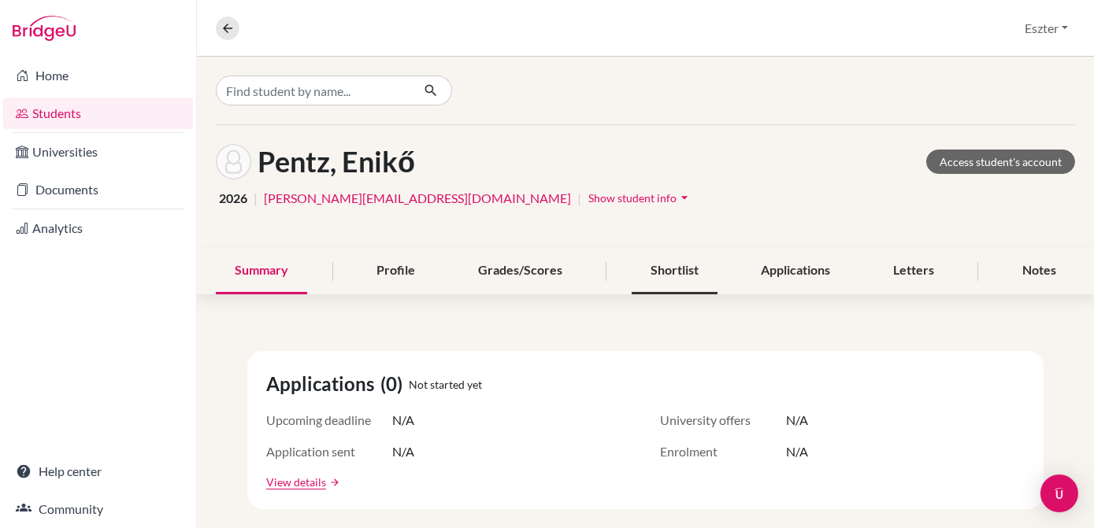
click at [661, 291] on div "Shortlist" at bounding box center [675, 271] width 86 height 46
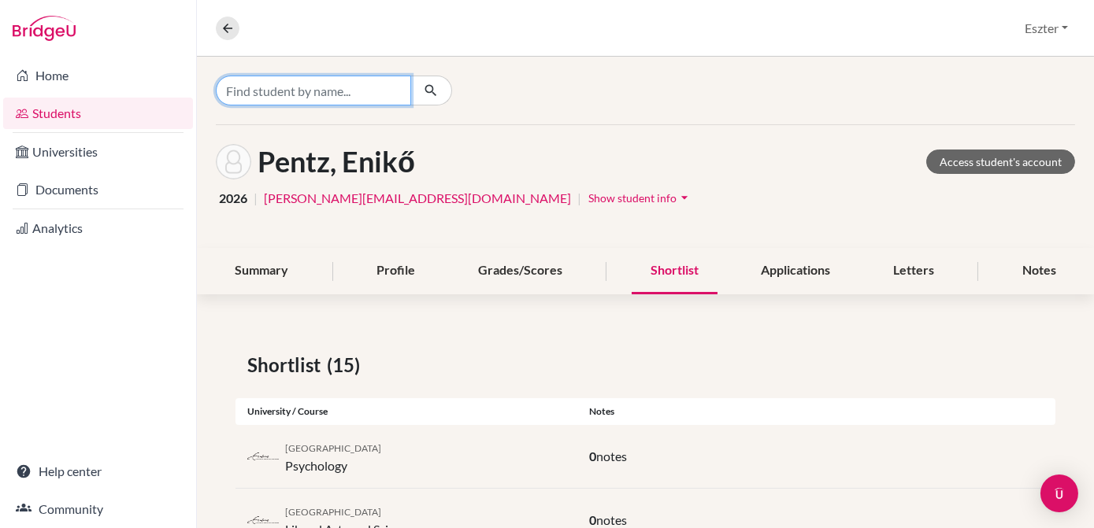
click at [383, 97] on input "Find student by name..." at bounding box center [313, 91] width 195 height 30
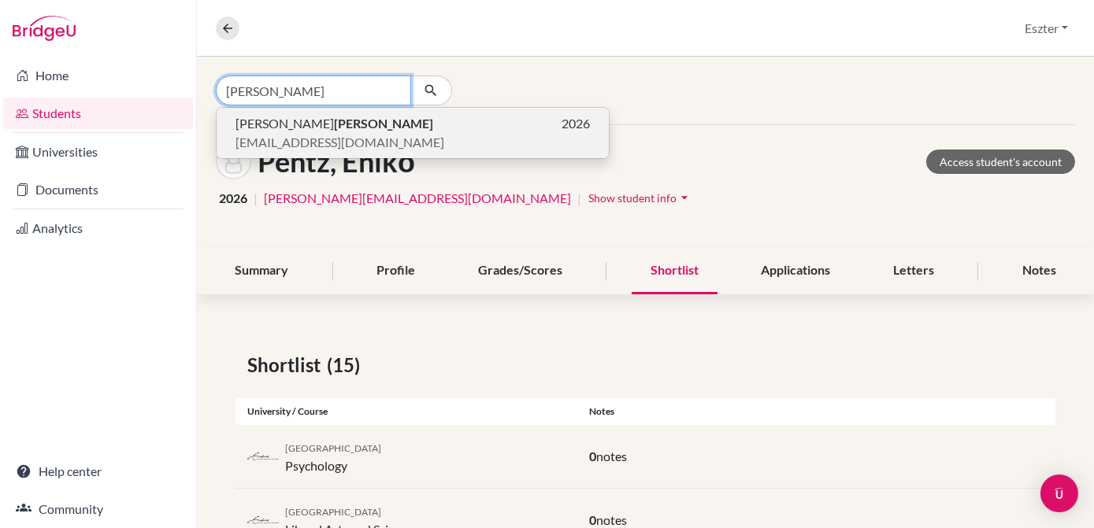
type input "[PERSON_NAME]"
click at [365, 120] on p "[PERSON_NAME] 2026" at bounding box center [412, 123] width 354 height 19
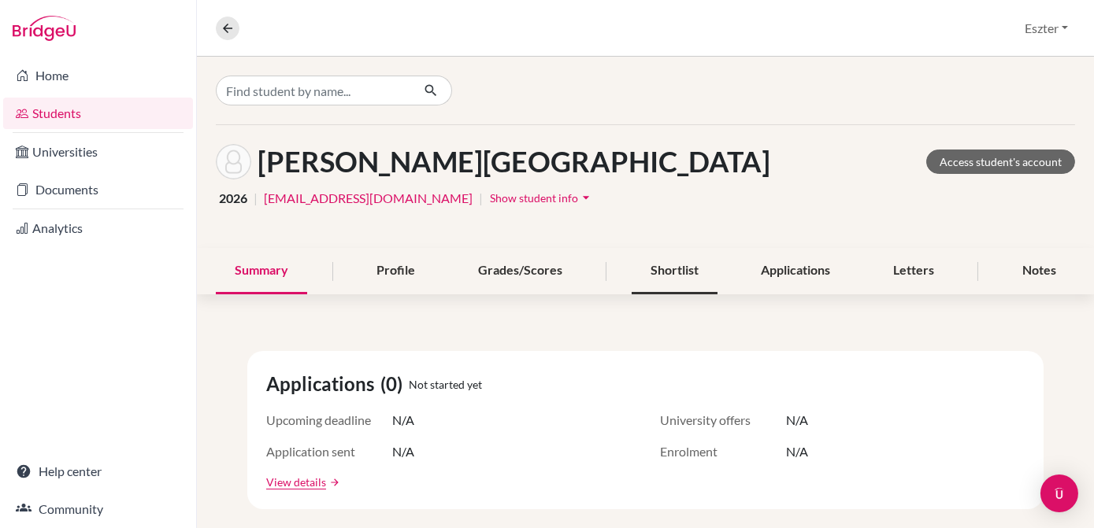
click at [657, 275] on div "Shortlist" at bounding box center [675, 271] width 86 height 46
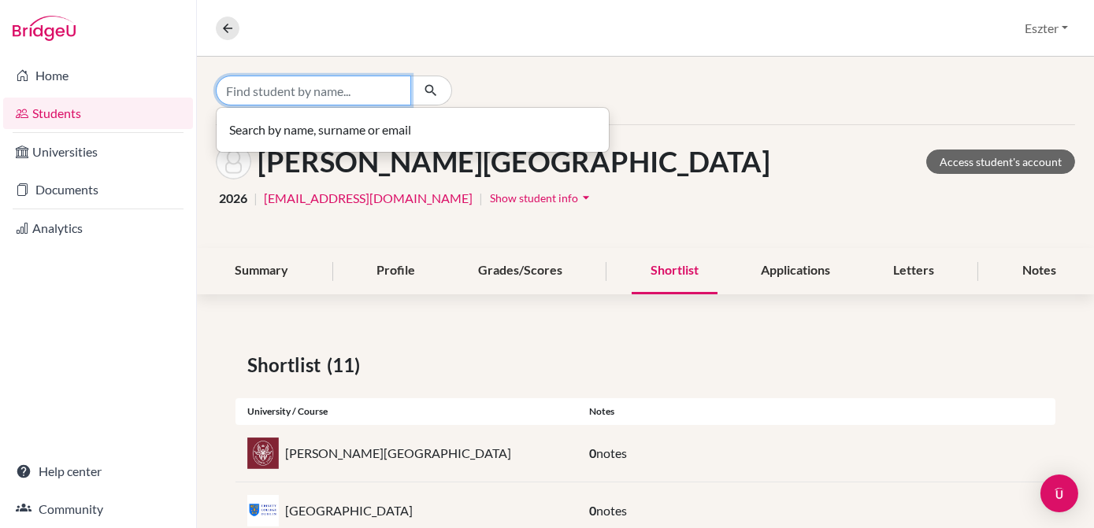
click at [373, 88] on input "Find student by name..." at bounding box center [313, 91] width 195 height 30
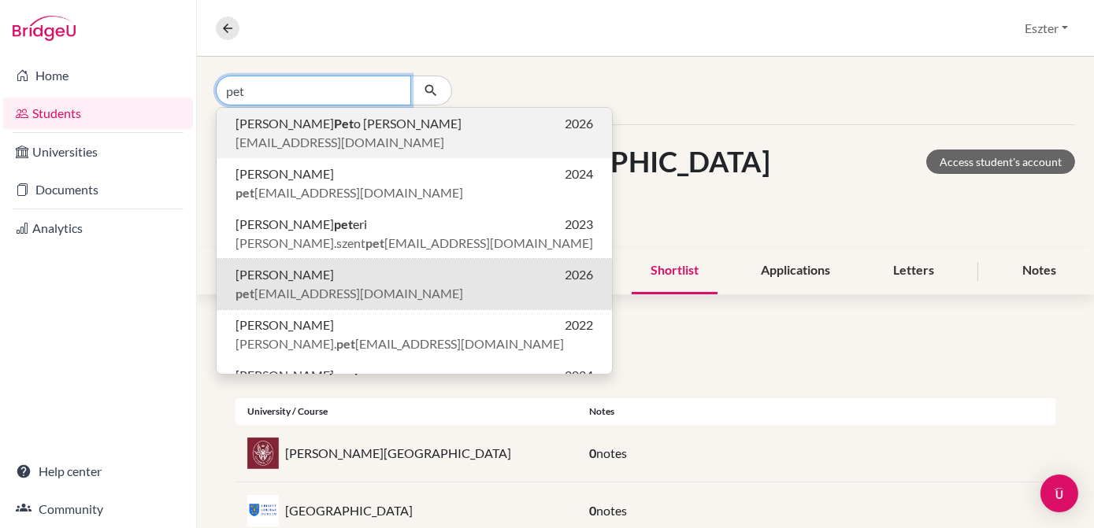
type input "pet"
click at [346, 124] on span "[PERSON_NAME] o [PERSON_NAME]" at bounding box center [348, 123] width 226 height 19
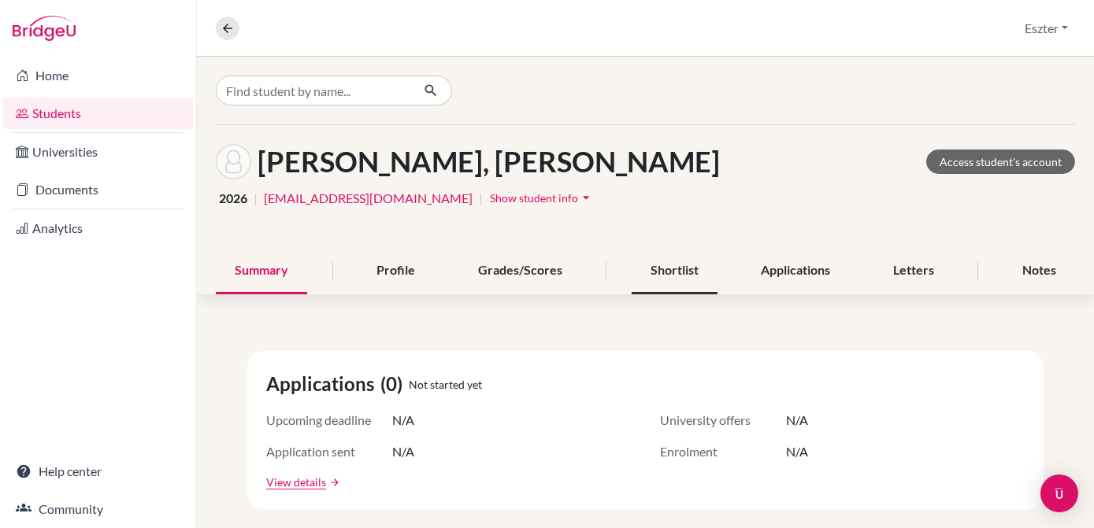
click at [682, 272] on div "Shortlist" at bounding box center [675, 271] width 86 height 46
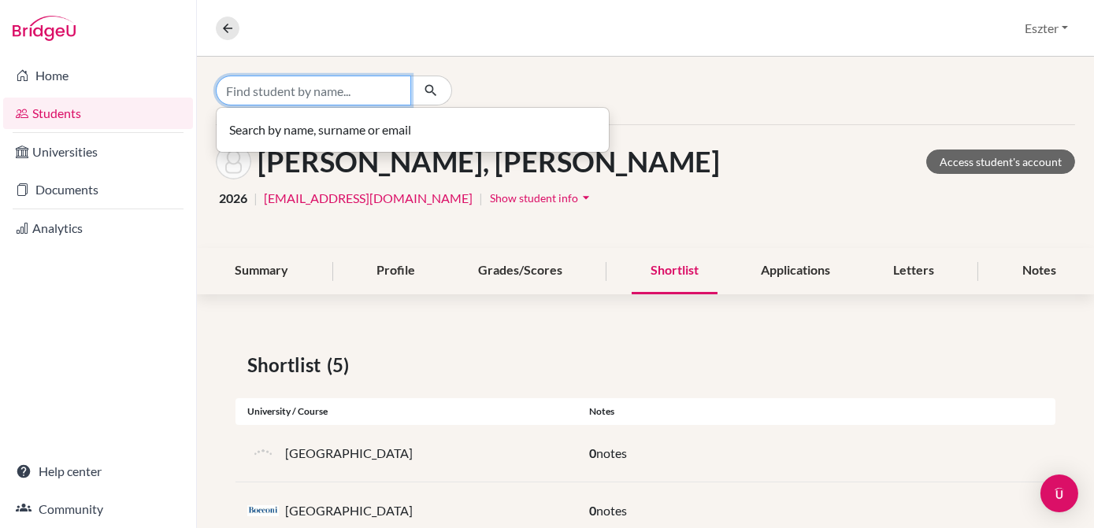
click at [391, 91] on input "Find student by name..." at bounding box center [313, 91] width 195 height 30
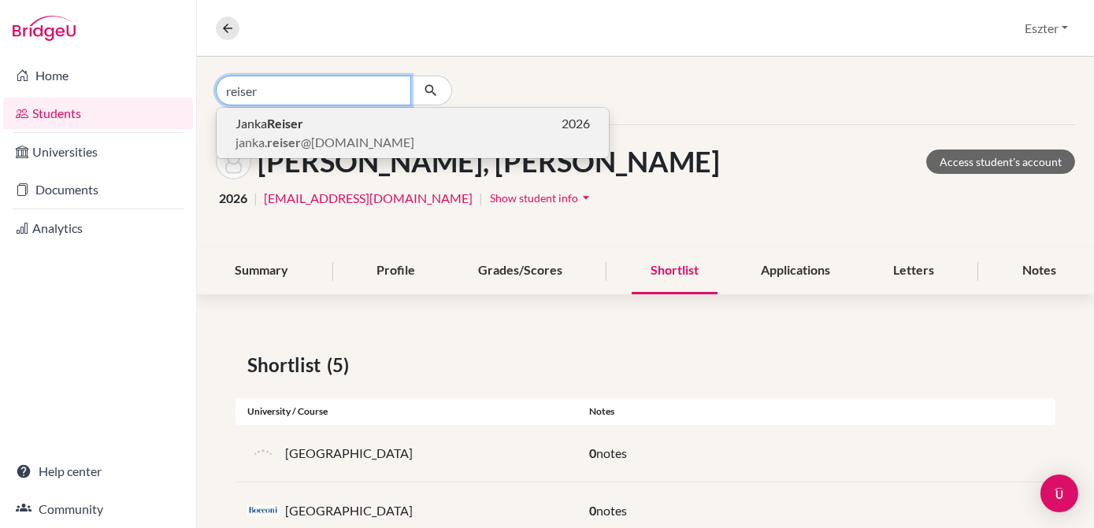
type input "reiser"
click at [366, 127] on p "[PERSON_NAME] 2026" at bounding box center [412, 123] width 354 height 19
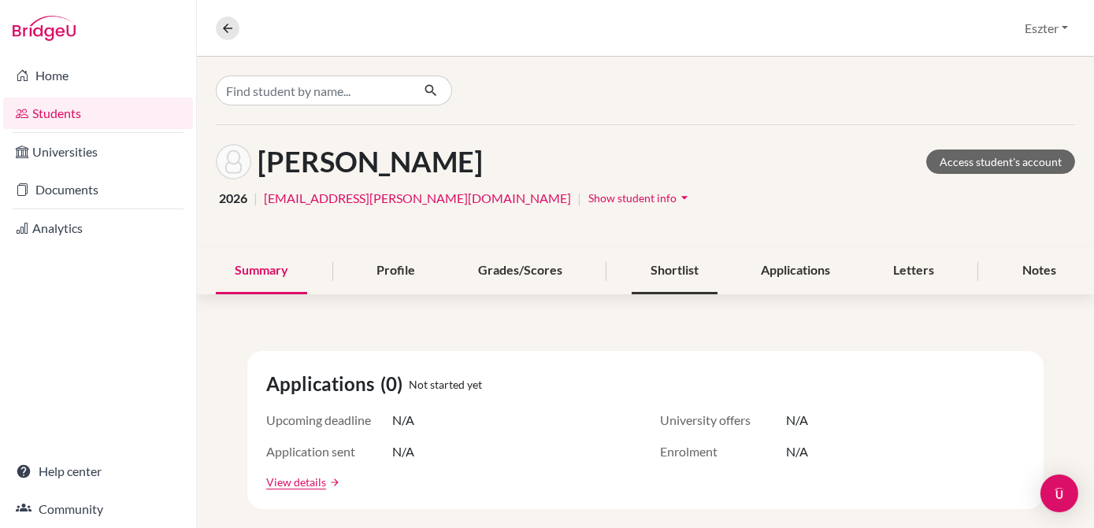
click at [680, 276] on div "Shortlist" at bounding box center [675, 271] width 86 height 46
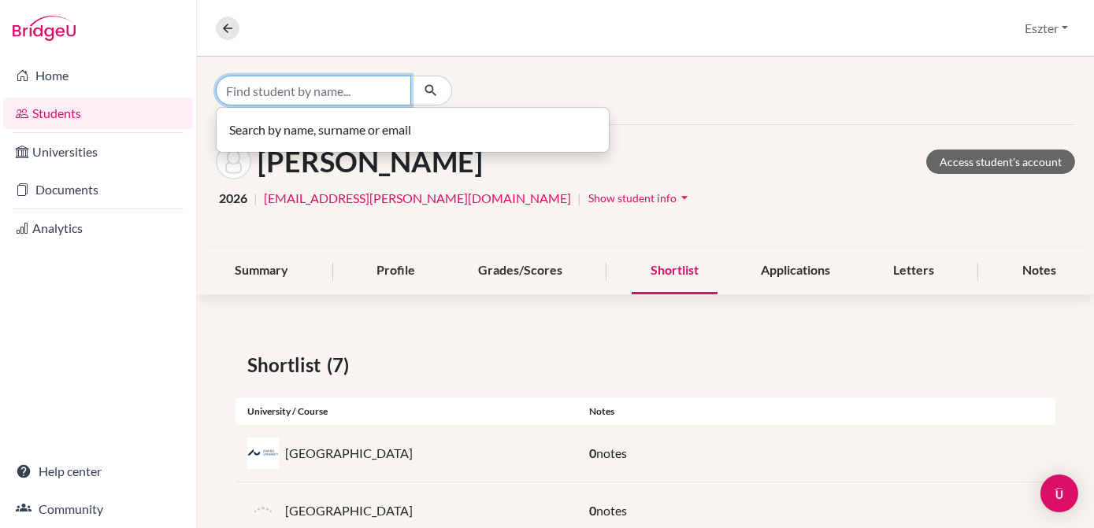
click at [358, 93] on input "Find student by name..." at bounding box center [313, 91] width 195 height 30
type input "d"
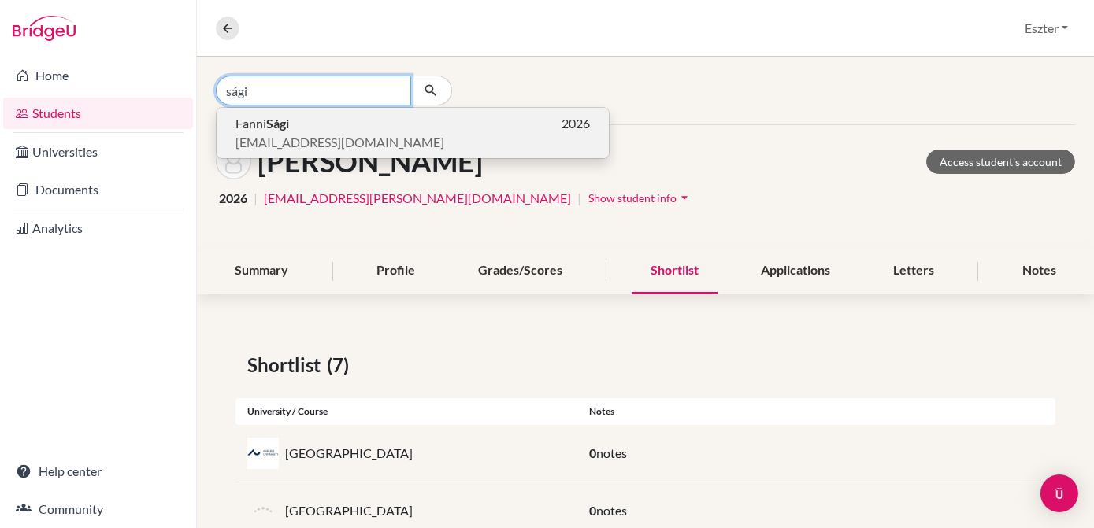
type input "sági"
click at [340, 133] on span "[EMAIL_ADDRESS][DOMAIN_NAME]" at bounding box center [339, 142] width 209 height 19
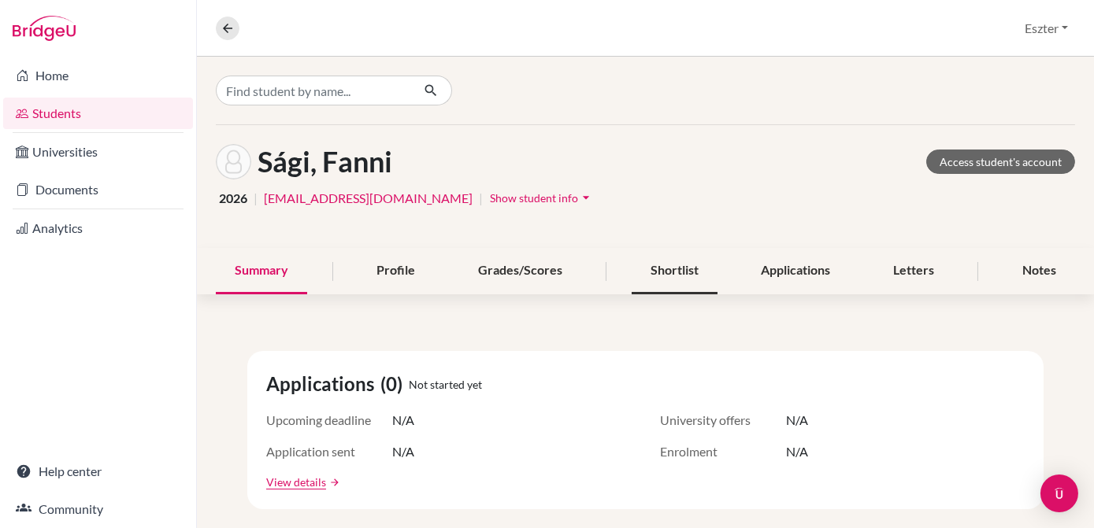
click at [658, 286] on div "Shortlist" at bounding box center [675, 271] width 86 height 46
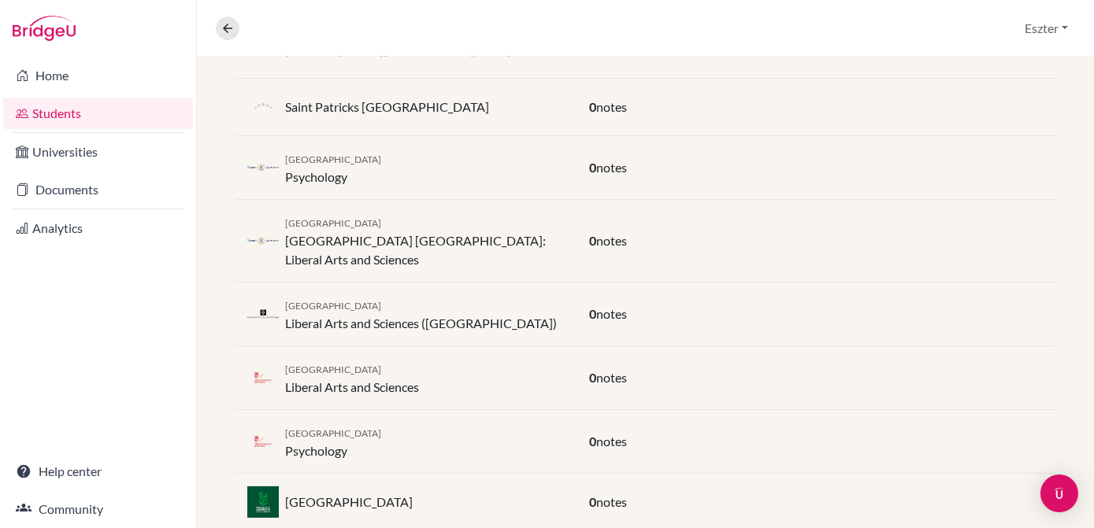
scroll to position [656, 0]
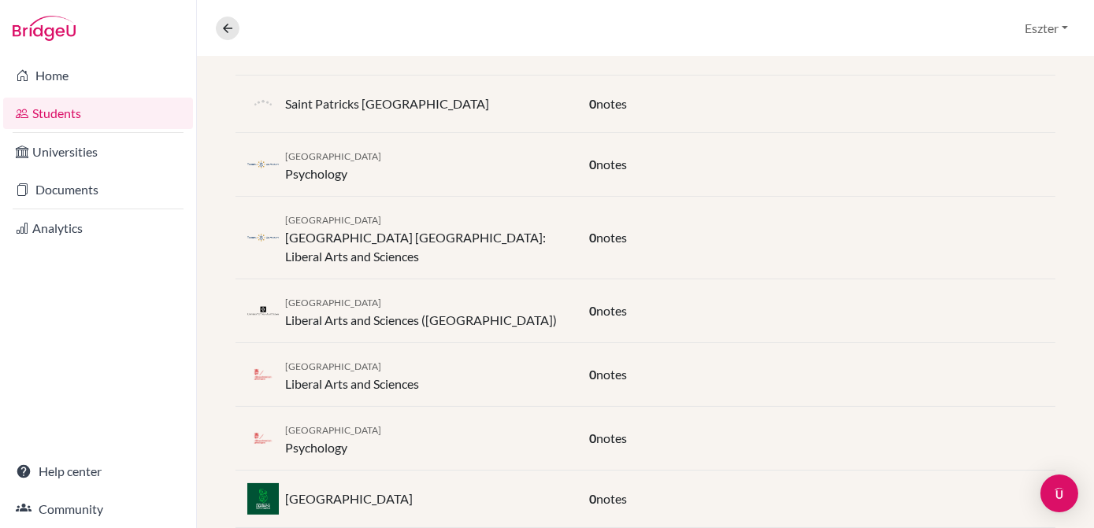
click at [477, 452] on div "[GEOGRAPHIC_DATA] Psychology" at bounding box center [406, 439] width 342 height 38
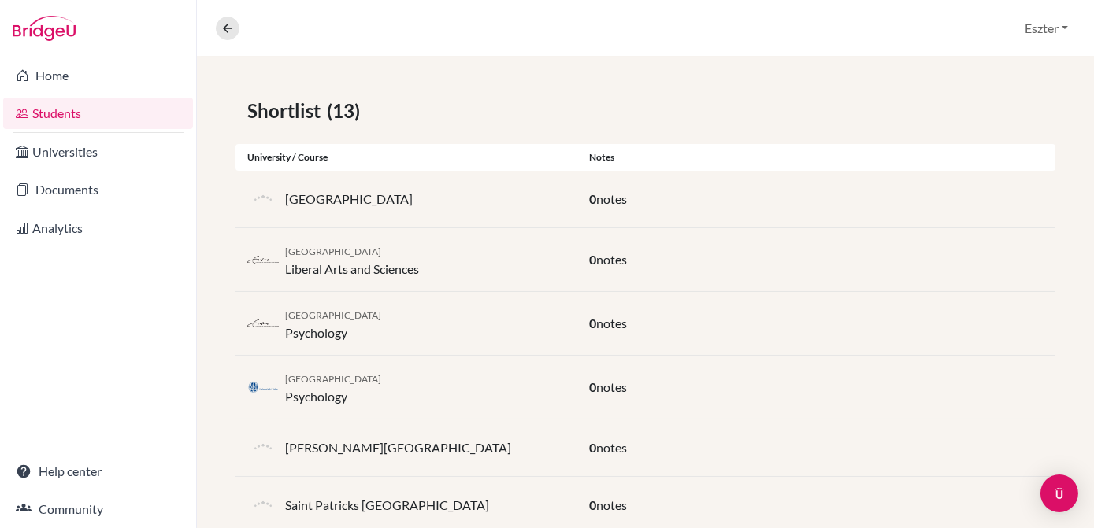
scroll to position [0, 0]
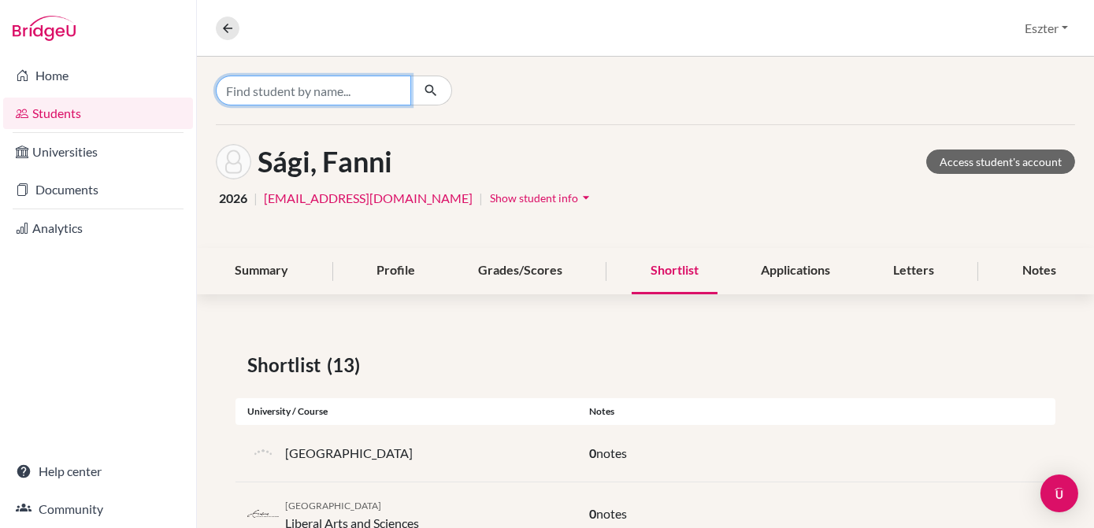
click at [367, 80] on input "Find student by name..." at bounding box center [313, 91] width 195 height 30
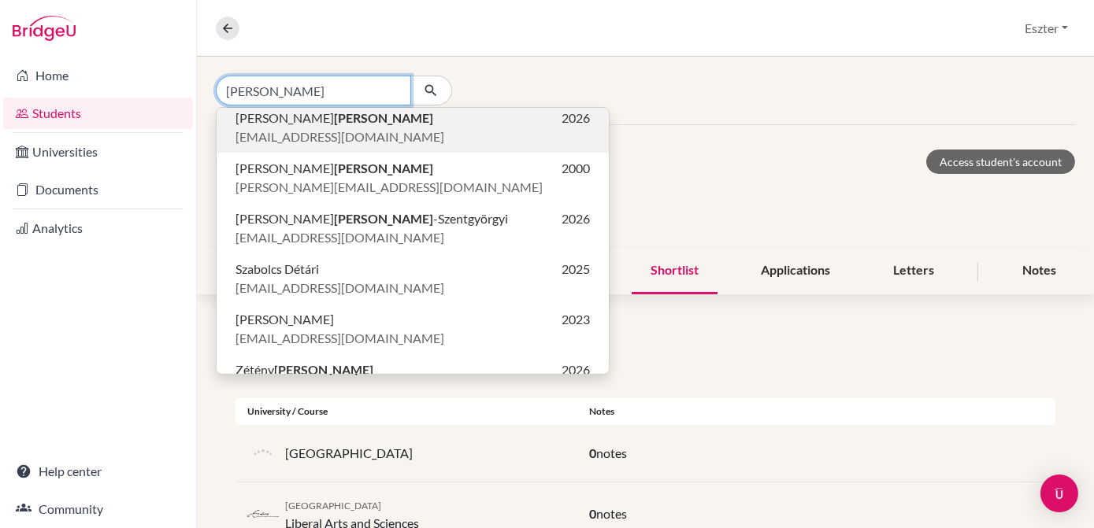
scroll to position [176, 0]
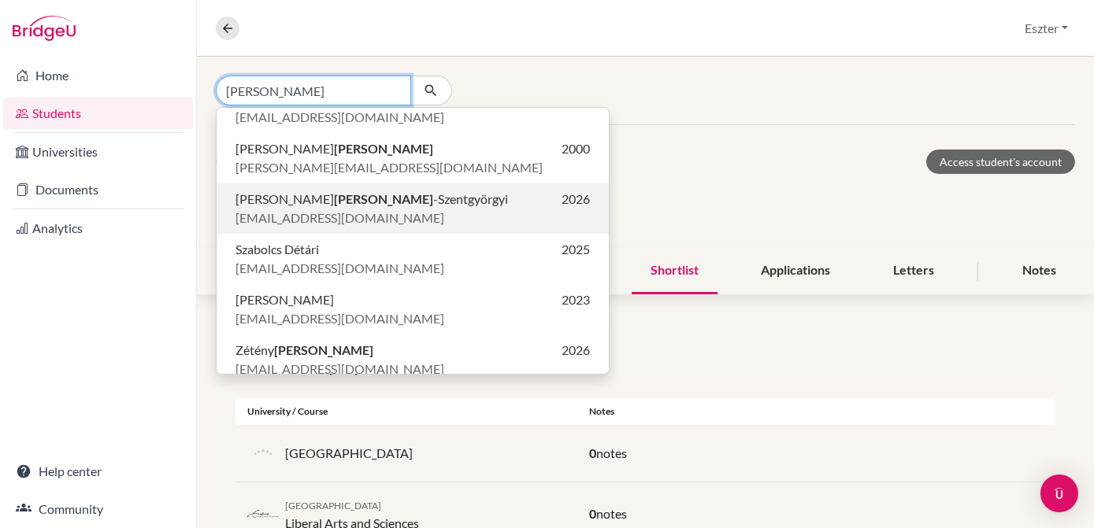
type input "[PERSON_NAME]"
click at [358, 200] on span "[PERSON_NAME] -Szentgyörgyi" at bounding box center [371, 199] width 272 height 19
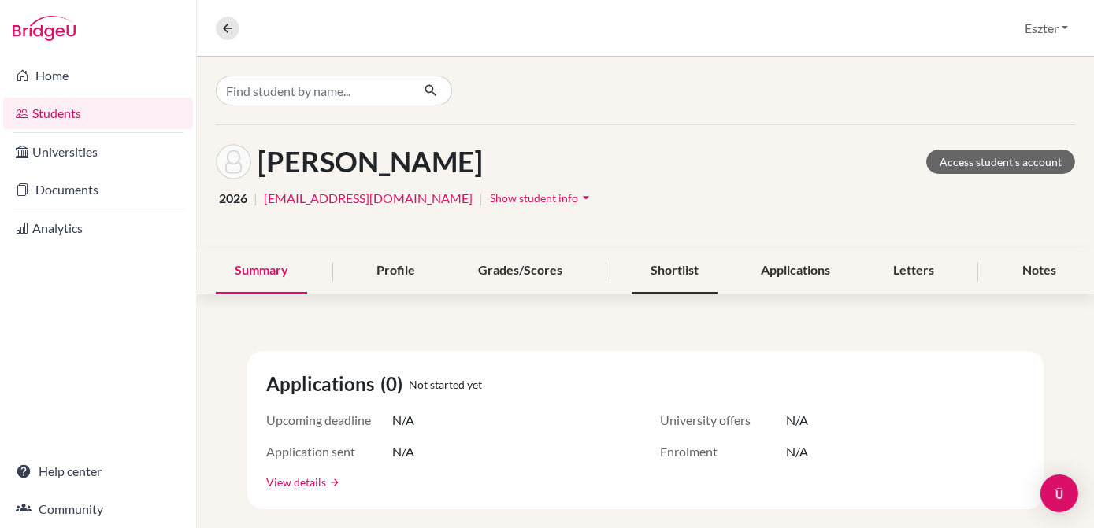
click at [653, 271] on div "Shortlist" at bounding box center [675, 271] width 86 height 46
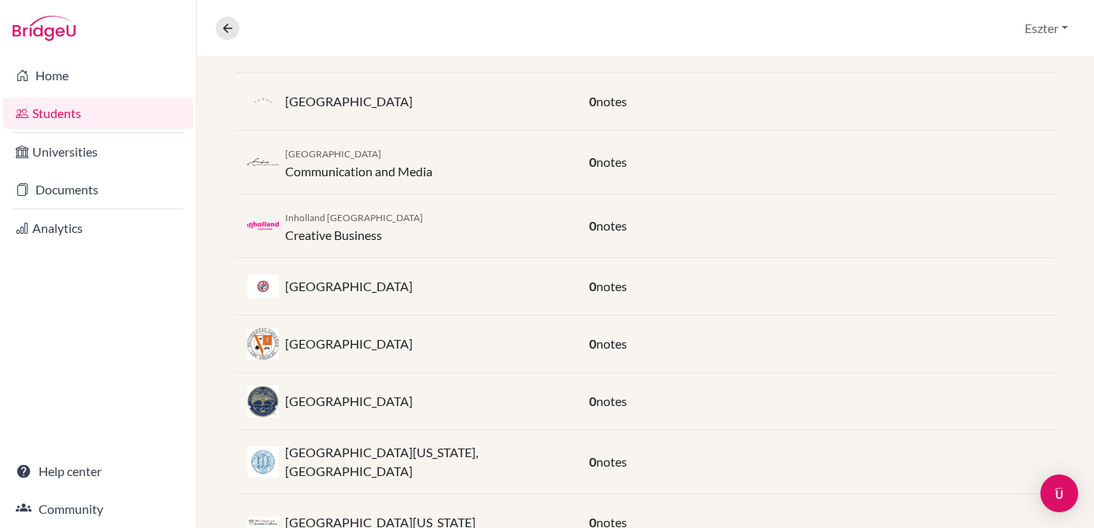
scroll to position [409, 0]
click at [482, 217] on div "Inholland University of Applied Sciences Creative Business" at bounding box center [406, 226] width 342 height 38
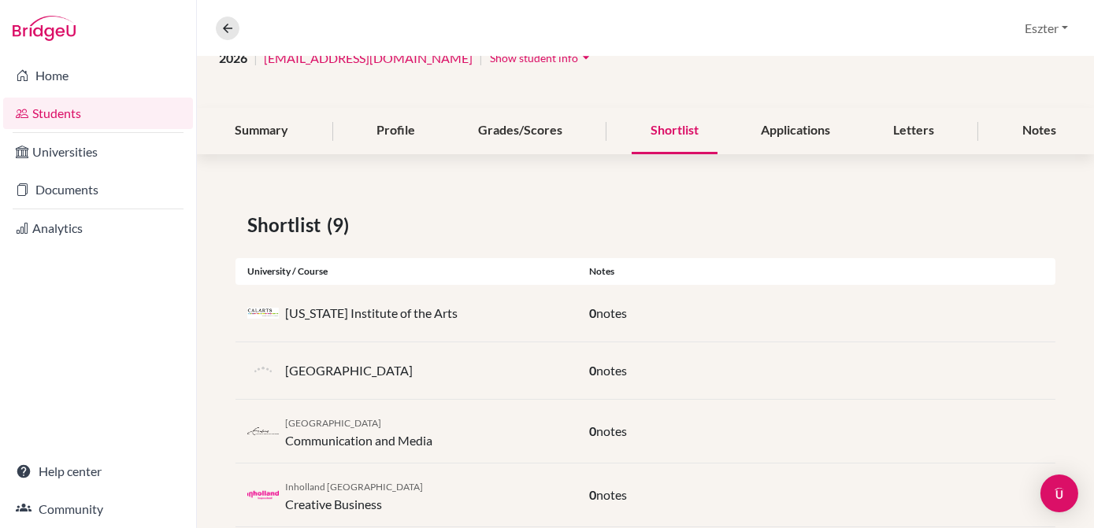
scroll to position [0, 0]
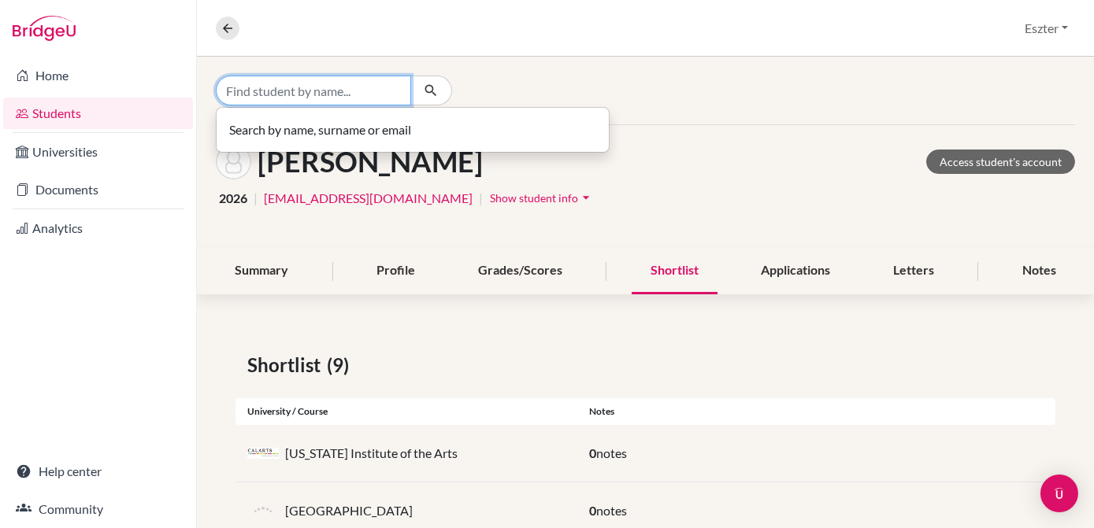
click at [354, 87] on input "Find student by name..." at bounding box center [313, 91] width 195 height 30
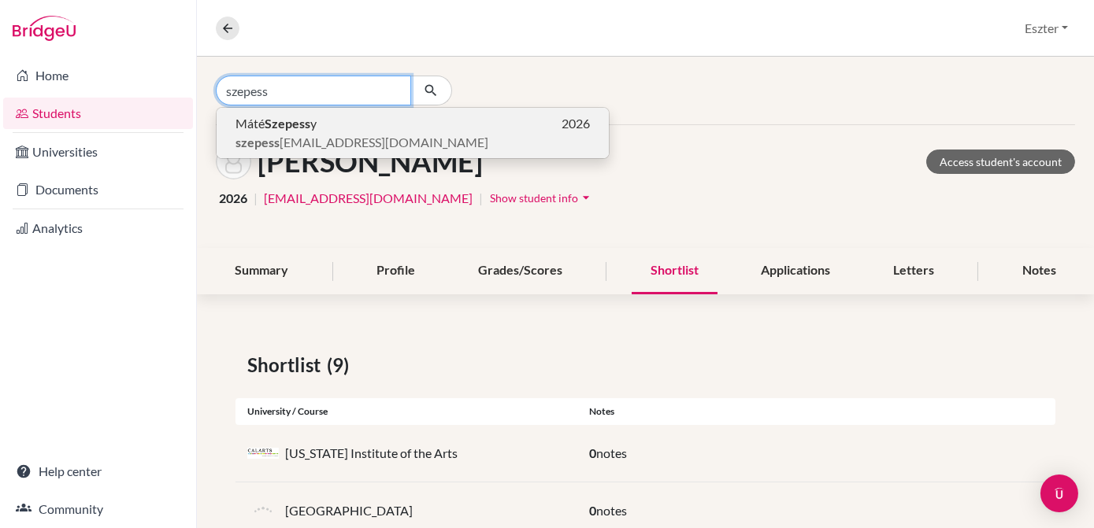
type input "szepess"
click at [314, 124] on span "[PERSON_NAME] y" at bounding box center [275, 123] width 81 height 19
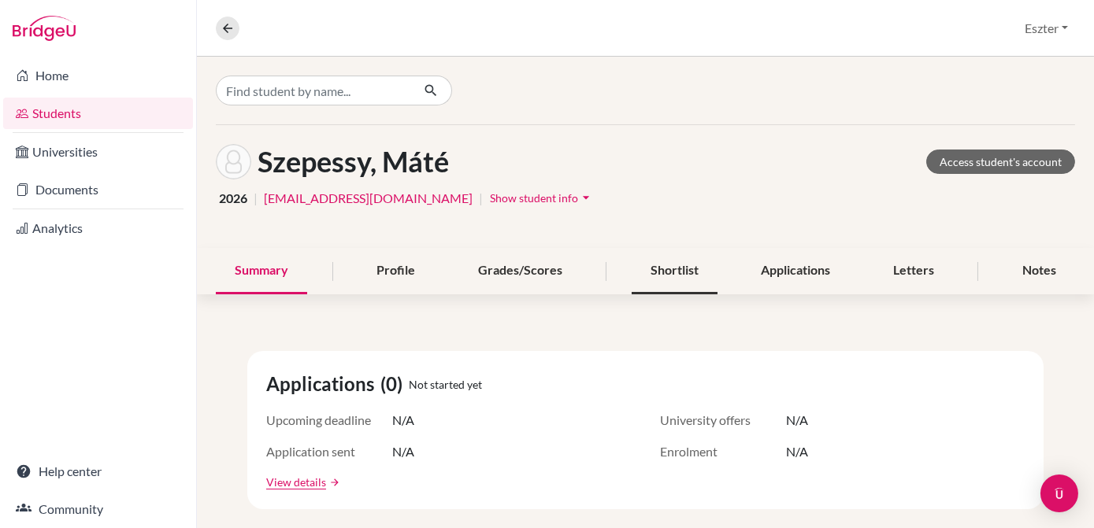
click at [659, 269] on div "Shortlist" at bounding box center [675, 271] width 86 height 46
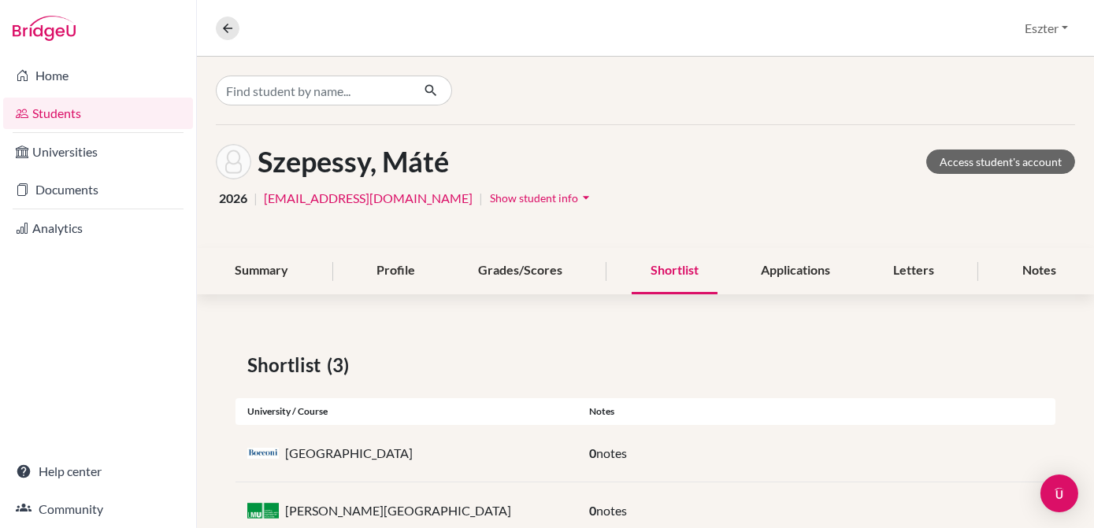
scroll to position [105, 0]
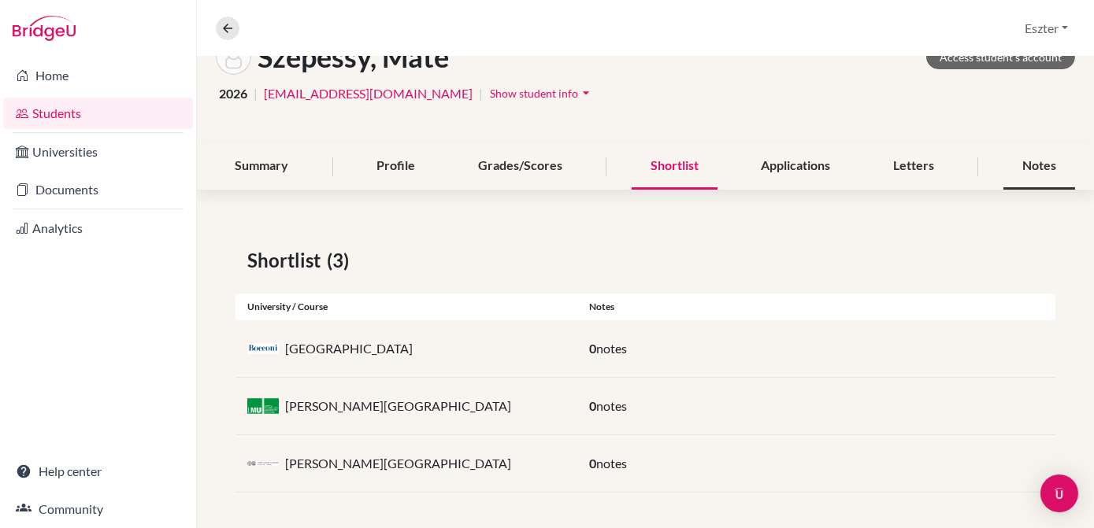
click at [1021, 159] on div "Notes" at bounding box center [1039, 166] width 72 height 46
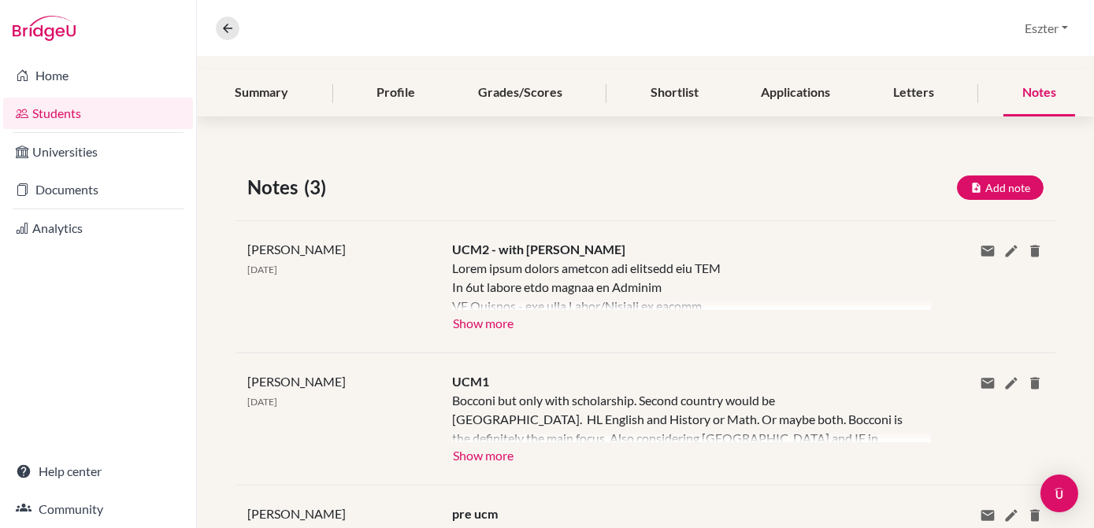
scroll to position [179, 0]
click at [480, 320] on button "Show more" at bounding box center [483, 321] width 62 height 24
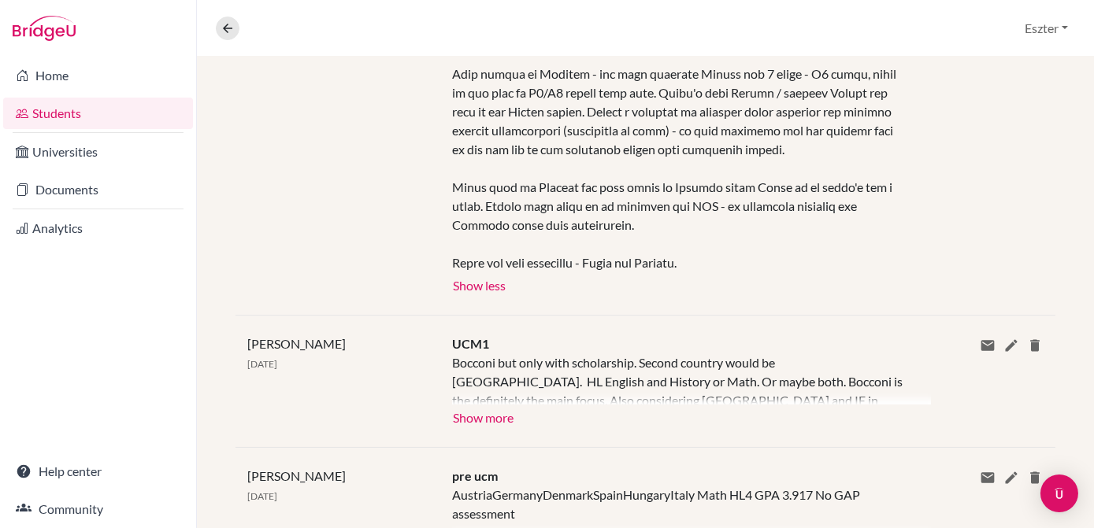
scroll to position [562, 0]
drag, startPoint x: 615, startPoint y: 213, endPoint x: 628, endPoint y: 165, distance: 49.7
click at [628, 165] on div at bounding box center [679, 73] width 454 height 397
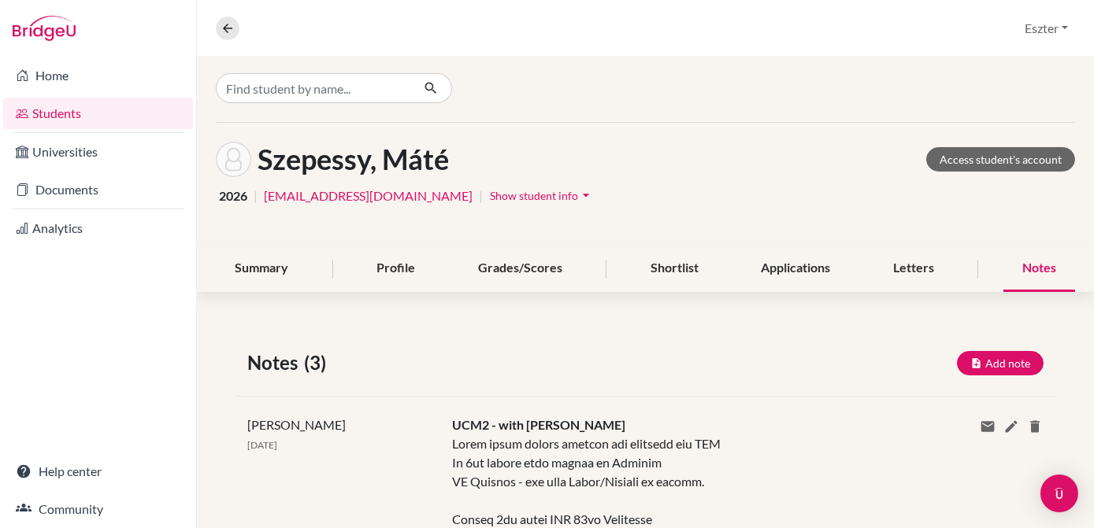
scroll to position [0, 0]
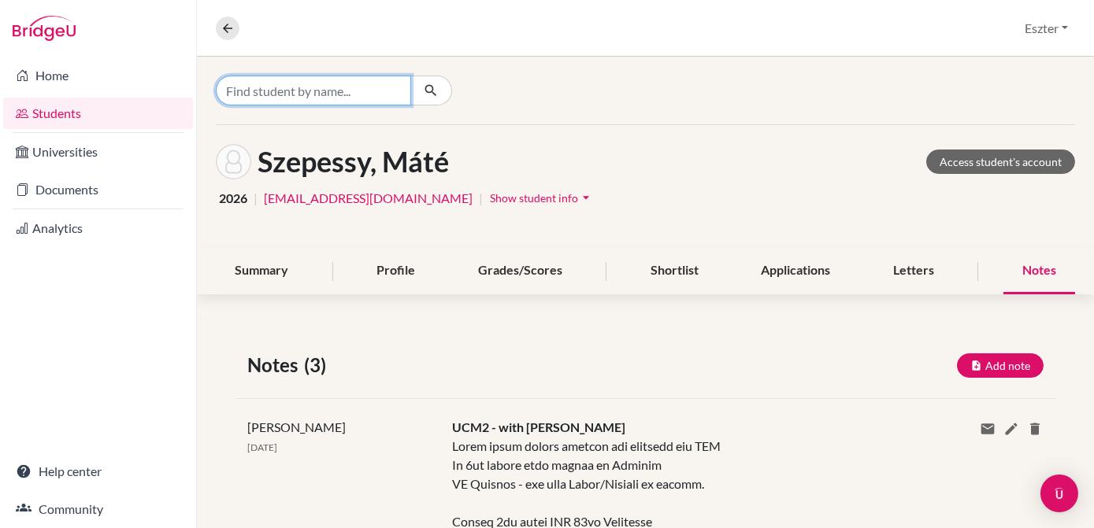
click at [368, 99] on input "Find student by name..." at bounding box center [313, 91] width 195 height 30
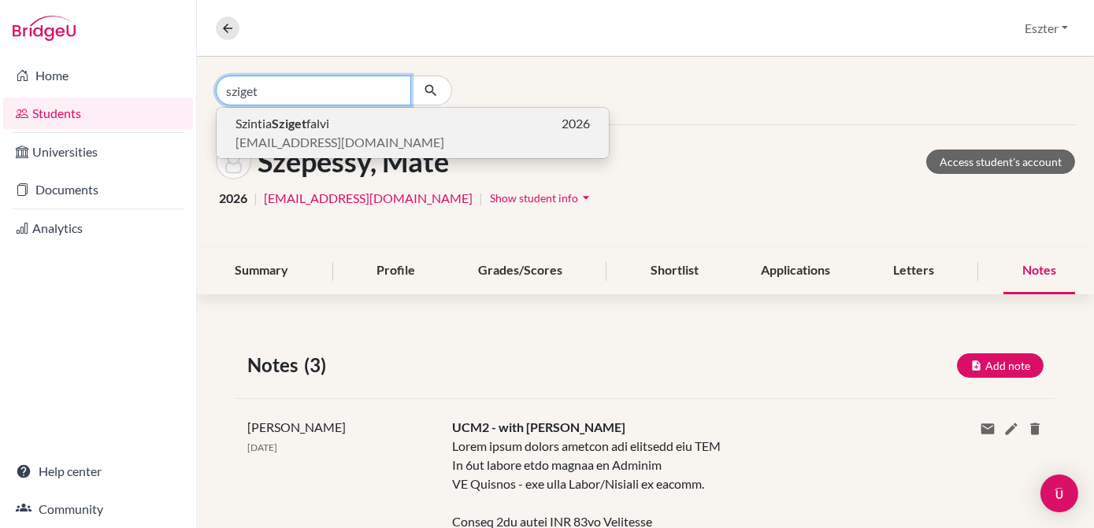
type input "sziget"
click at [338, 136] on span "[EMAIL_ADDRESS][DOMAIN_NAME]" at bounding box center [339, 142] width 209 height 19
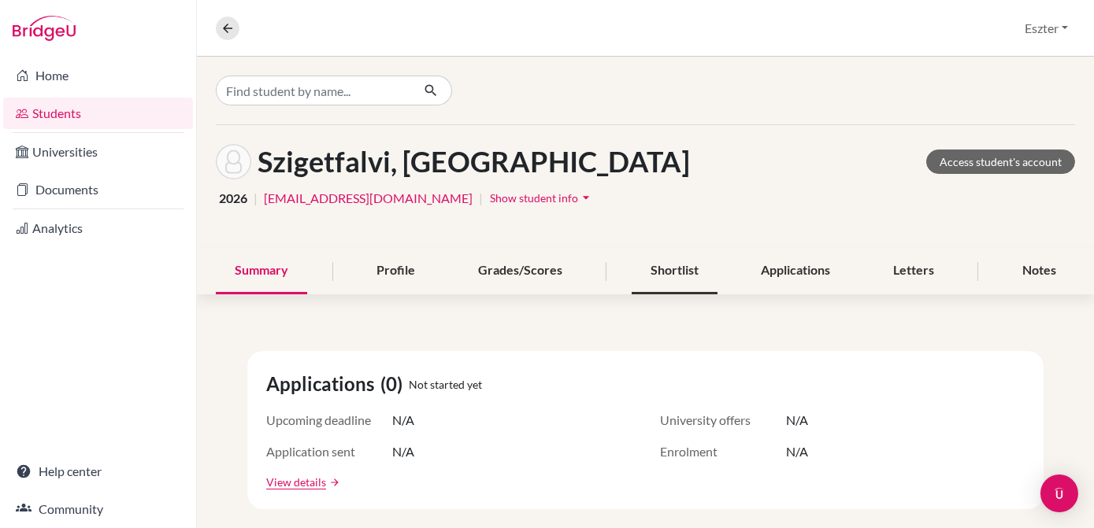
click at [644, 265] on div "Shortlist" at bounding box center [675, 271] width 86 height 46
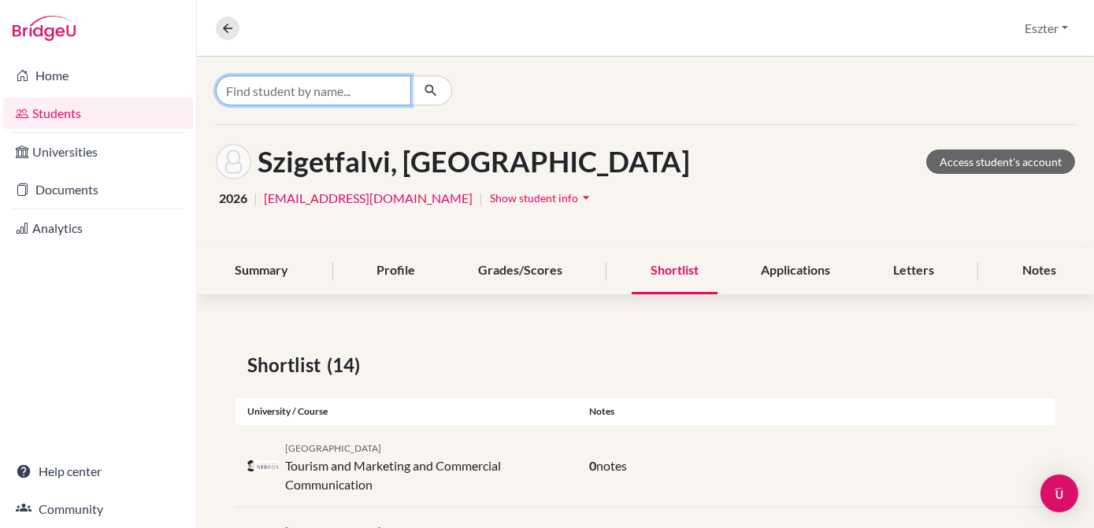
click at [360, 104] on input "Find student by name..." at bounding box center [313, 91] width 195 height 30
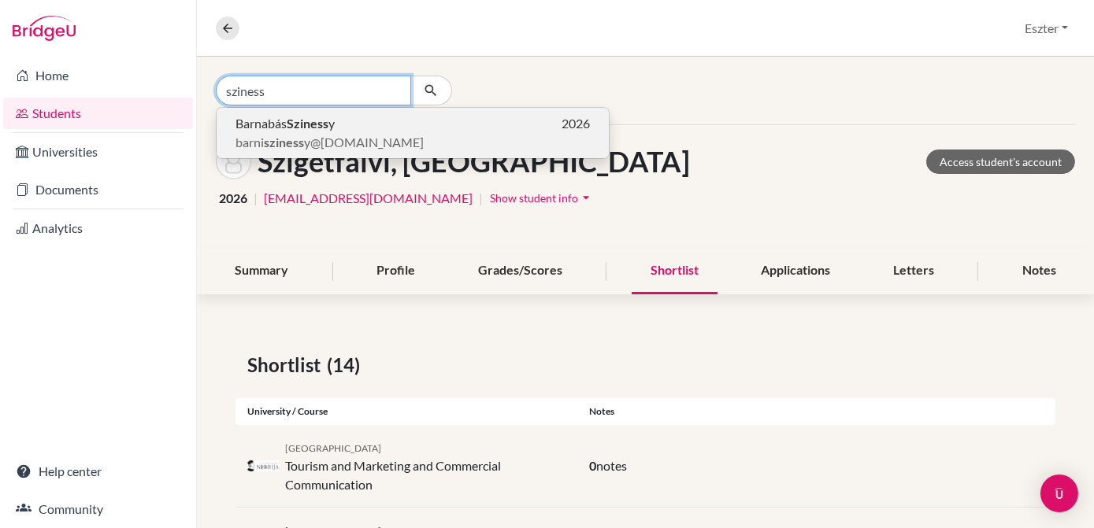
type input "sziness"
click at [337, 138] on span "barni sziness y@[DOMAIN_NAME]" at bounding box center [329, 142] width 188 height 19
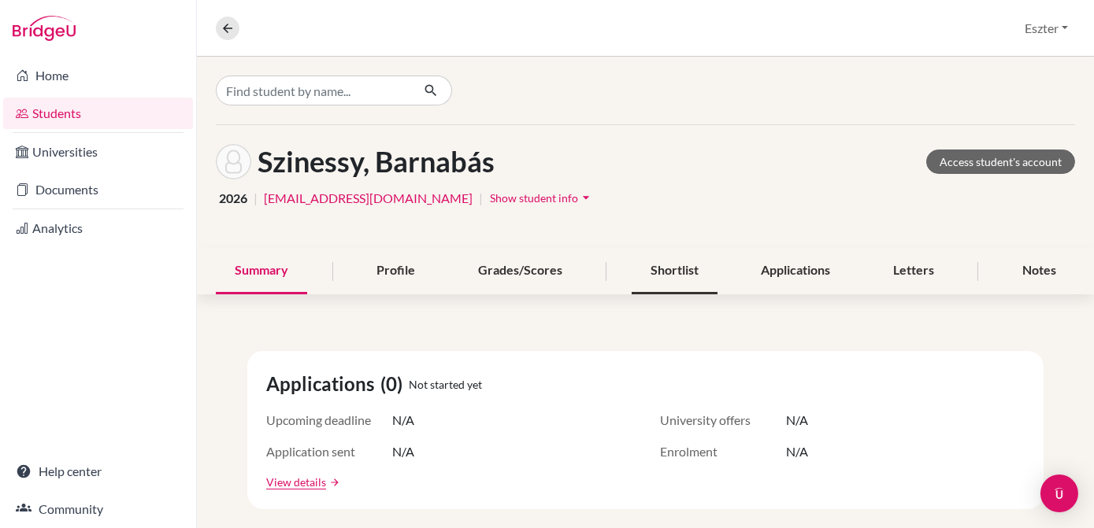
click at [669, 263] on div "Shortlist" at bounding box center [675, 271] width 86 height 46
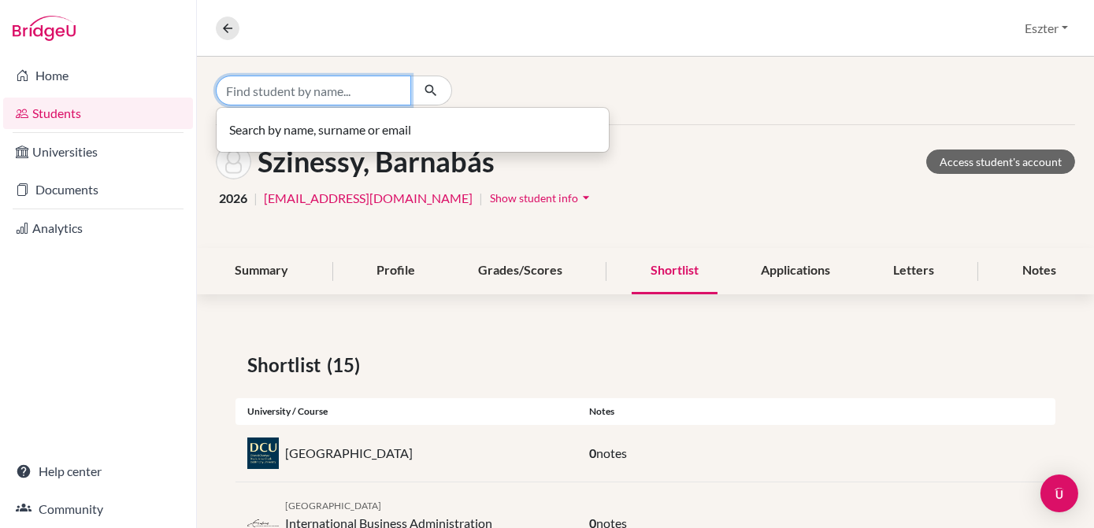
click at [358, 85] on input "Find student by name..." at bounding box center [313, 91] width 195 height 30
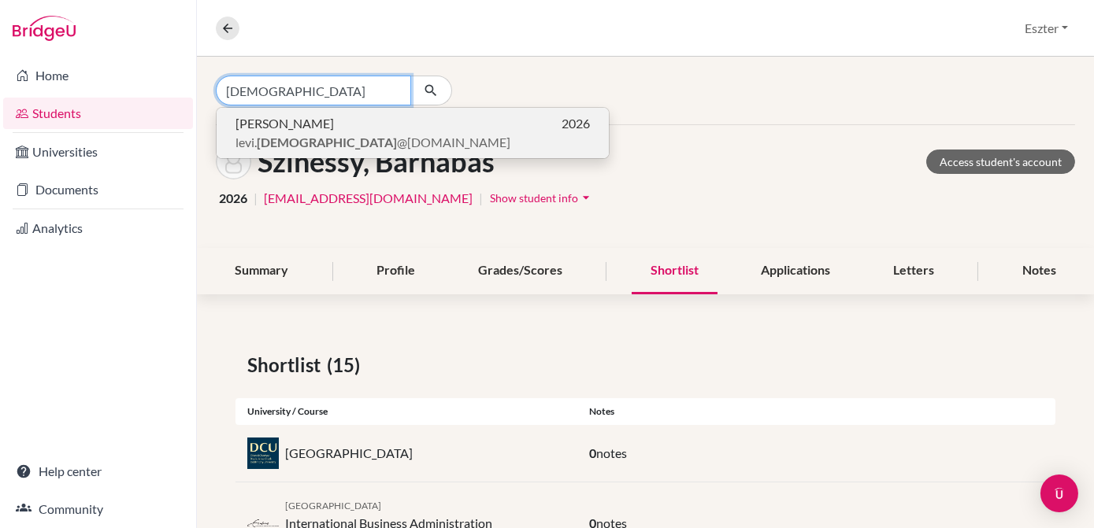
type input "[DEMOGRAPHIC_DATA]"
click at [349, 112] on button "[PERSON_NAME] 2026 [PERSON_NAME]. [PERSON_NAME] @[DOMAIN_NAME]" at bounding box center [413, 133] width 392 height 50
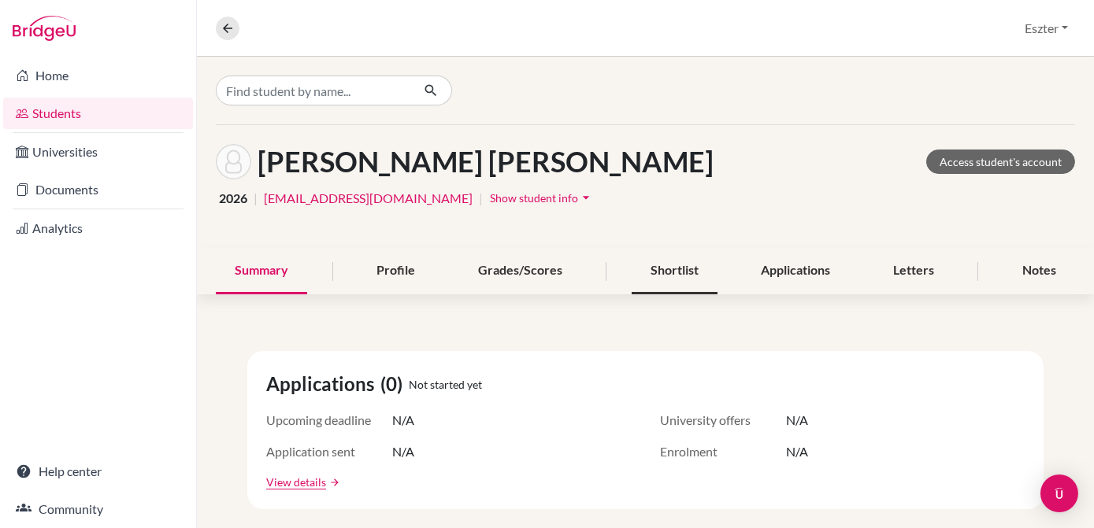
click at [668, 253] on div "Shortlist" at bounding box center [675, 271] width 86 height 46
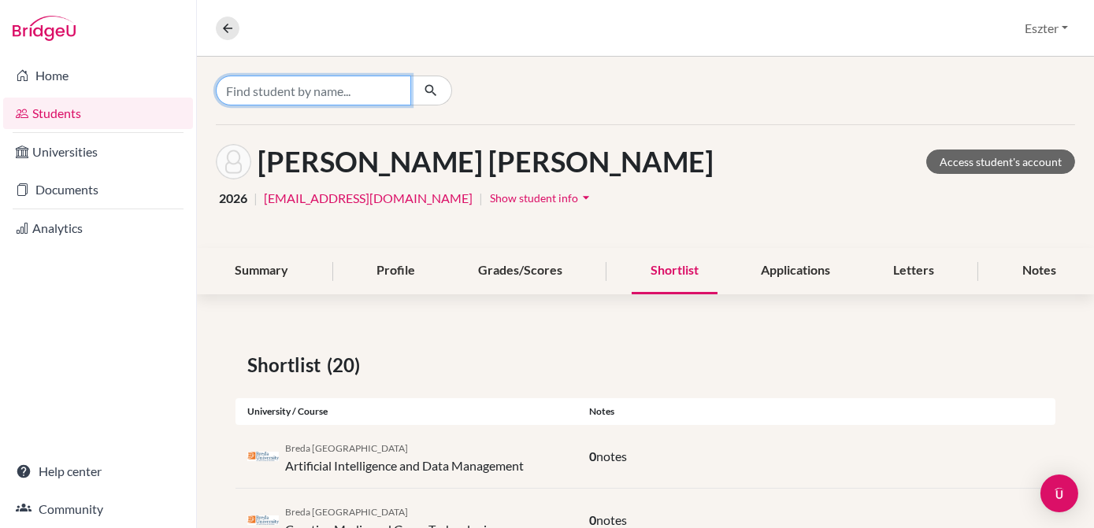
click at [378, 89] on input "Find student by name..." at bounding box center [313, 91] width 195 height 30
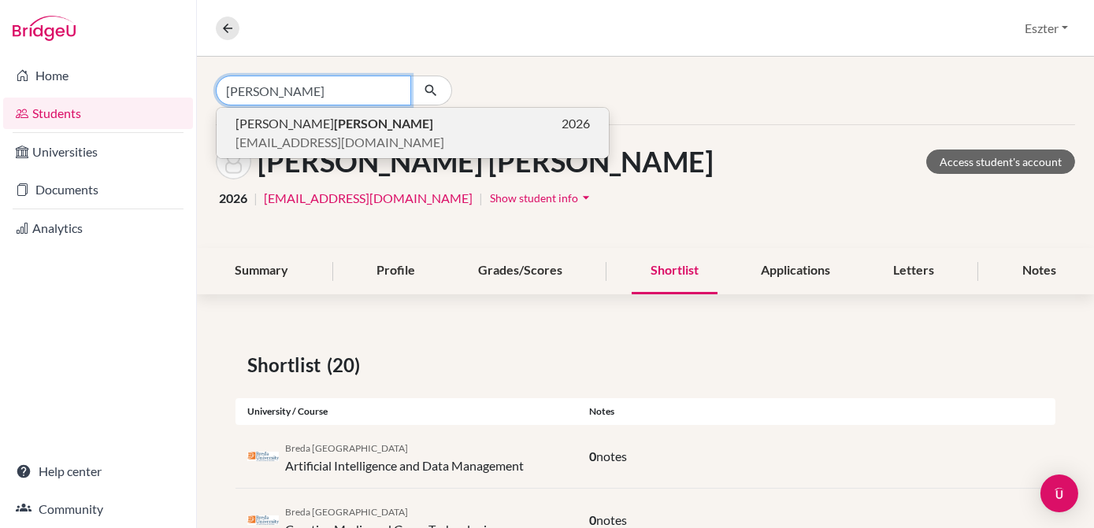
type input "[PERSON_NAME]"
click at [310, 137] on span "[EMAIL_ADDRESS][DOMAIN_NAME]" at bounding box center [339, 142] width 209 height 19
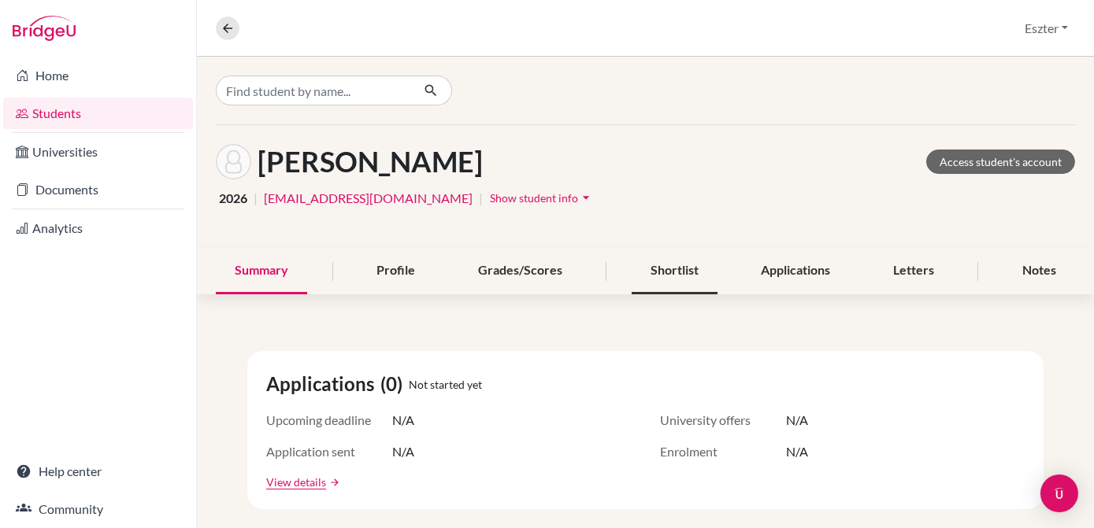
click at [682, 272] on div "Shortlist" at bounding box center [675, 271] width 86 height 46
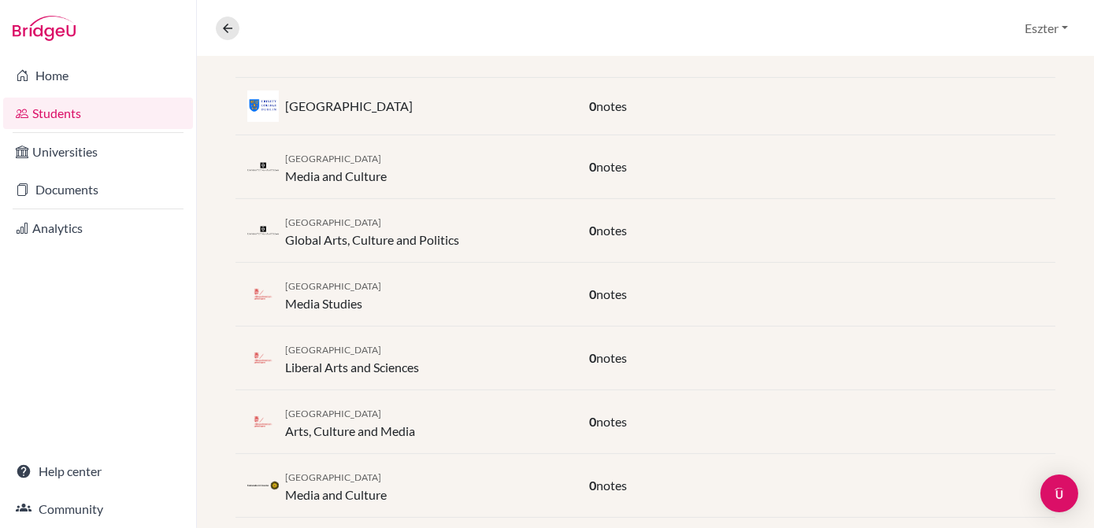
scroll to position [1236, 0]
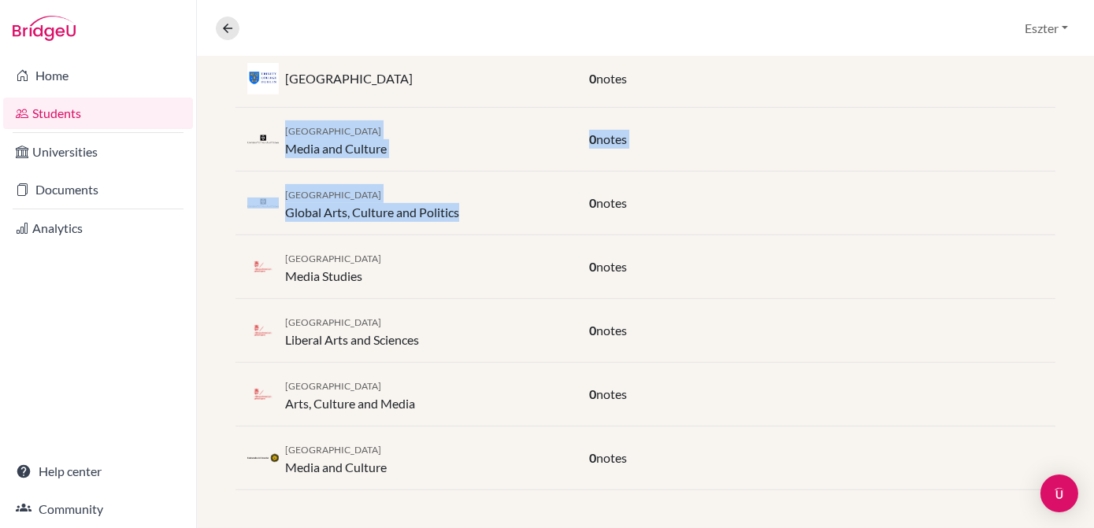
drag, startPoint x: 550, startPoint y: 112, endPoint x: 527, endPoint y: 224, distance: 114.9
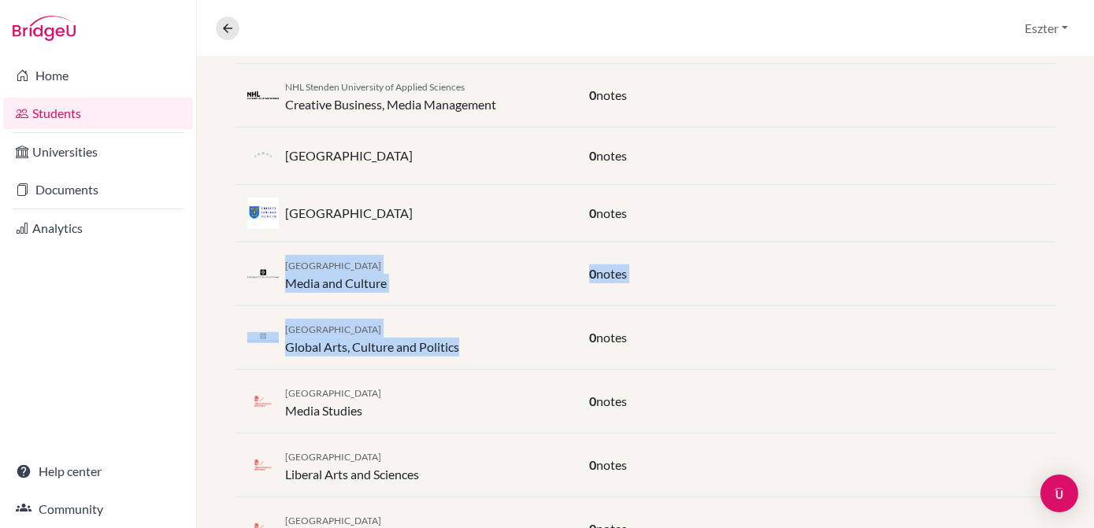
scroll to position [1098, 0]
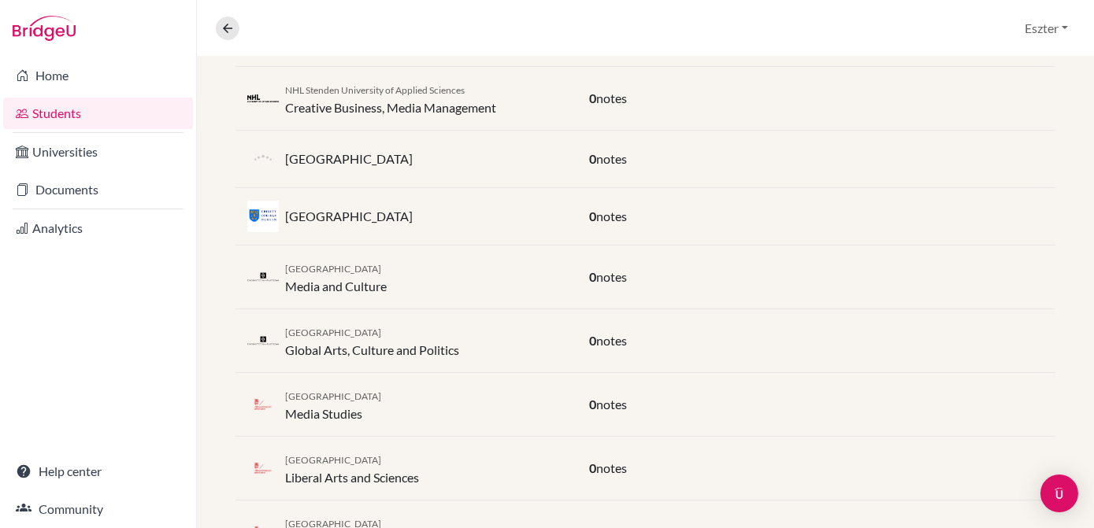
drag, startPoint x: 527, startPoint y: 224, endPoint x: 804, endPoint y: 187, distance: 279.6
click at [804, 187] on div "Technological University [GEOGRAPHIC_DATA] 0 notes" at bounding box center [645, 159] width 820 height 57
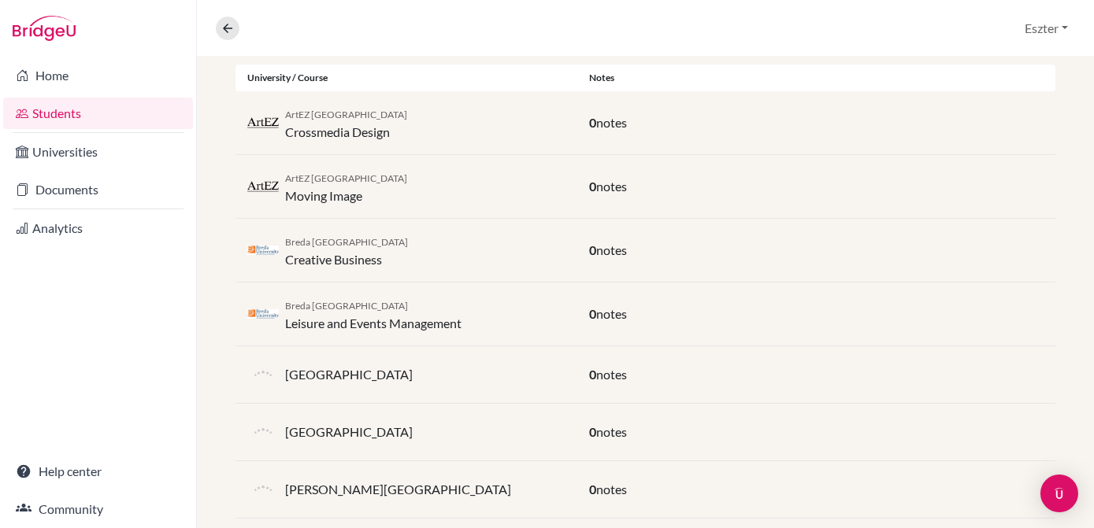
scroll to position [335, 0]
click at [548, 228] on div "Breda University of Applied Sciences Creative Business 0 notes" at bounding box center [645, 250] width 820 height 64
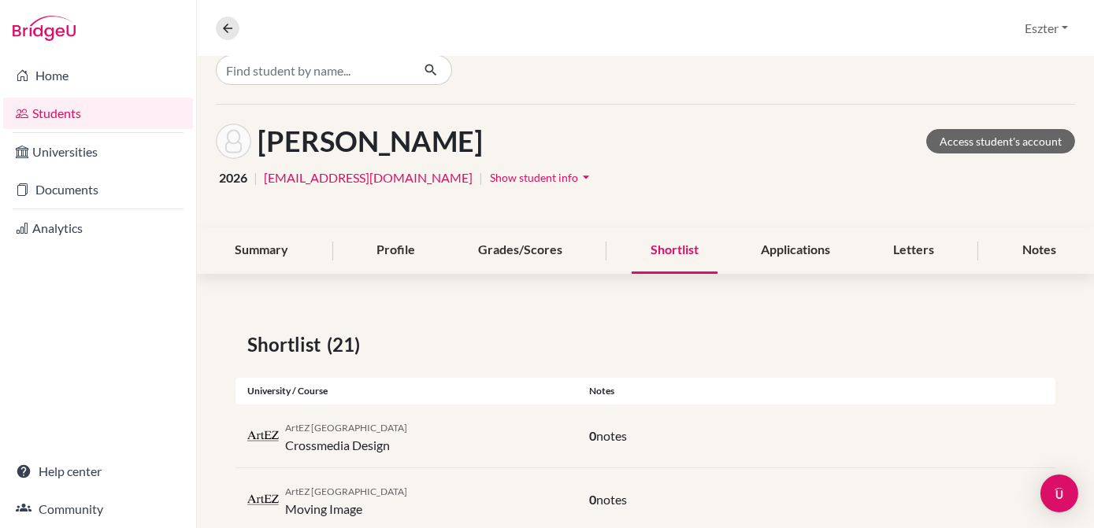
scroll to position [0, 0]
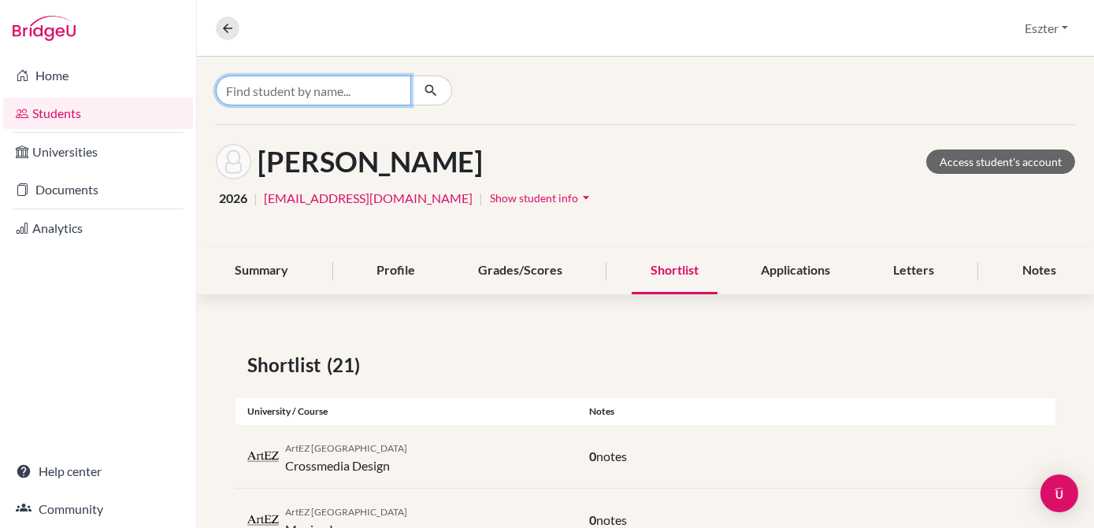
click at [358, 98] on input "Find student by name..." at bounding box center [313, 91] width 195 height 30
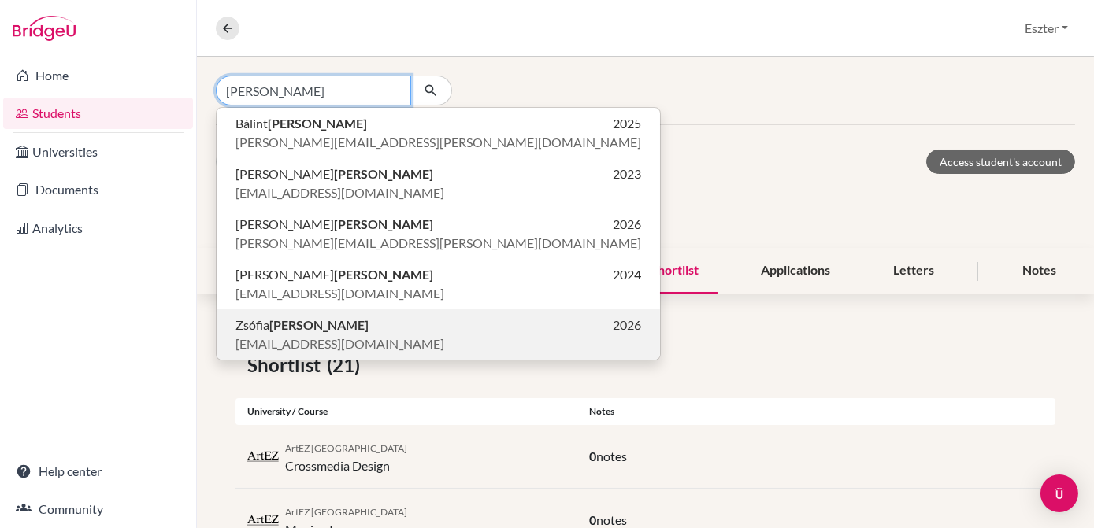
type input "[PERSON_NAME]"
click at [294, 331] on b "[PERSON_NAME]" at bounding box center [318, 324] width 99 height 15
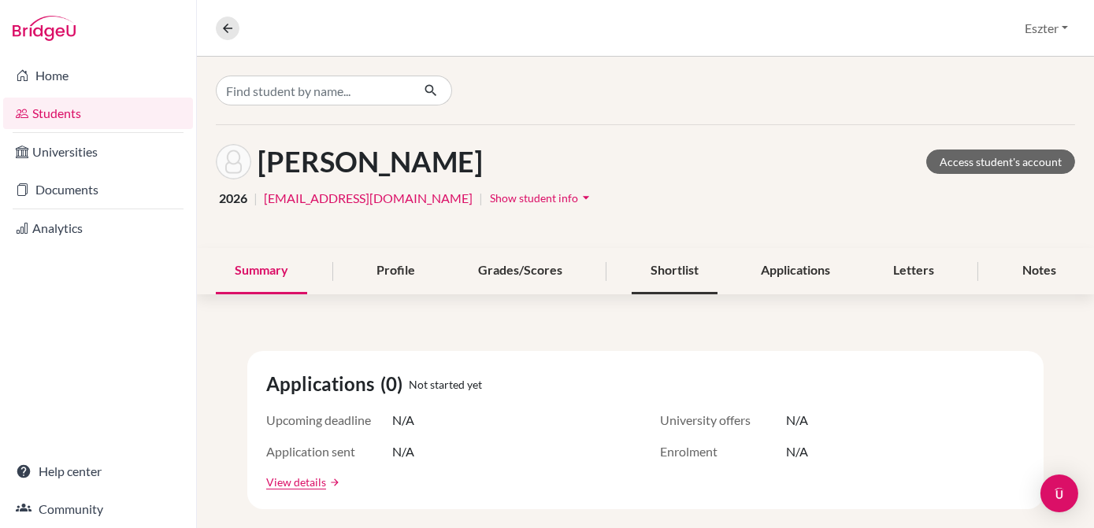
click at [653, 269] on div "Shortlist" at bounding box center [675, 271] width 86 height 46
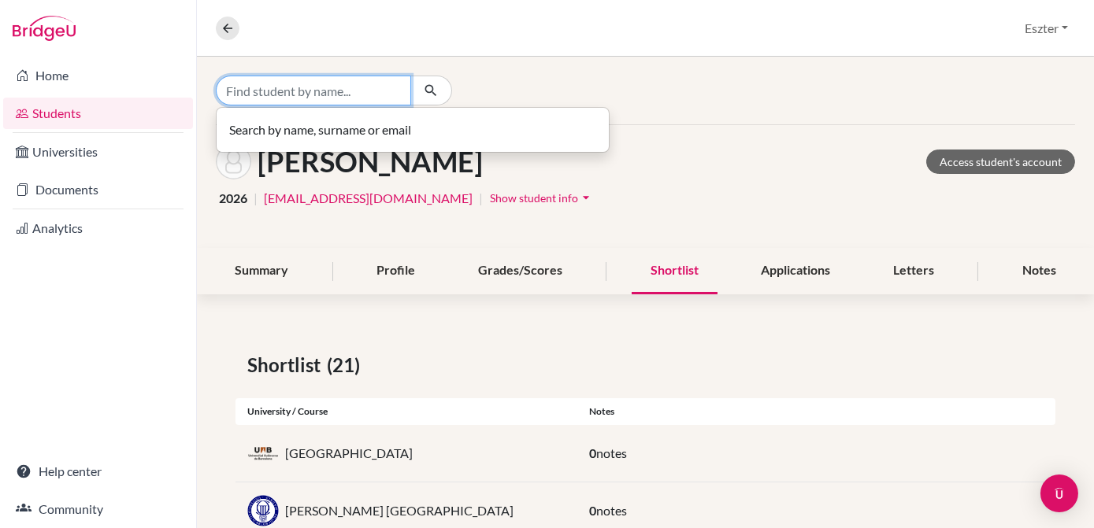
click at [372, 103] on input "Find student by name..." at bounding box center [313, 91] width 195 height 30
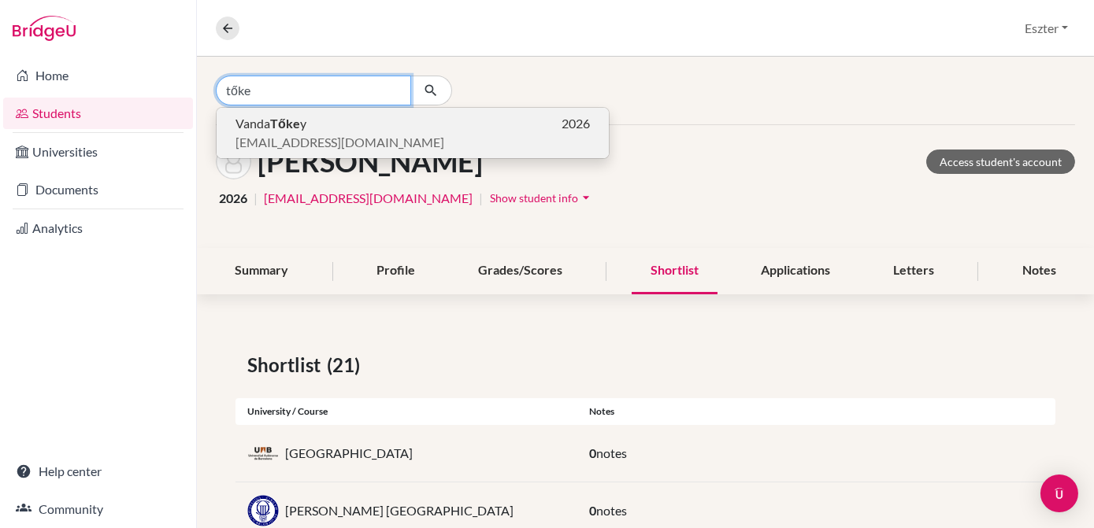
type input "tőke"
click at [327, 154] on button "[PERSON_NAME] y 2026 [EMAIL_ADDRESS][DOMAIN_NAME]" at bounding box center [413, 133] width 392 height 50
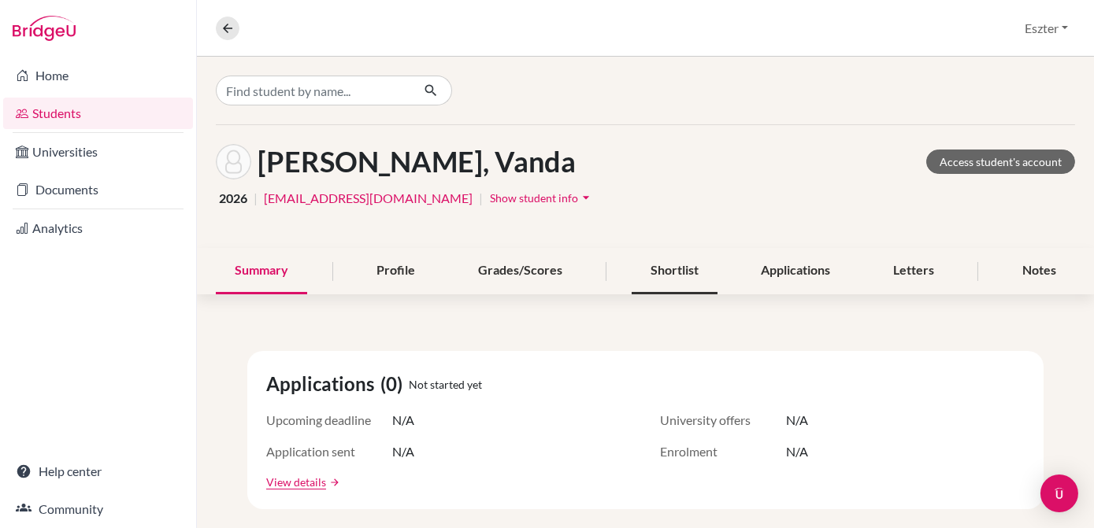
click at [681, 263] on div "Shortlist" at bounding box center [675, 271] width 86 height 46
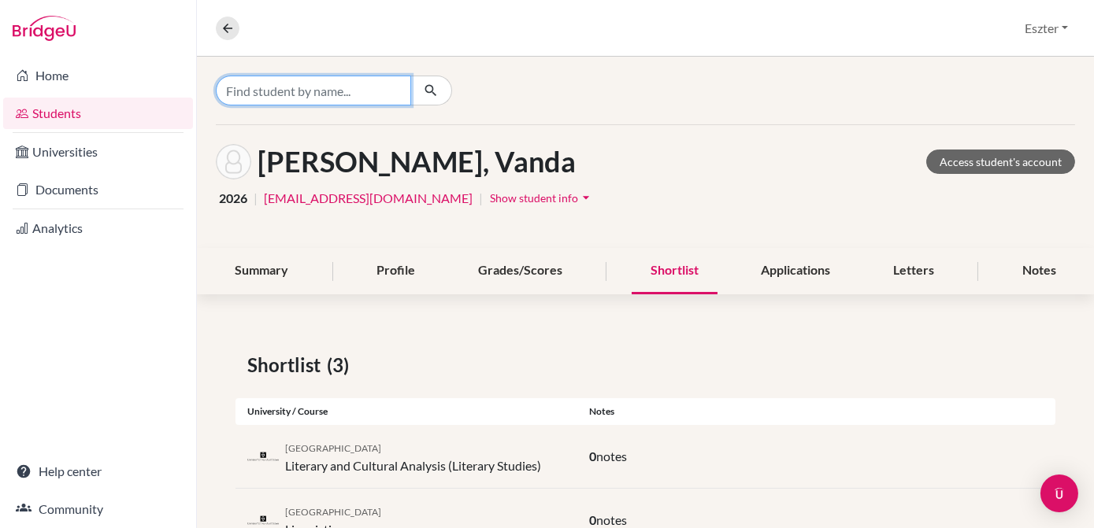
click at [361, 91] on input "Find student by name..." at bounding box center [313, 91] width 195 height 30
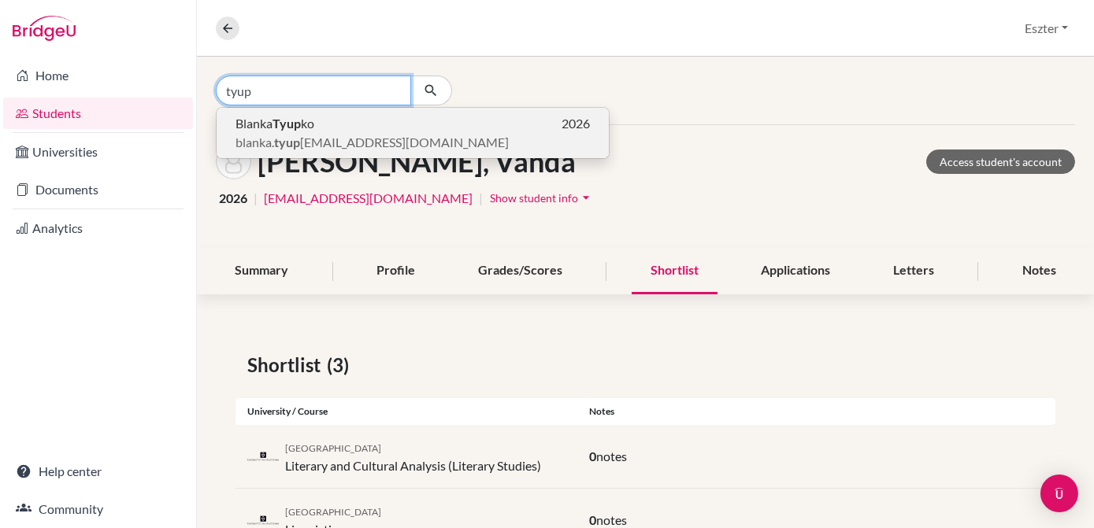
type input "tyup"
click at [329, 129] on p "[PERSON_NAME] ko 2026" at bounding box center [412, 123] width 354 height 19
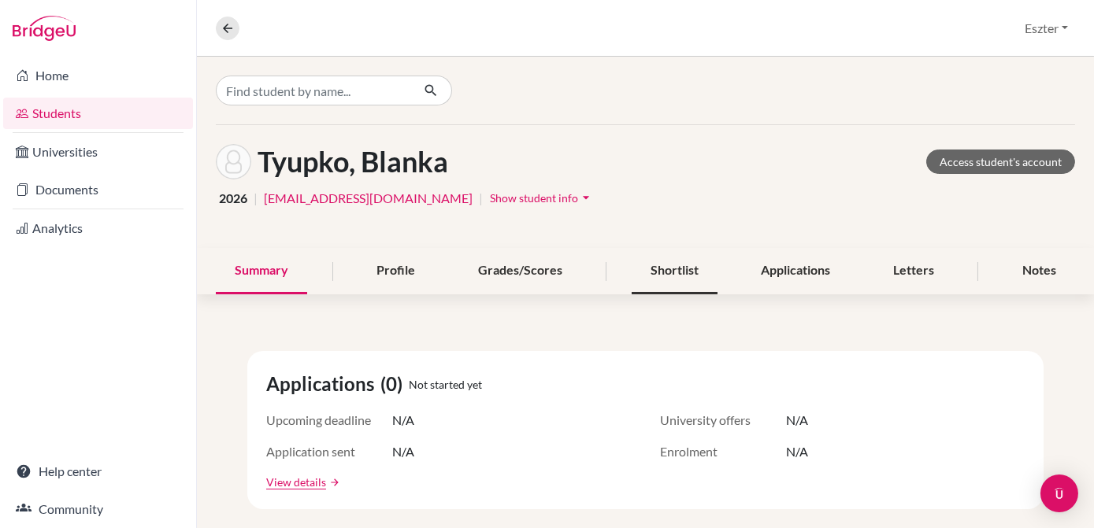
click at [680, 268] on div "Shortlist" at bounding box center [675, 271] width 86 height 46
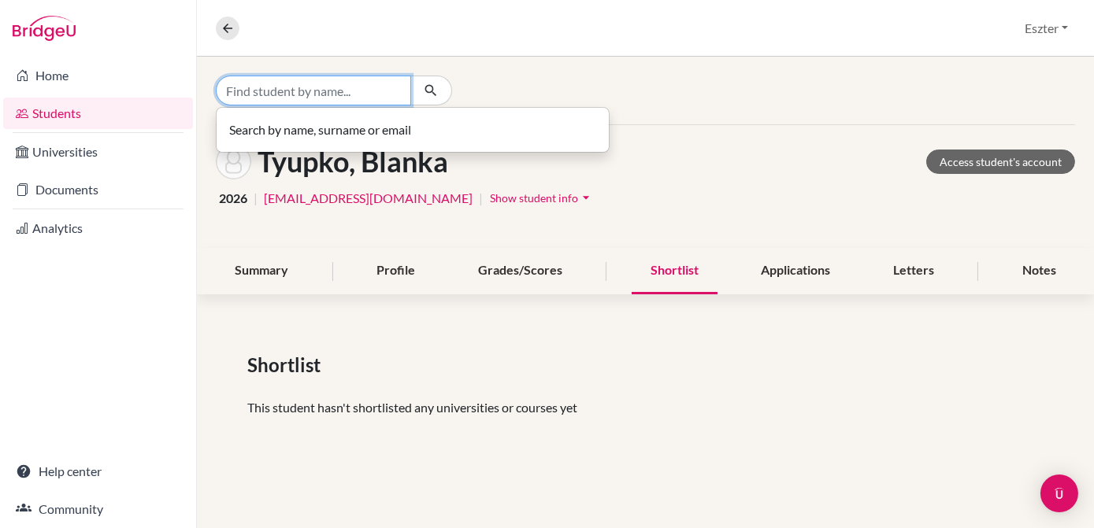
click at [365, 83] on input "Find student by name..." at bounding box center [313, 91] width 195 height 30
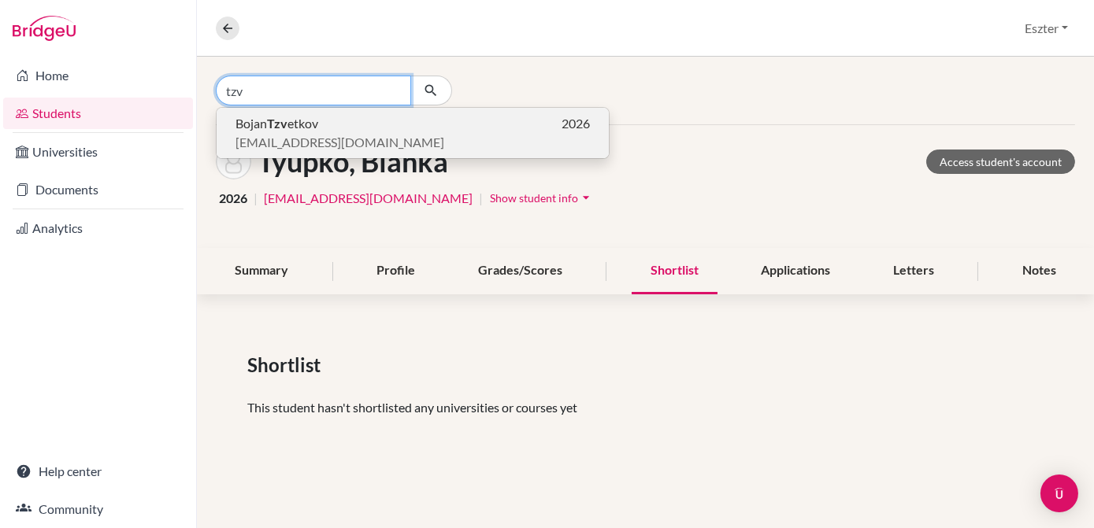
type input "tzv"
click at [336, 128] on p "[PERSON_NAME] etkov 2026" at bounding box center [412, 123] width 354 height 19
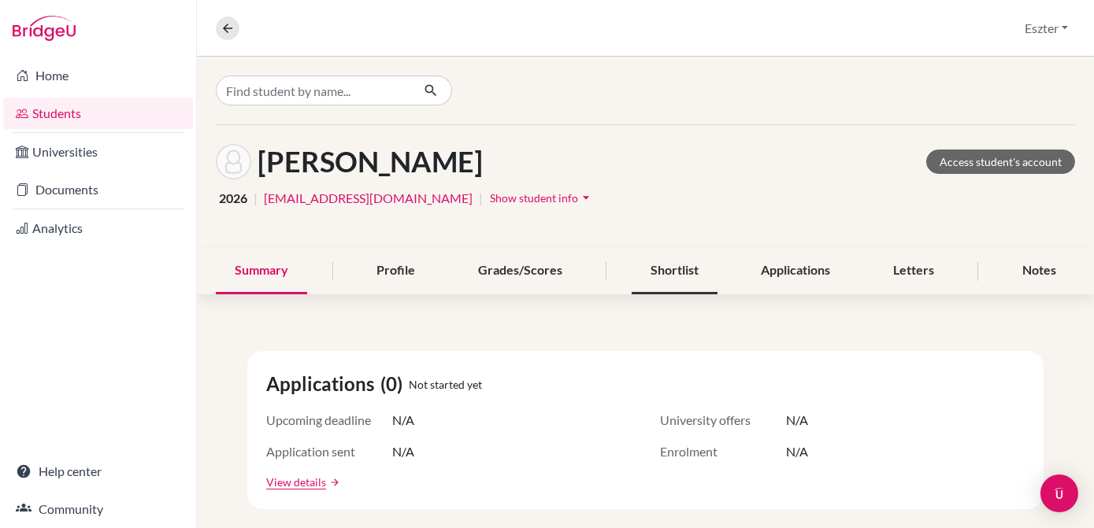
click at [678, 271] on div "Shortlist" at bounding box center [675, 271] width 86 height 46
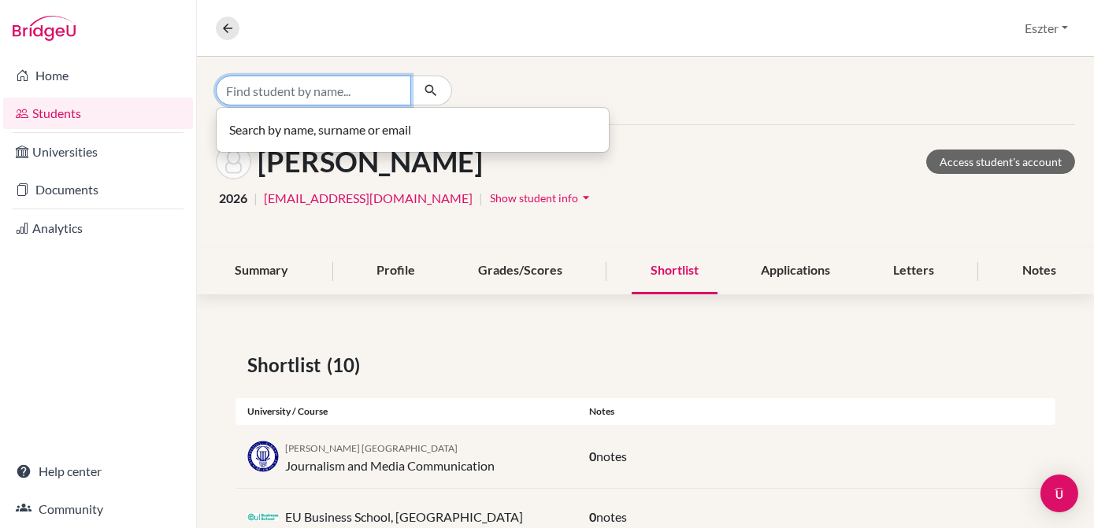
click at [395, 89] on input "Find student by name..." at bounding box center [313, 91] width 195 height 30
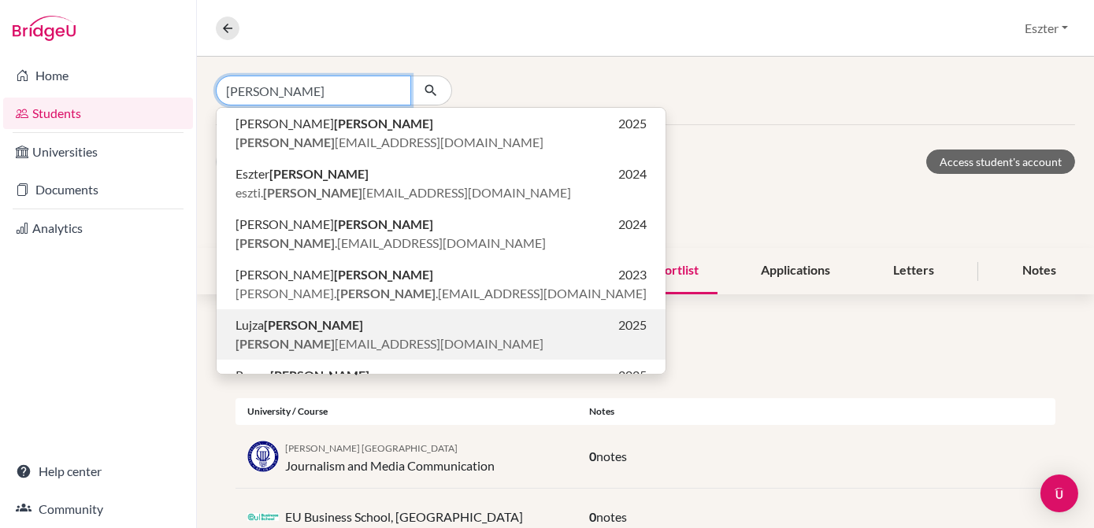
scroll to position [86, 0]
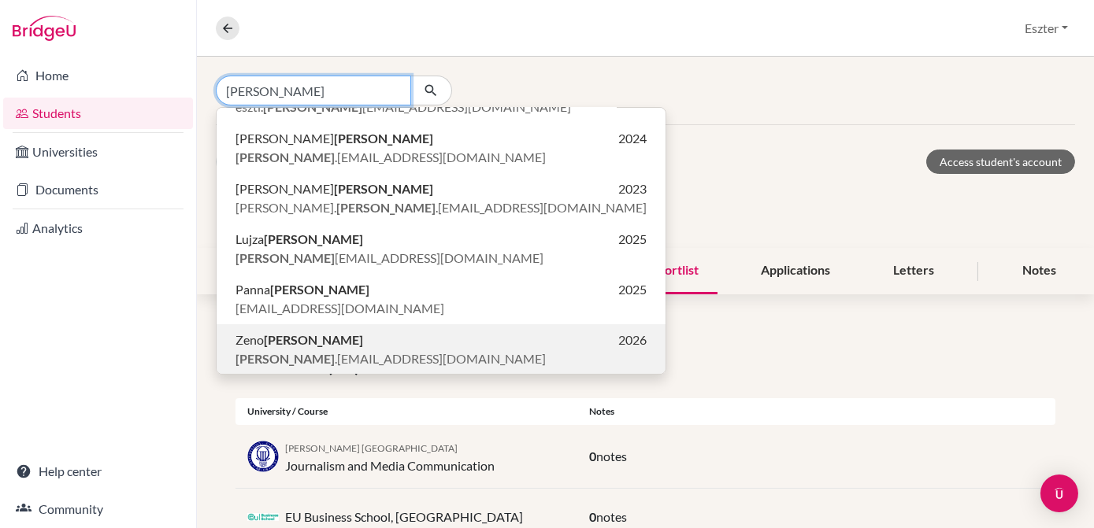
type input "[PERSON_NAME]"
click at [289, 340] on b "[PERSON_NAME]" at bounding box center [313, 339] width 99 height 15
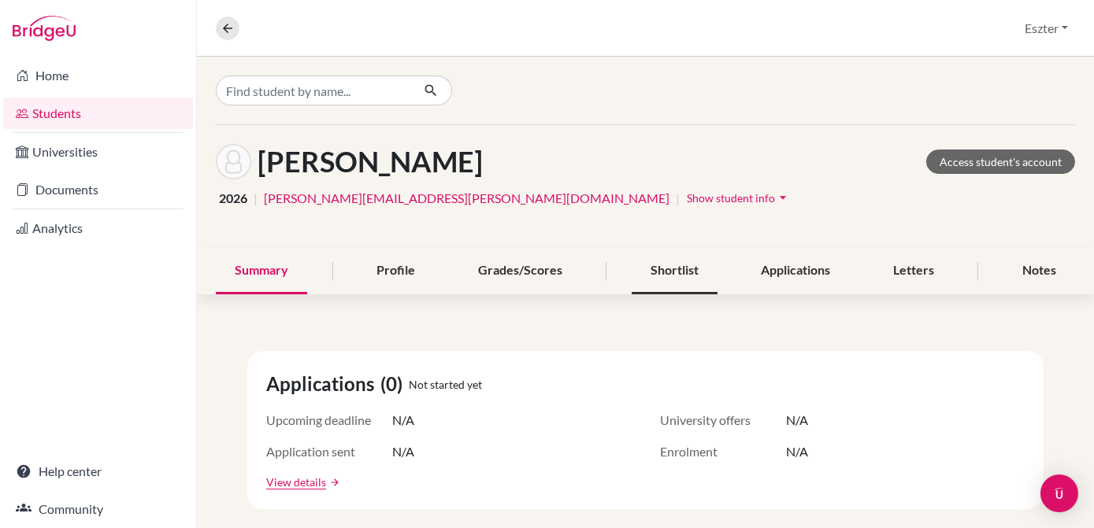
click at [654, 266] on div "Shortlist" at bounding box center [675, 271] width 86 height 46
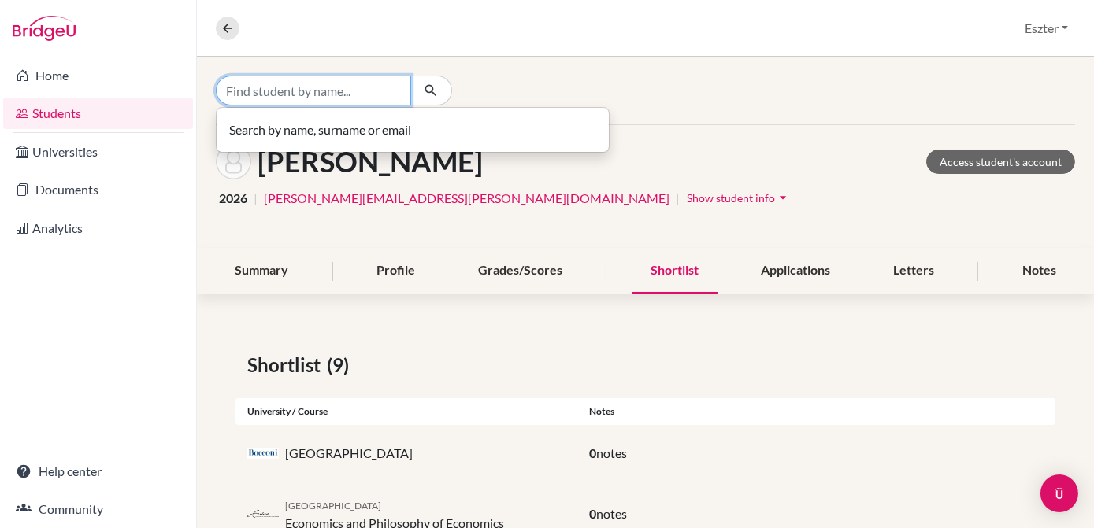
click at [354, 95] on input "Find student by name..." at bounding box center [313, 91] width 195 height 30
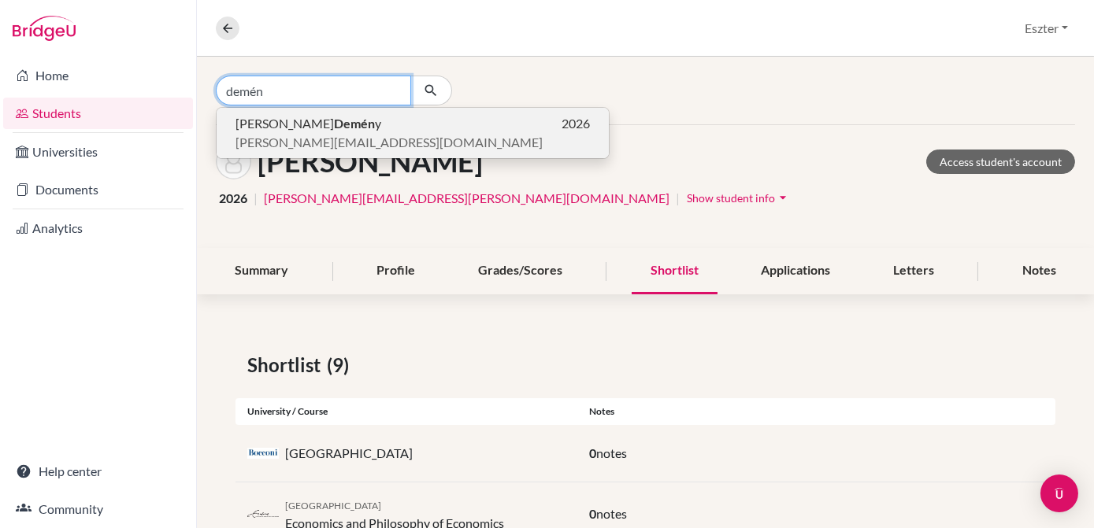
type input "demén"
click at [327, 124] on p "[PERSON_NAME] y 2026" at bounding box center [412, 123] width 354 height 19
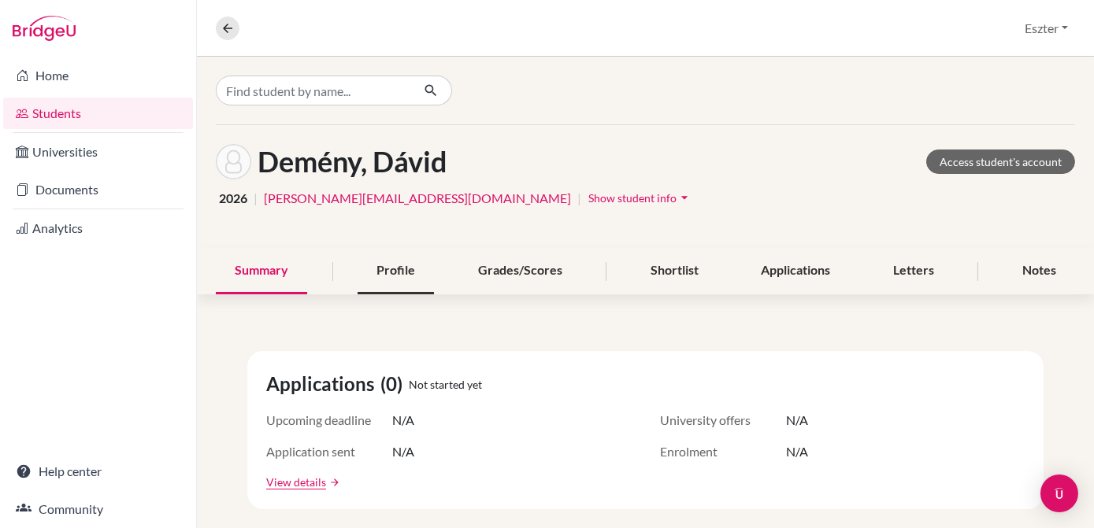
click at [394, 256] on div "Profile" at bounding box center [396, 271] width 76 height 46
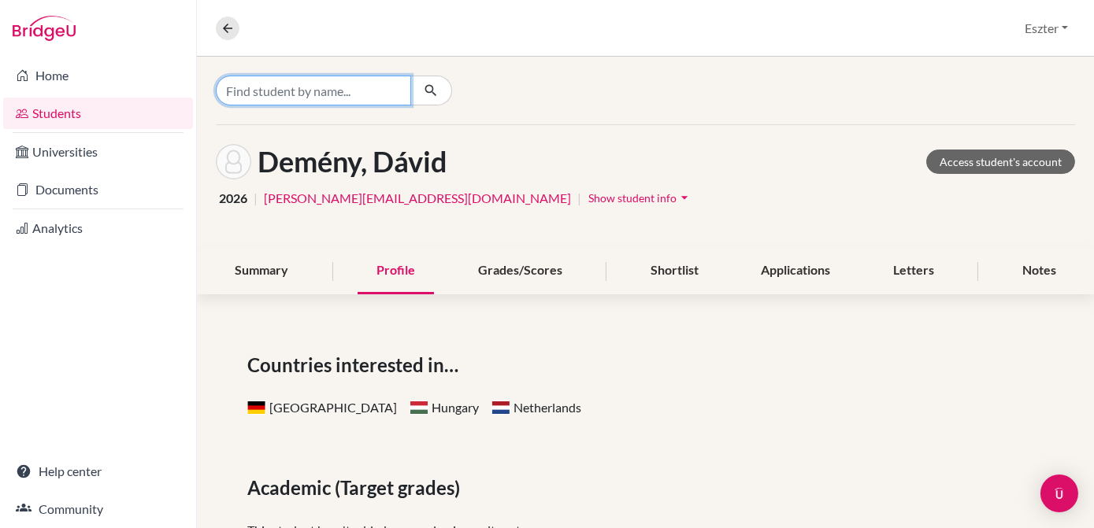
click at [372, 88] on input "Find student by name..." at bounding box center [313, 91] width 195 height 30
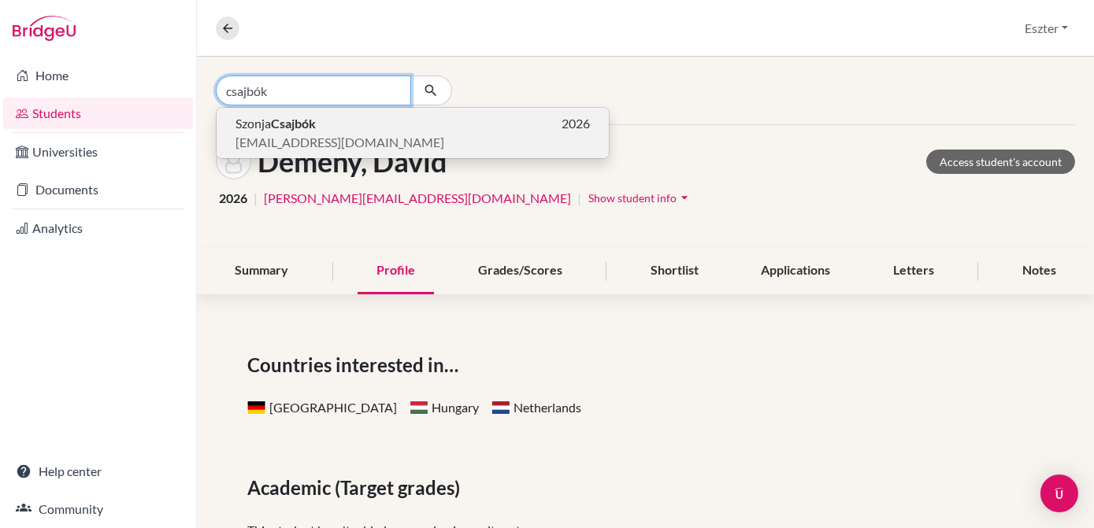
type input "csajbók"
click at [322, 143] on span "[EMAIL_ADDRESS][DOMAIN_NAME]" at bounding box center [339, 142] width 209 height 19
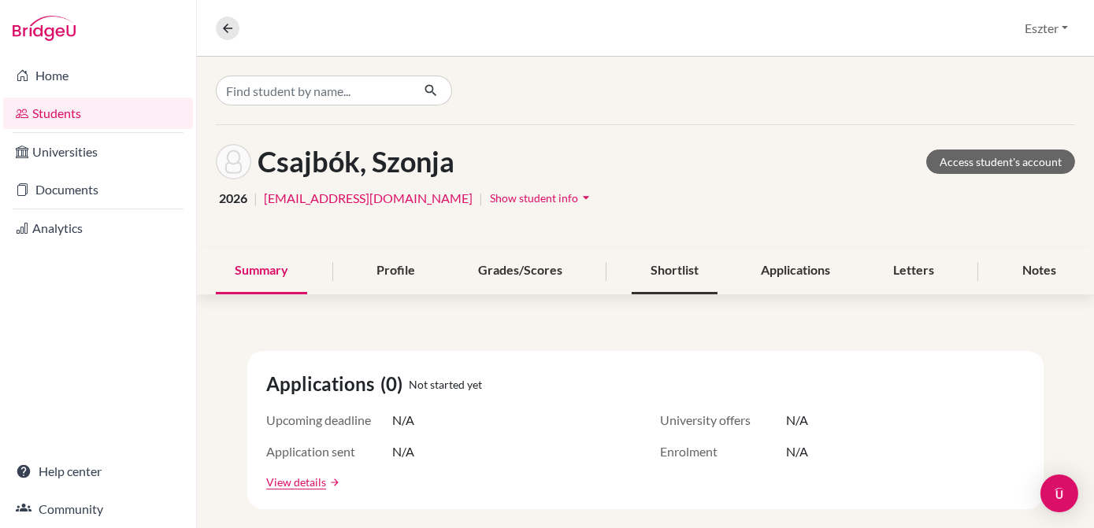
click at [654, 268] on div "Shortlist" at bounding box center [675, 271] width 86 height 46
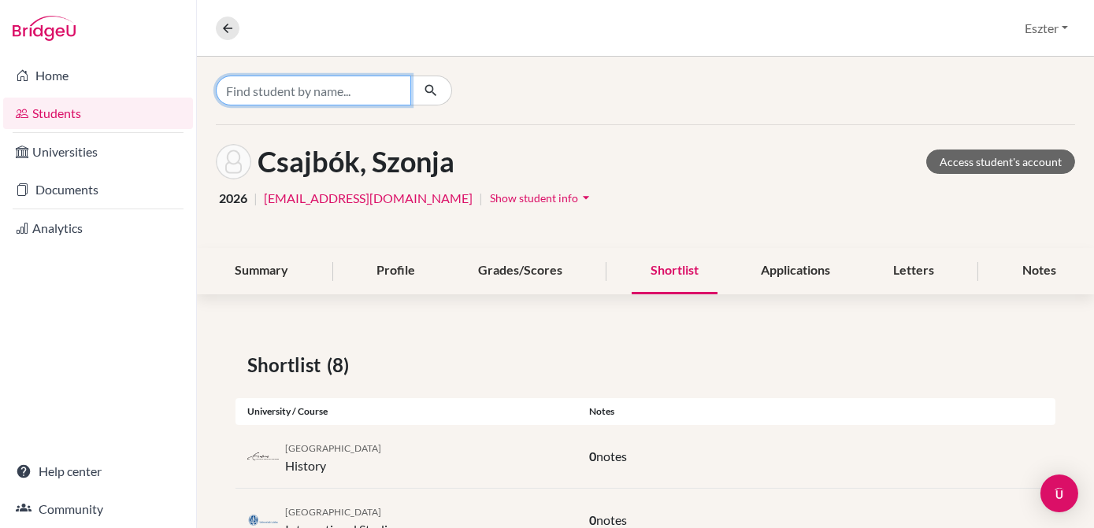
click at [340, 91] on input "Find student by name..." at bounding box center [313, 91] width 195 height 30
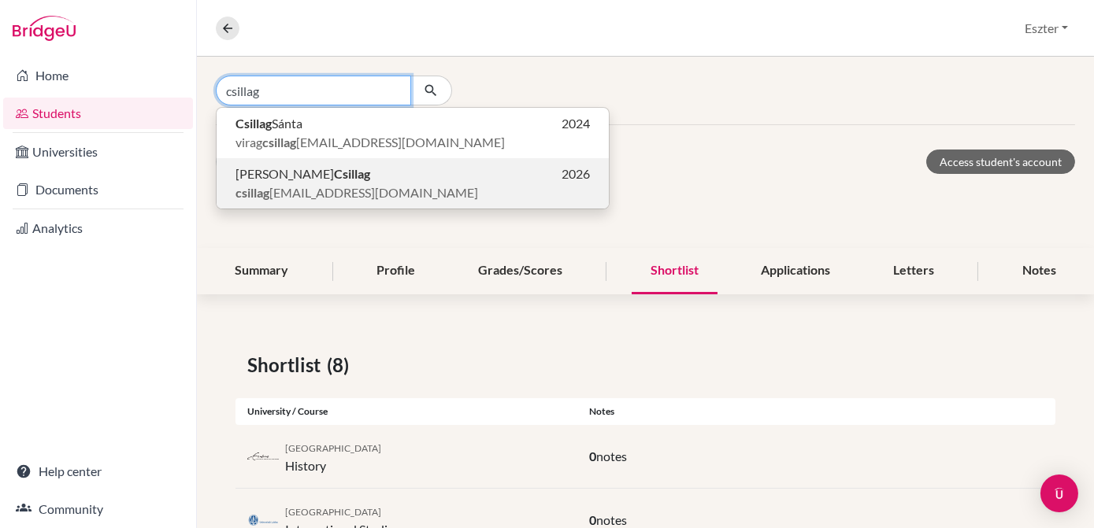
type input "csillag"
click at [314, 174] on p "[PERSON_NAME] 2026" at bounding box center [412, 174] width 354 height 19
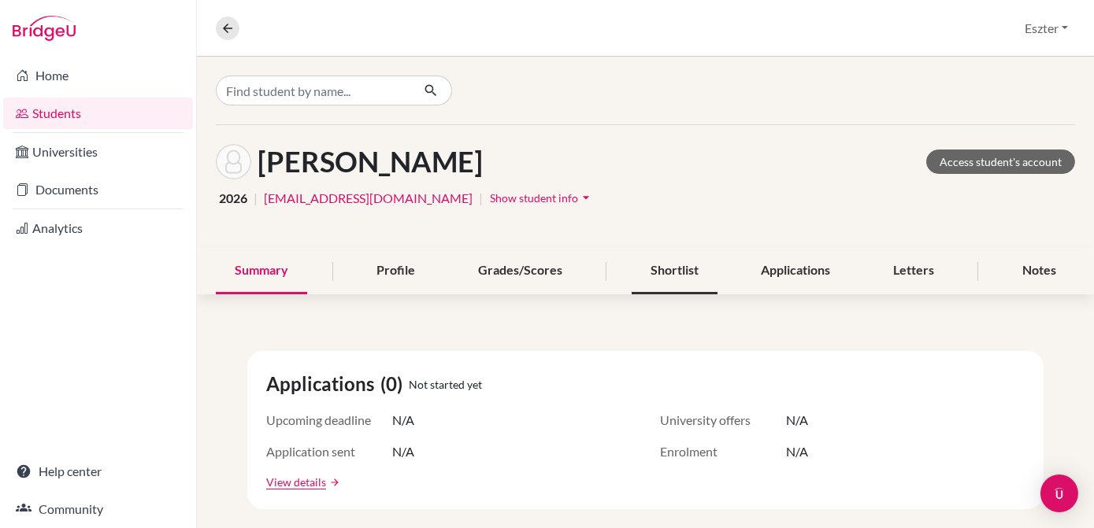
click at [683, 262] on div "Shortlist" at bounding box center [675, 271] width 86 height 46
